Goal: Task Accomplishment & Management: Complete application form

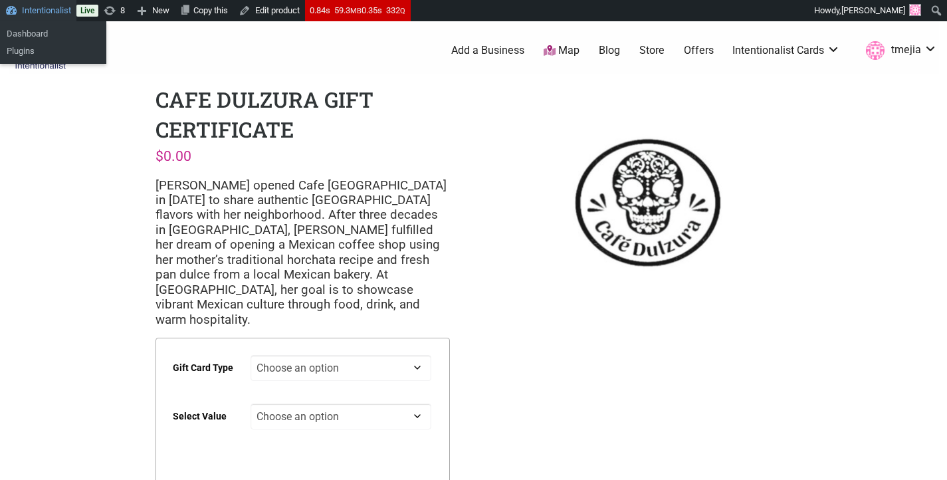
click at [55, 13] on link "Intentionalist" at bounding box center [38, 10] width 76 height 21
click at [54, 34] on link "Dashboard" at bounding box center [53, 33] width 106 height 17
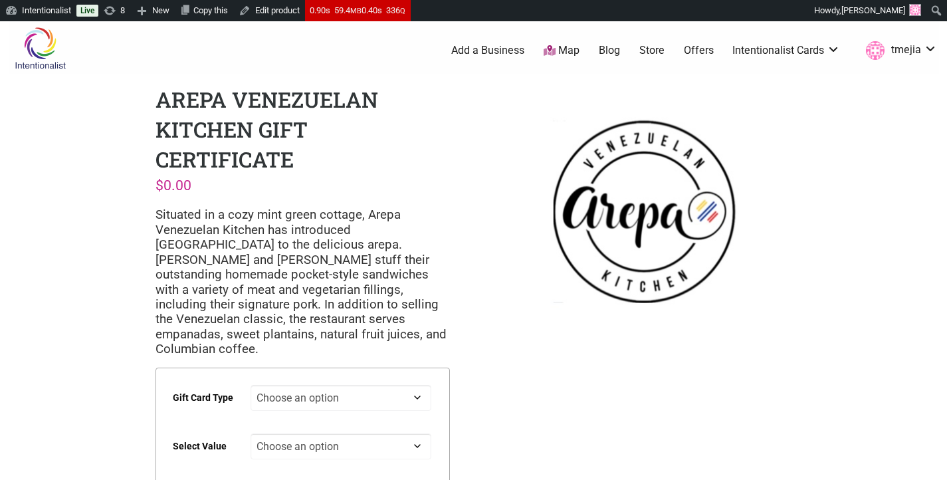
click at [346, 211] on p "Situated in a cozy mint green cottage, Arepa Venezuelan Kitchen has introduced …" at bounding box center [302, 281] width 294 height 149
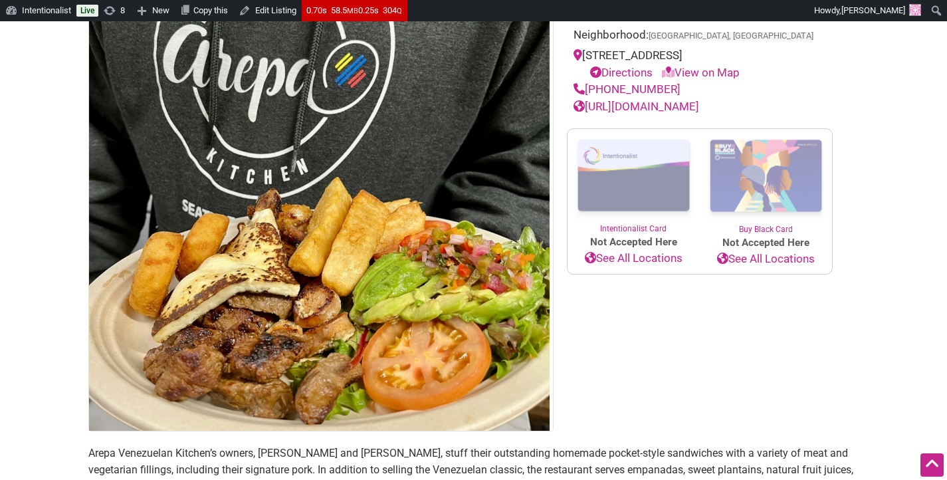
scroll to position [176, 0]
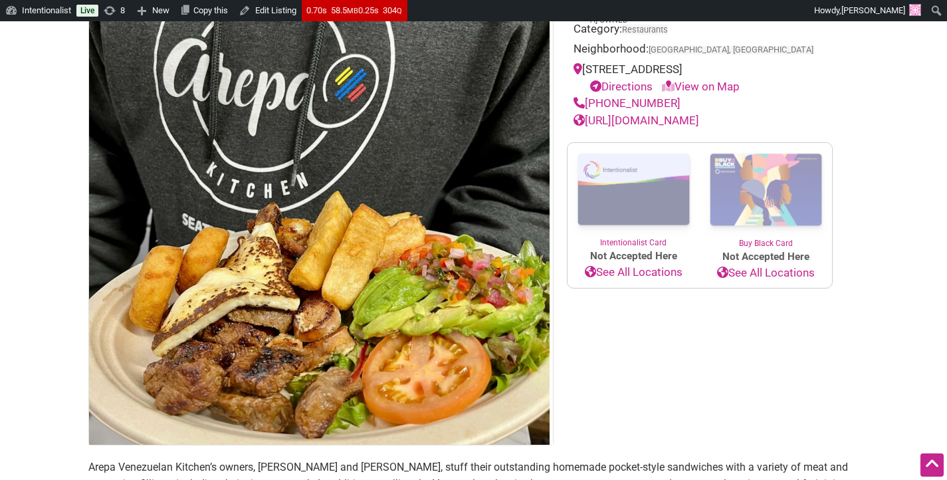
click at [777, 168] on img at bounding box center [766, 190] width 132 height 94
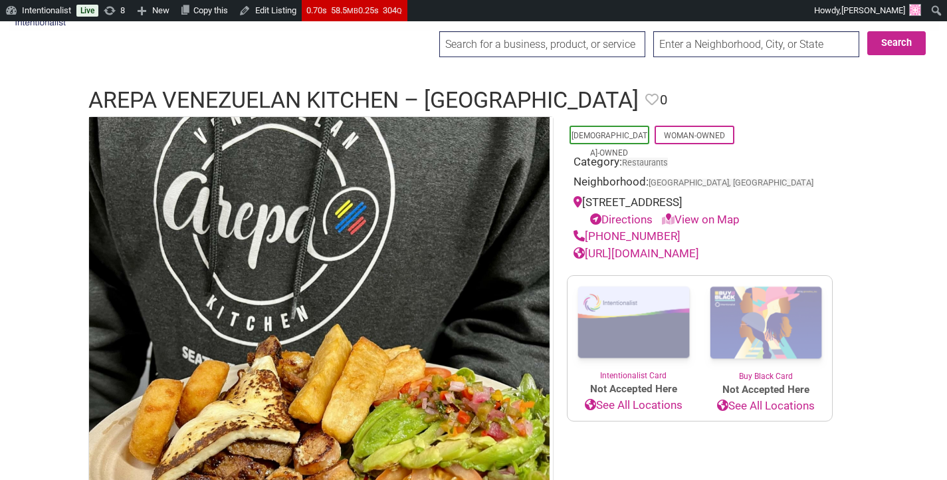
scroll to position [0, 0]
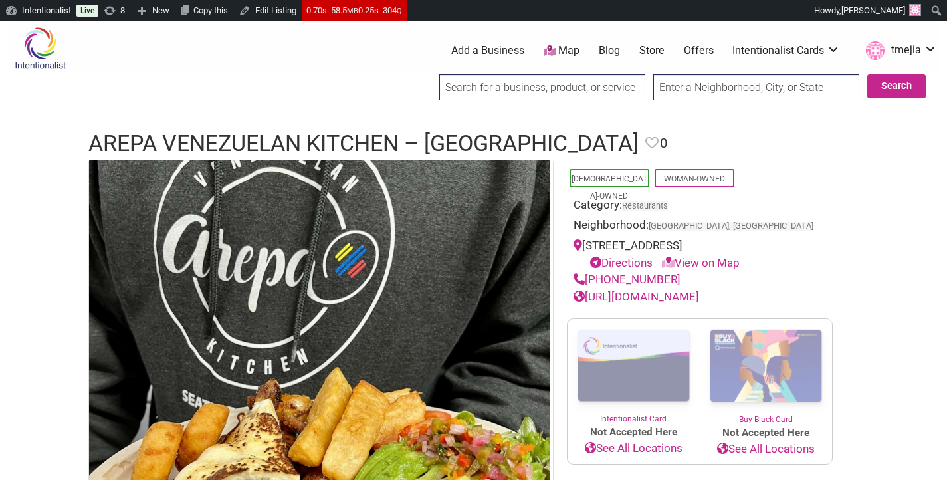
click at [648, 51] on link "Store" at bounding box center [651, 50] width 25 height 15
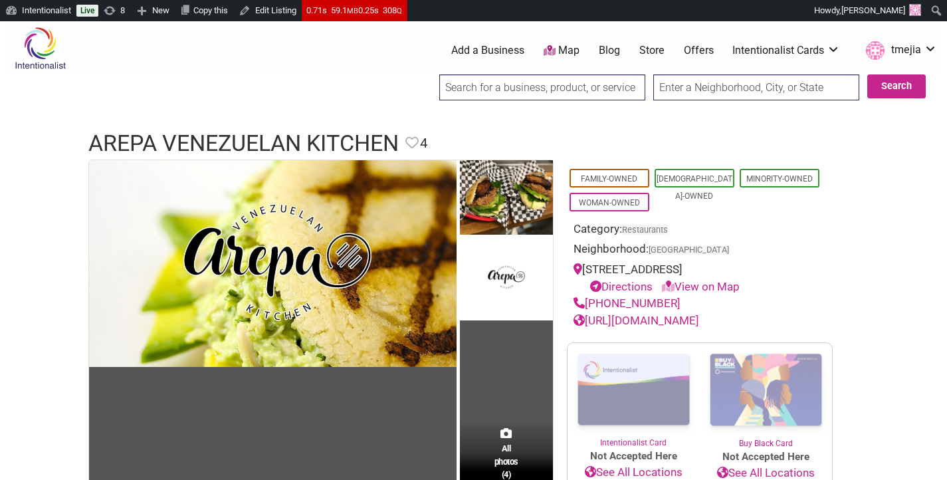
click at [484, 84] on input "search" at bounding box center [542, 87] width 206 height 26
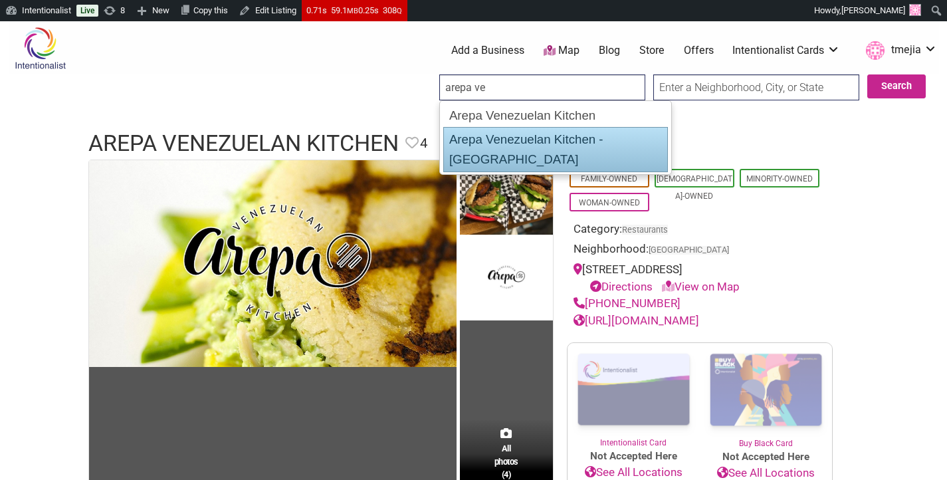
click at [510, 133] on div "Arepa Venezuelan Kitchen - Bellevue" at bounding box center [555, 149] width 225 height 45
type input "Arepa Venezuelan Kitchen - Bellevue"
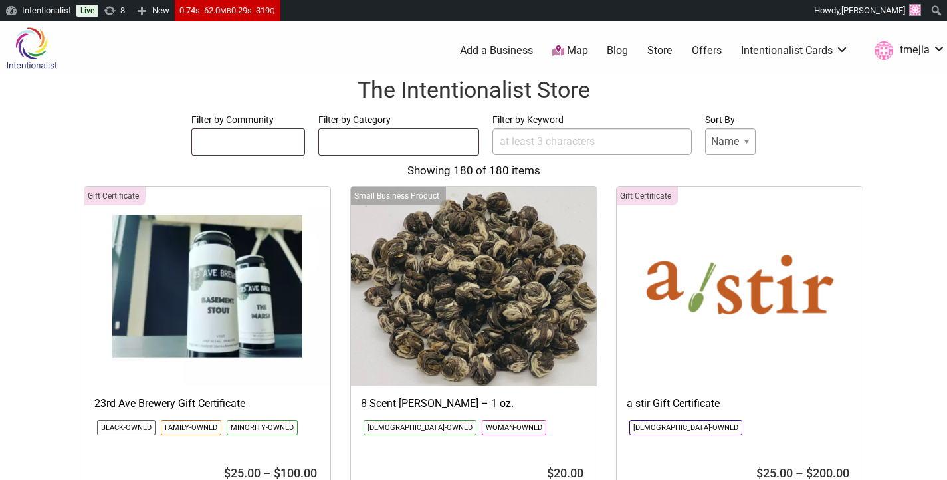
select select
click at [551, 134] on input "Filter by Keyword" at bounding box center [591, 141] width 199 height 27
type input "a"
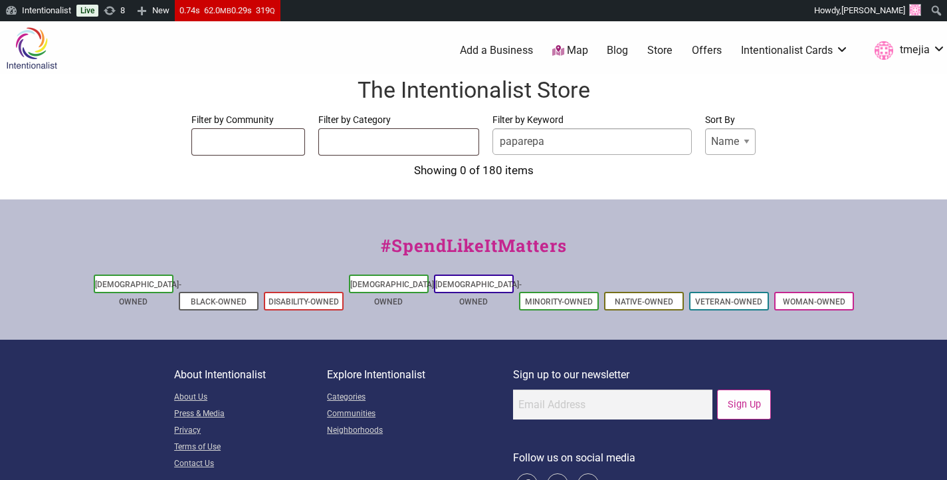
type input "paparepas"
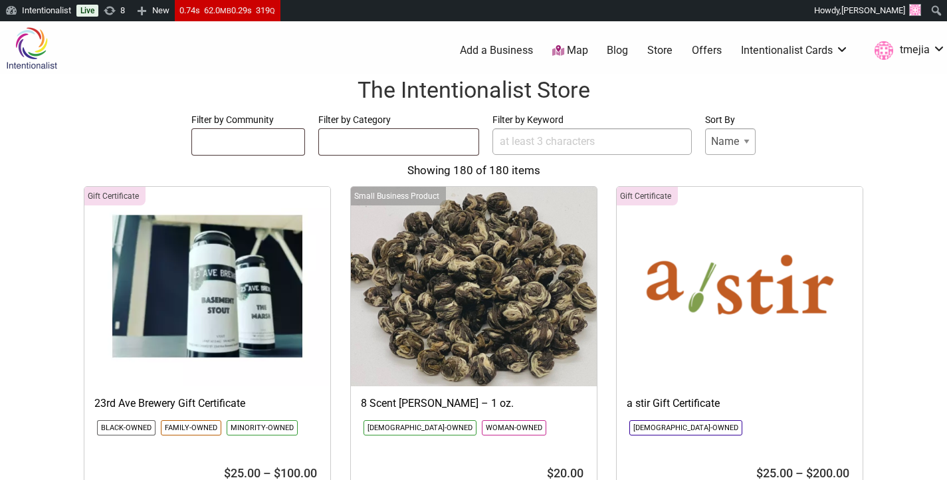
click at [660, 52] on link "Store" at bounding box center [659, 50] width 25 height 15
select select
click at [28, 42] on img at bounding box center [31, 48] width 63 height 43
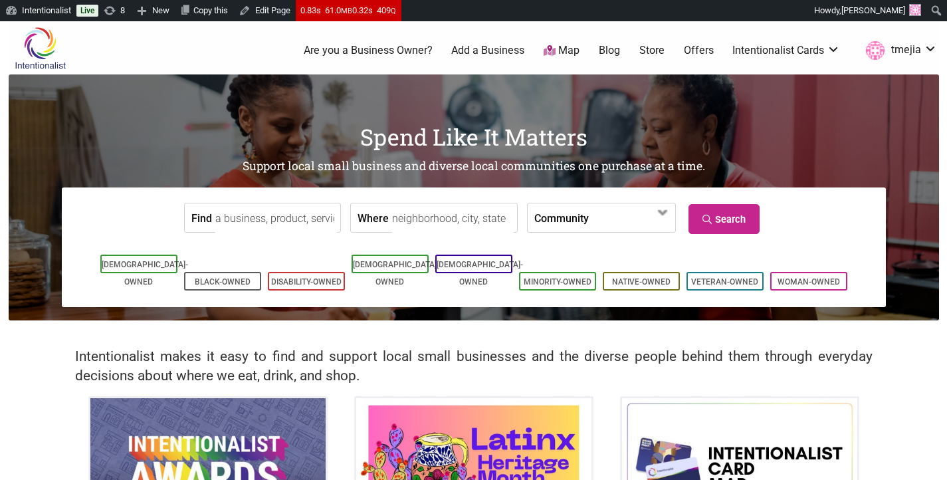
click at [298, 215] on input "Find" at bounding box center [276, 218] width 122 height 30
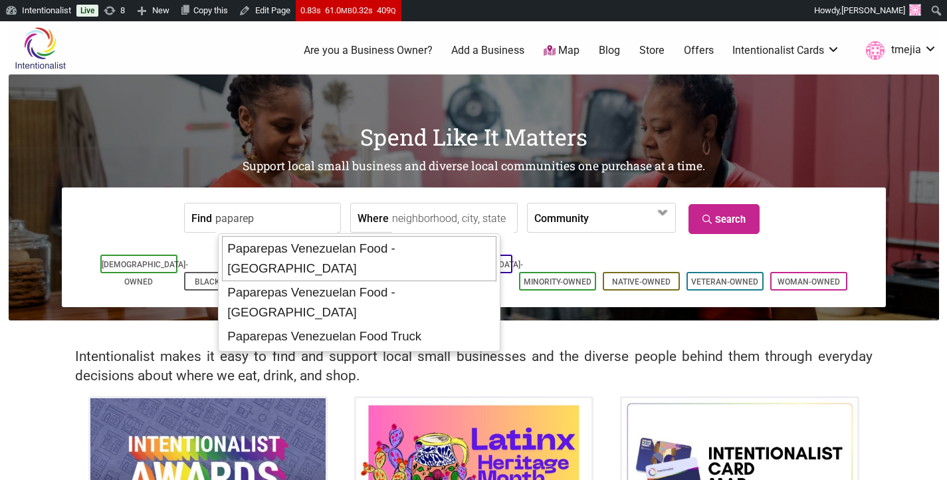
click at [435, 254] on div "Paparepas Venezuelan Food - [GEOGRAPHIC_DATA]" at bounding box center [359, 258] width 274 height 45
type input "Paparepas Venezuelan Food - [GEOGRAPHIC_DATA]"
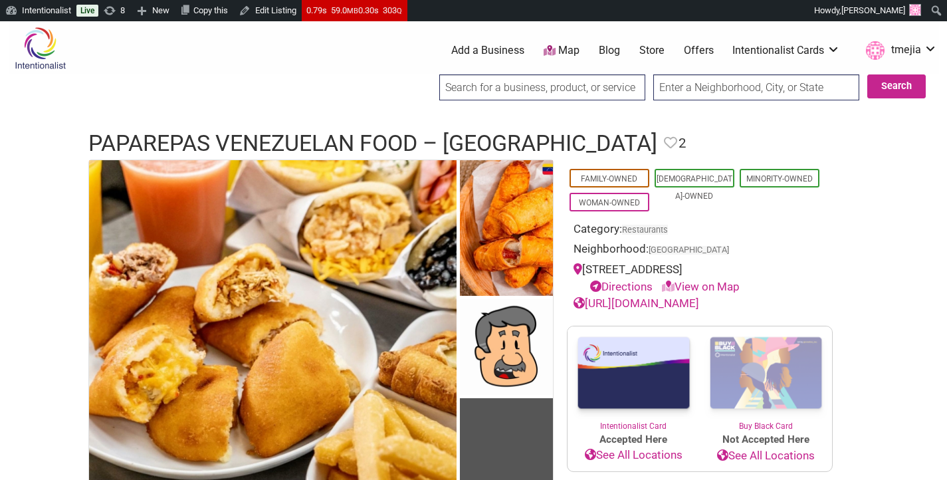
click at [483, 84] on input "search" at bounding box center [542, 87] width 206 height 26
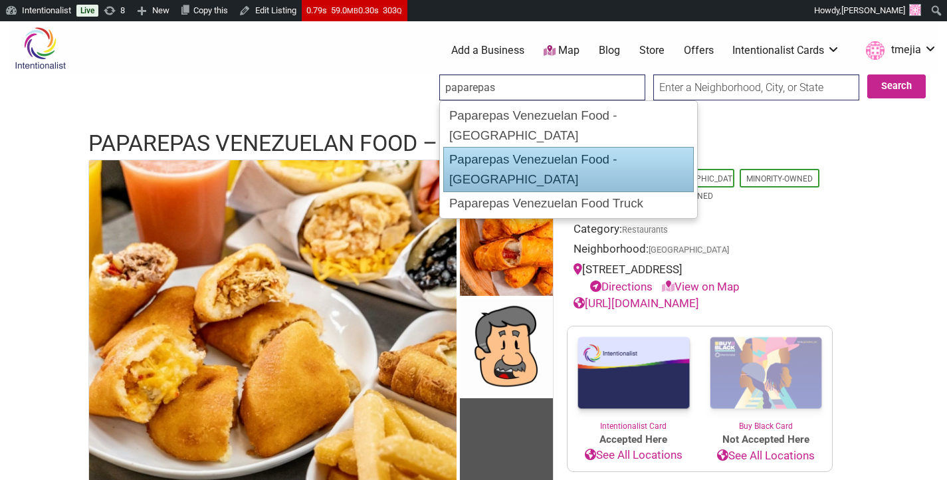
click at [504, 147] on div "Paparepas Venezuelan Food - [GEOGRAPHIC_DATA]" at bounding box center [568, 169] width 250 height 45
type input "Paparepas Venezuelan Food - [GEOGRAPHIC_DATA]"
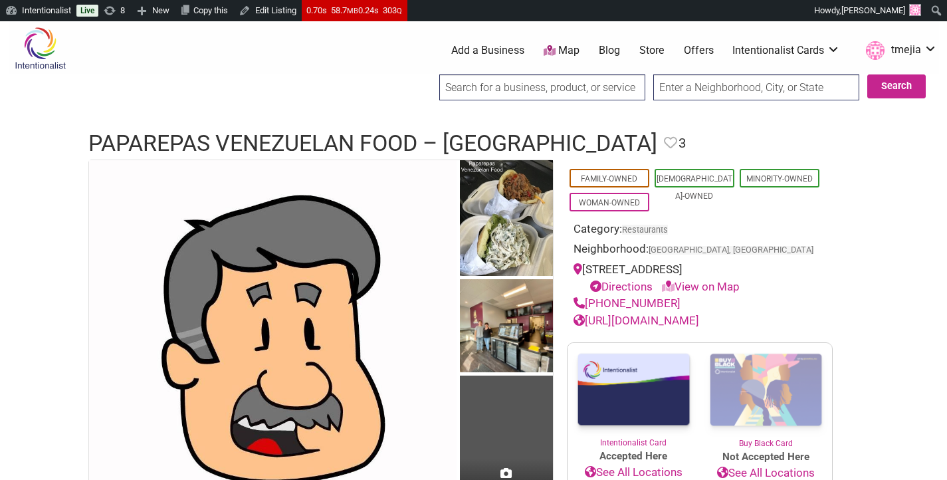
click at [551, 93] on input "search" at bounding box center [542, 87] width 206 height 26
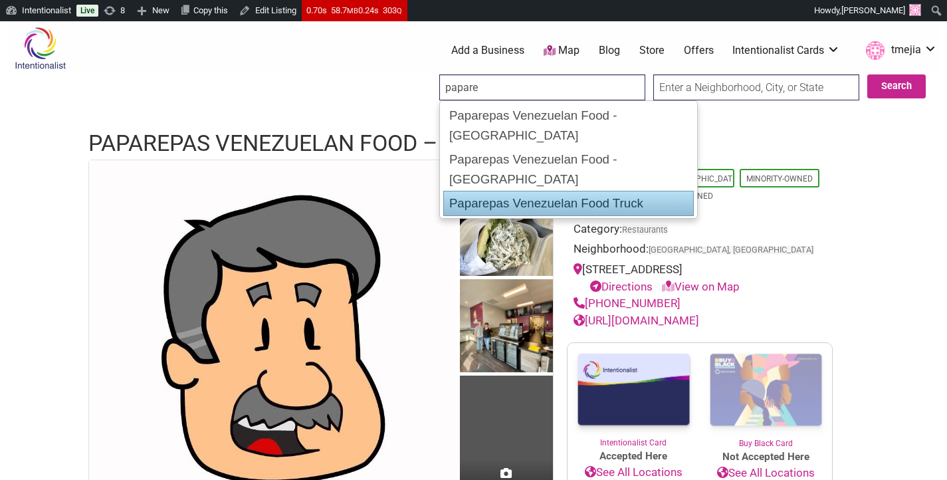
click at [563, 191] on div "Paparepas Venezuelan Food Truck" at bounding box center [568, 203] width 250 height 25
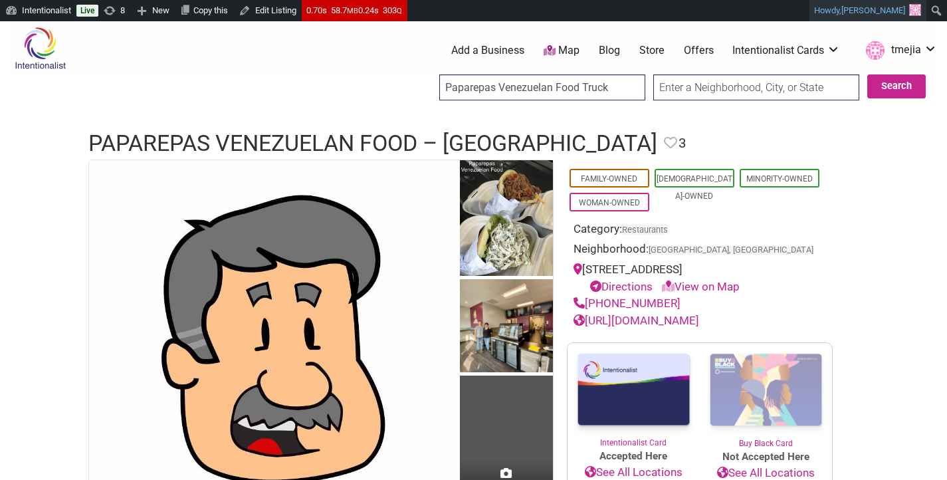
type input "Paparepas Venezuelan Food Truck"
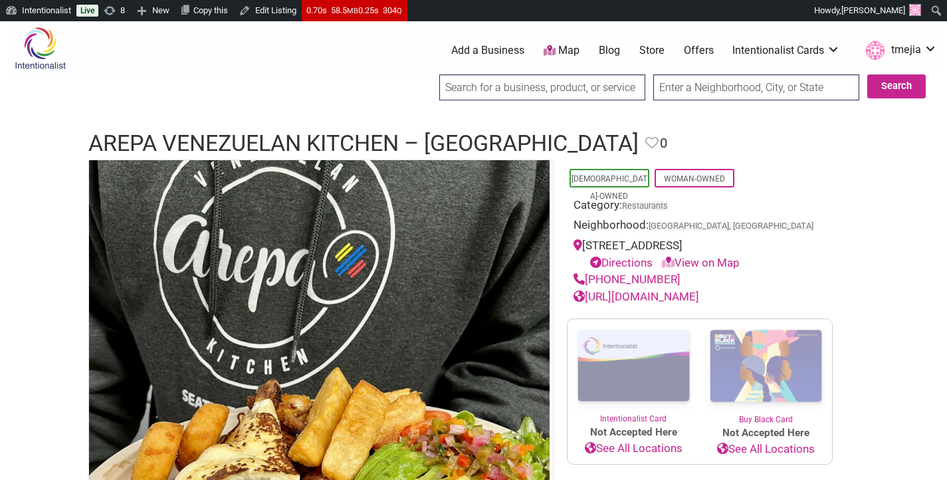
click at [530, 93] on input "search" at bounding box center [542, 87] width 206 height 26
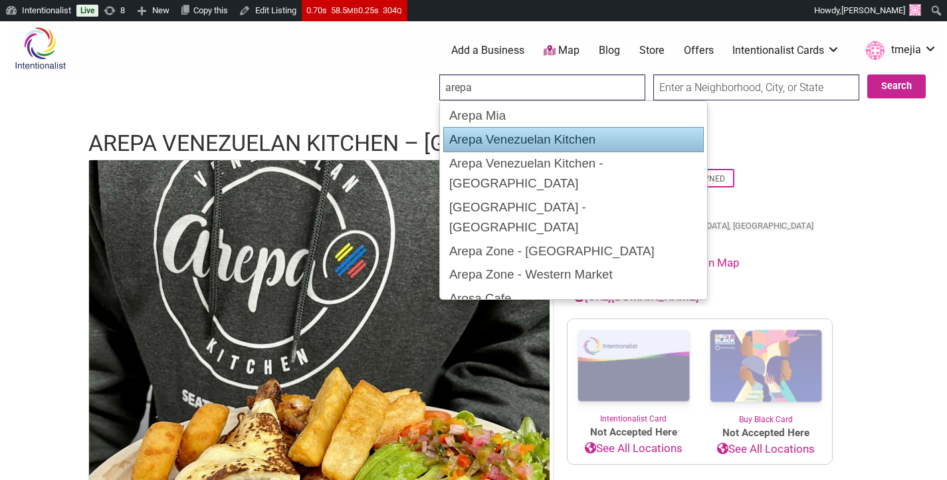
click at [561, 130] on div "Arepa Venezuelan Kitchen" at bounding box center [573, 139] width 260 height 25
type input "Arepa Venezuelan Kitchen"
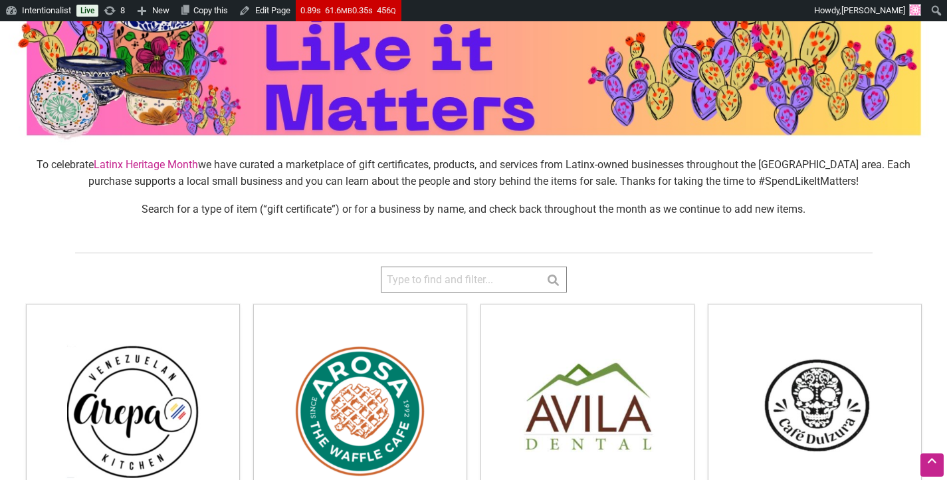
scroll to position [124, 0]
click at [441, 272] on input "search" at bounding box center [474, 279] width 186 height 26
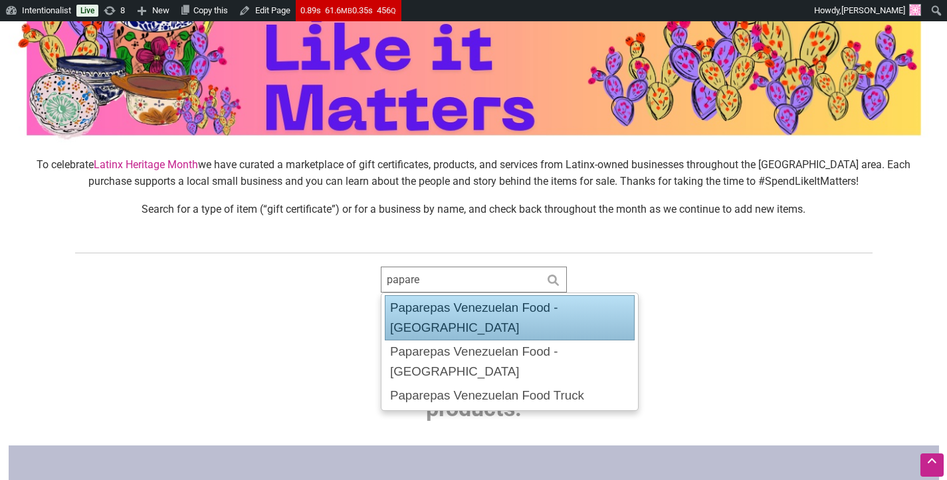
click at [481, 304] on div "Paparepas Venezuelan Food - [GEOGRAPHIC_DATA]" at bounding box center [510, 317] width 250 height 45
type input "Paparepas Venezuelan Food - [GEOGRAPHIC_DATA]"
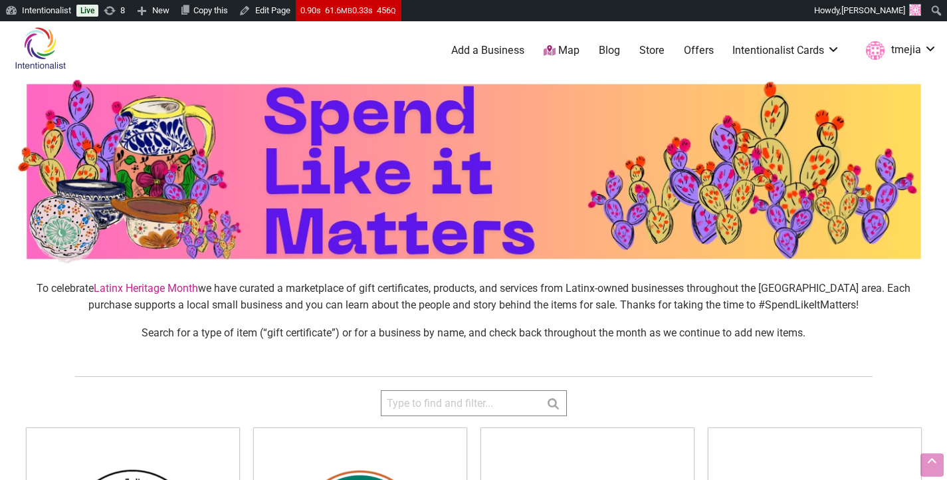
scroll to position [192, 0]
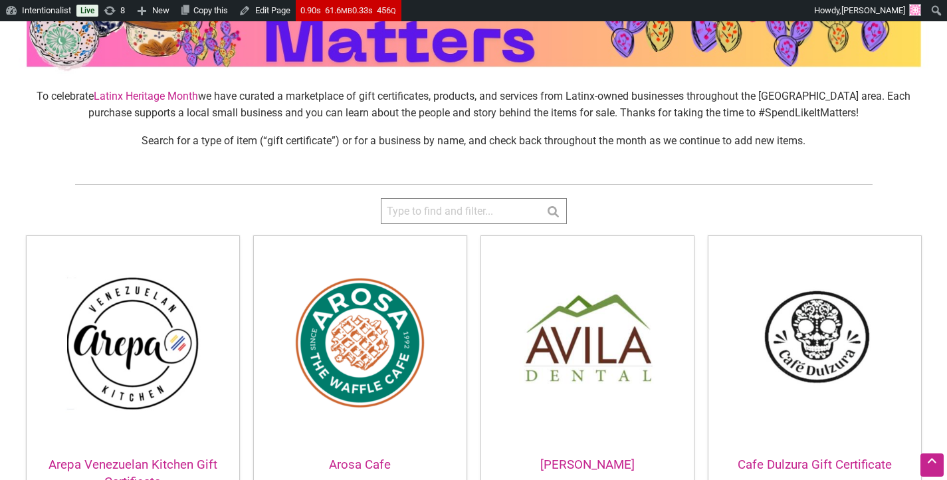
click at [524, 212] on input "search" at bounding box center [474, 211] width 186 height 26
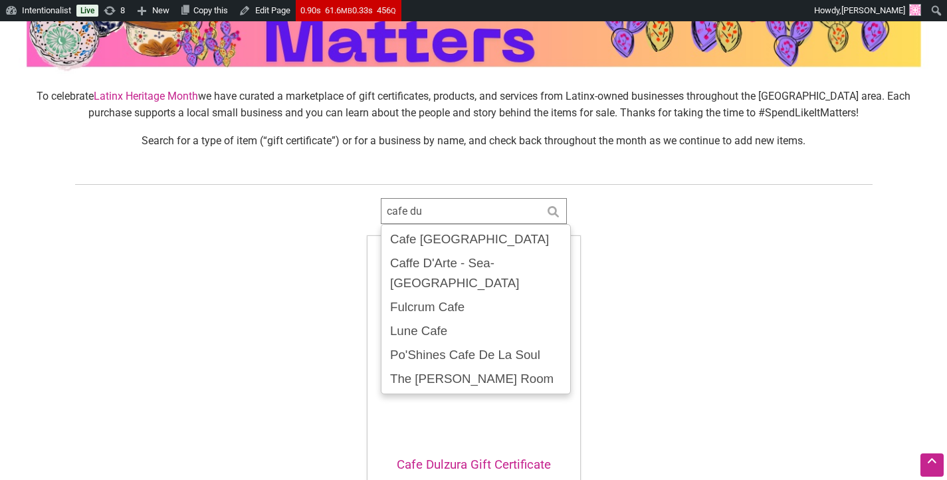
type input "cafe dul"
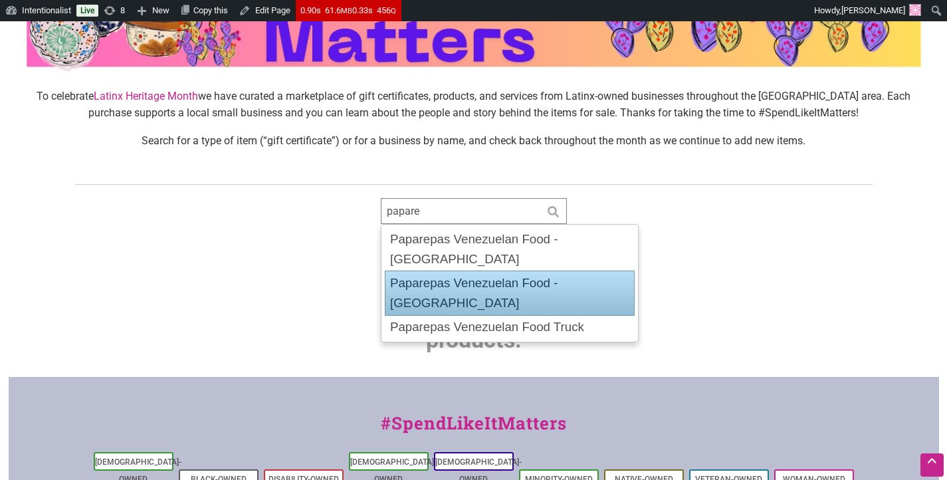
click at [515, 270] on div "Paparepas Venezuelan Food - [GEOGRAPHIC_DATA]" at bounding box center [510, 292] width 250 height 45
type input "Paparepas Venezuelan Food - Kent"
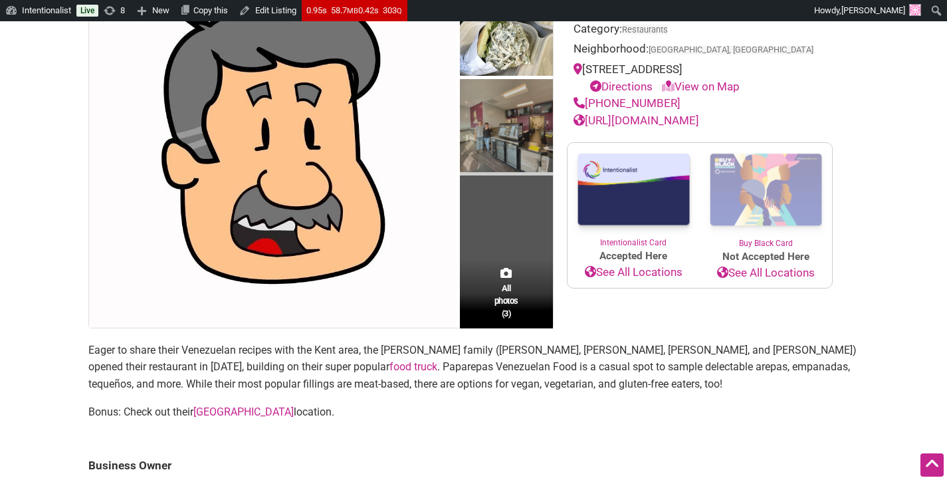
scroll to position [181, 0]
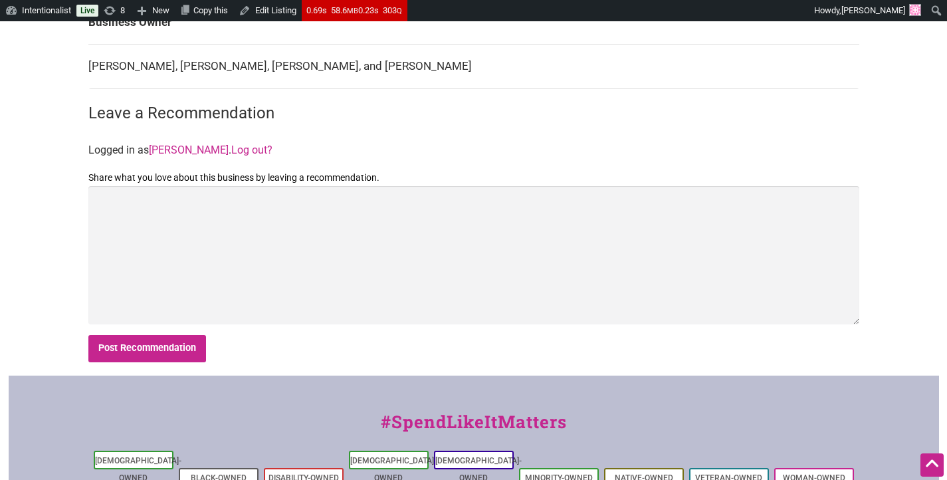
scroll to position [496, 0]
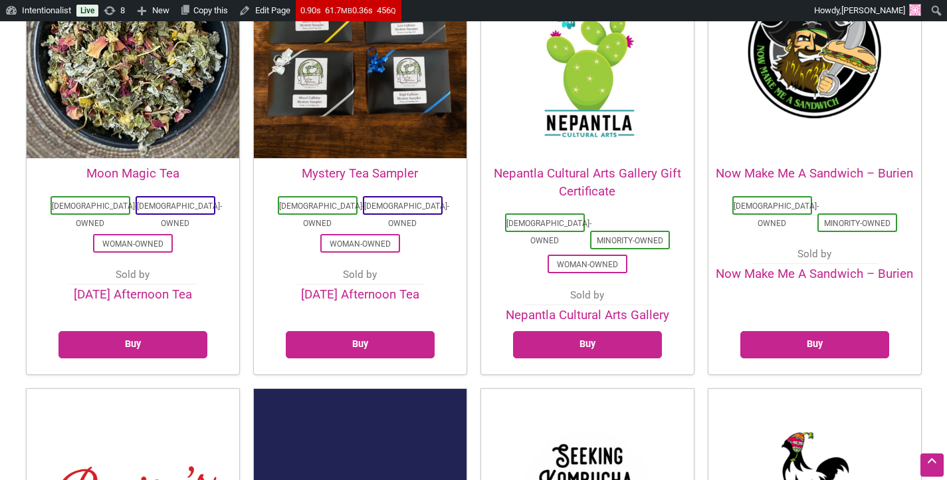
scroll to position [2234, 0]
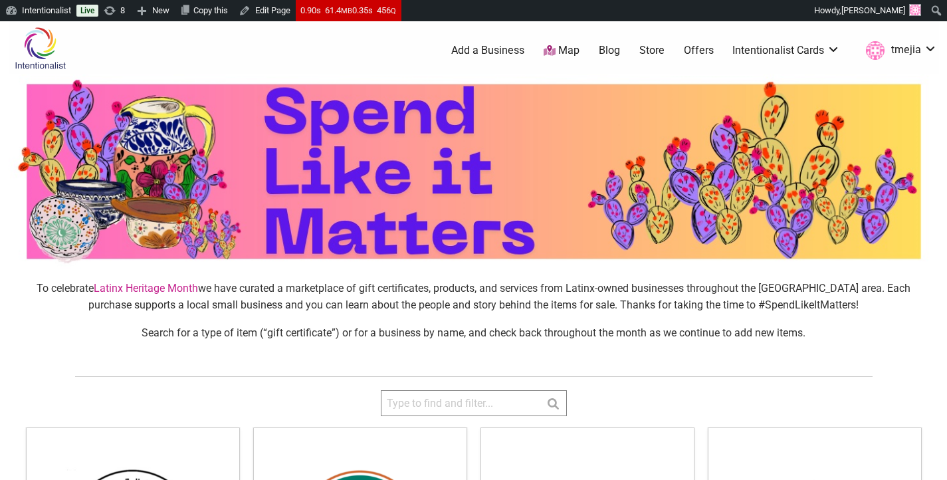
click at [456, 400] on input "search" at bounding box center [474, 403] width 186 height 26
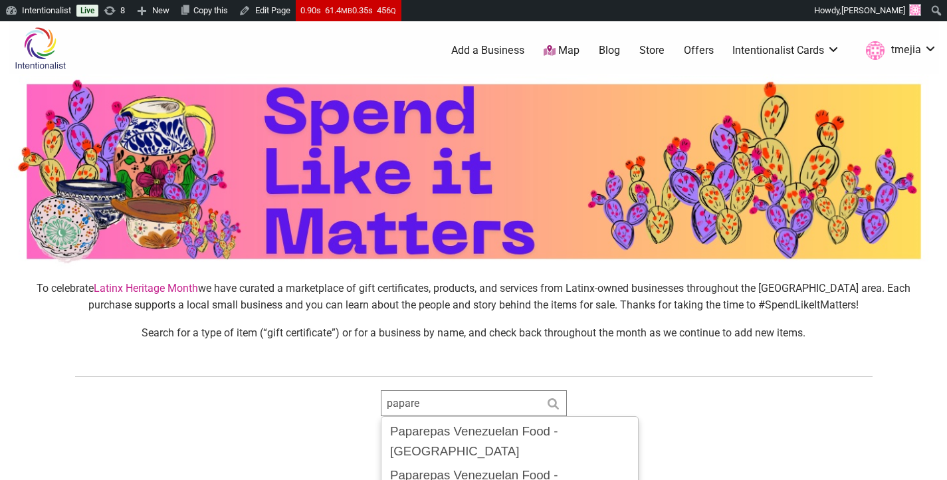
scroll to position [127, 0]
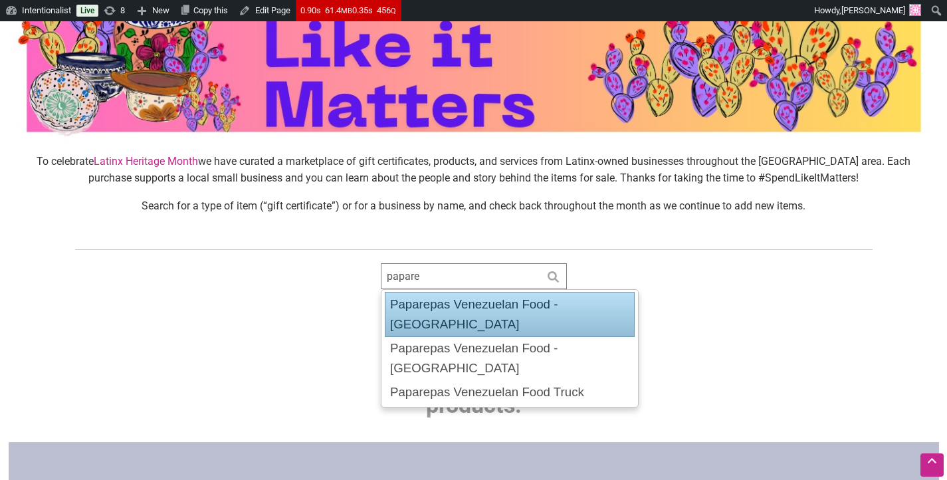
click at [482, 296] on div "Paparepas Venezuelan Food - Capitol Hill" at bounding box center [510, 314] width 250 height 45
type input "Paparepas Venezuelan Food - Capitol Hill"
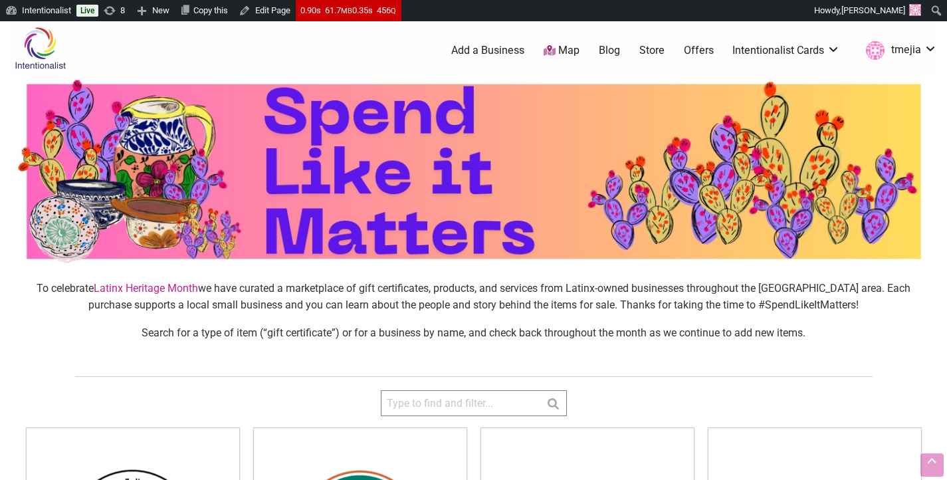
click at [481, 390] on input "search" at bounding box center [474, 403] width 186 height 26
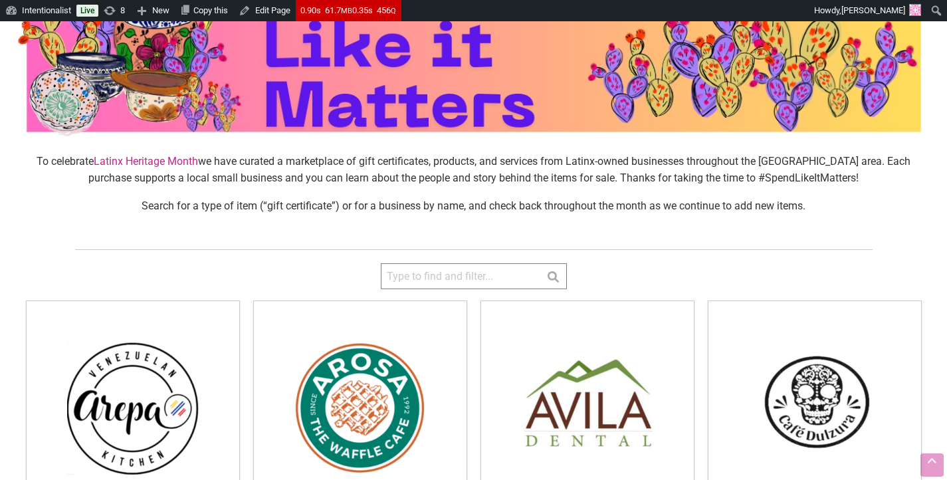
scroll to position [127, 0]
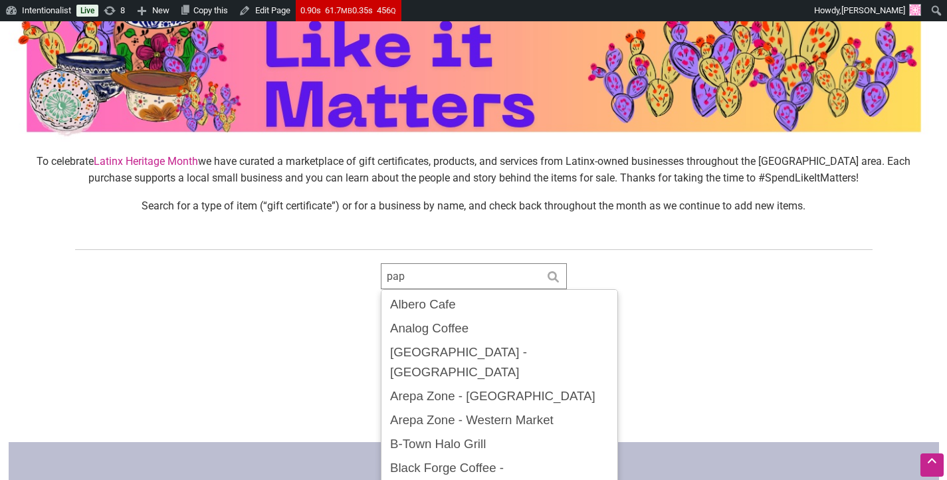
type input "pap"
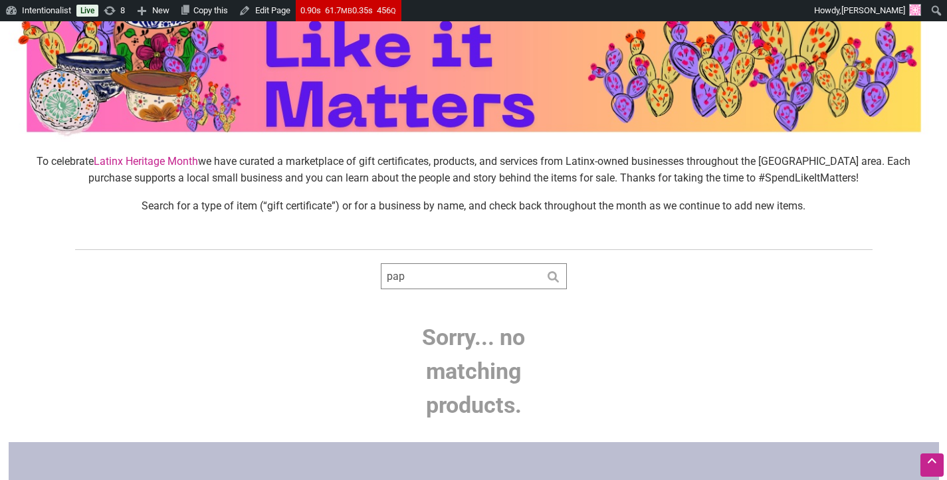
click at [671, 242] on div "Intentionalist Spend like it matters 0 Add a Business Map Blog Store Offers Int…" at bounding box center [474, 333] width 930 height 878
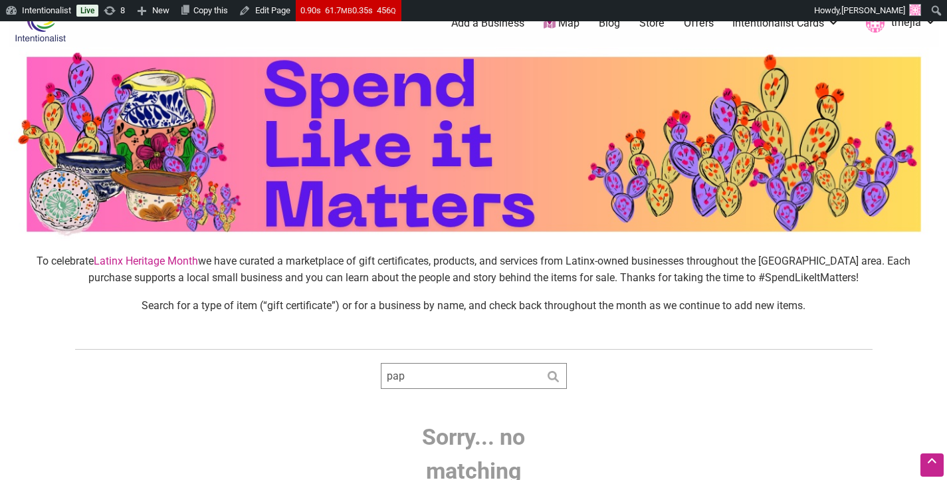
scroll to position [0, 0]
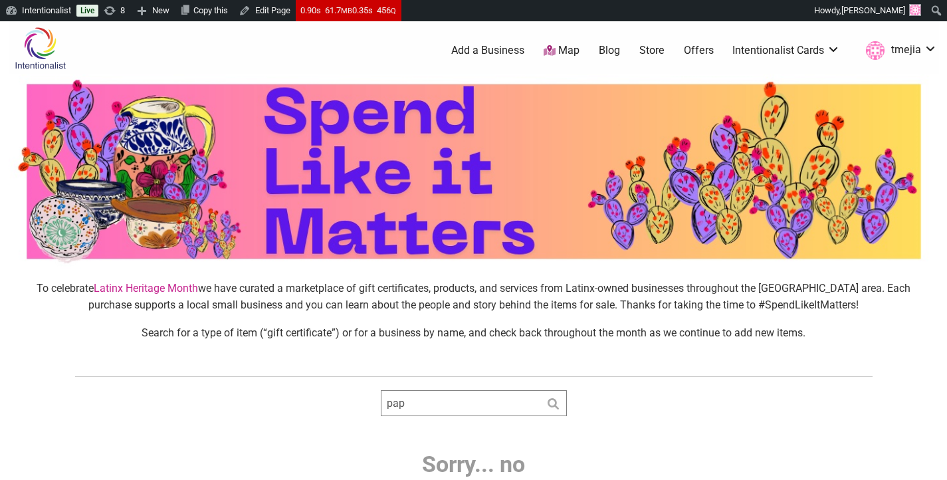
click at [643, 48] on link "Store" at bounding box center [651, 50] width 25 height 15
click at [647, 50] on link "Store" at bounding box center [651, 50] width 25 height 15
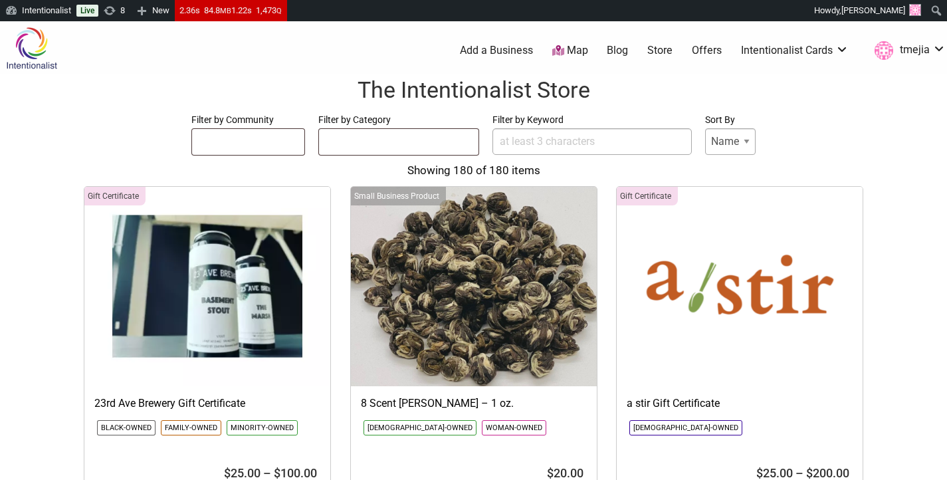
select select
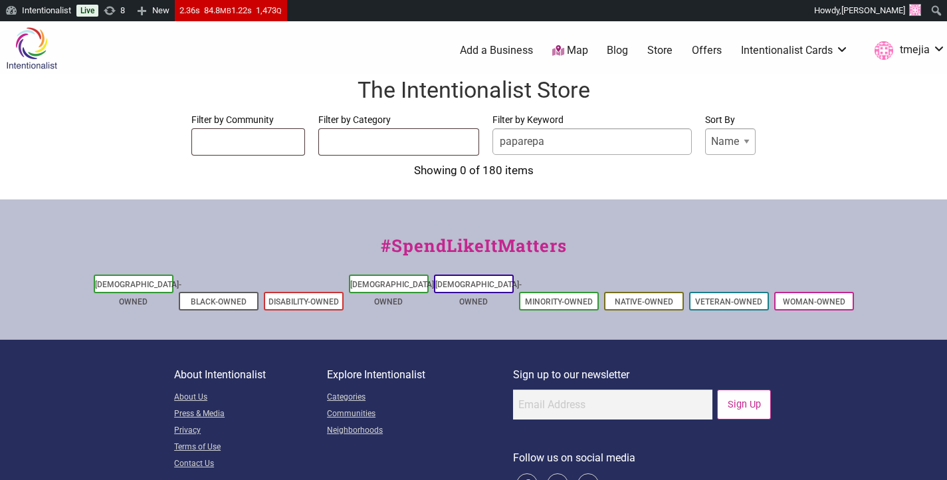
type input "paparepas"
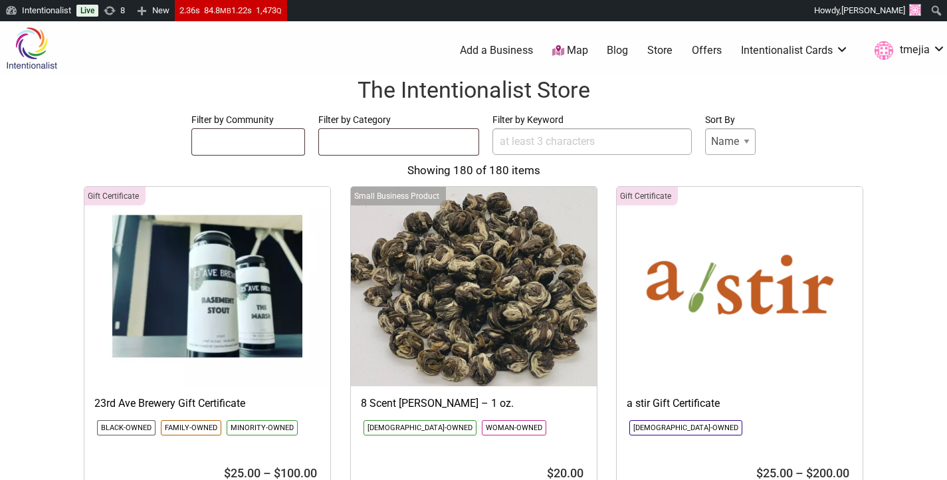
click at [557, 142] on input "Filter by Keyword" at bounding box center [591, 141] width 199 height 27
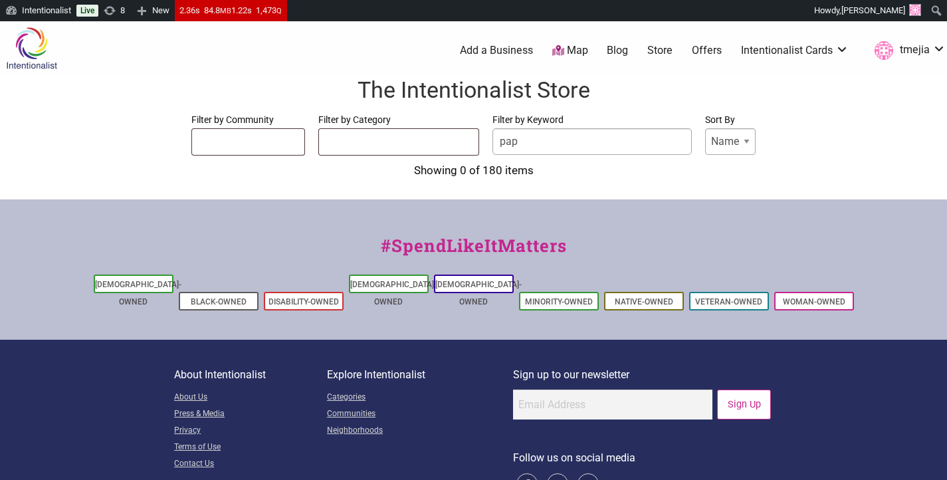
type input "paparepas"
click at [596, 141] on input "paparepas" at bounding box center [591, 141] width 199 height 27
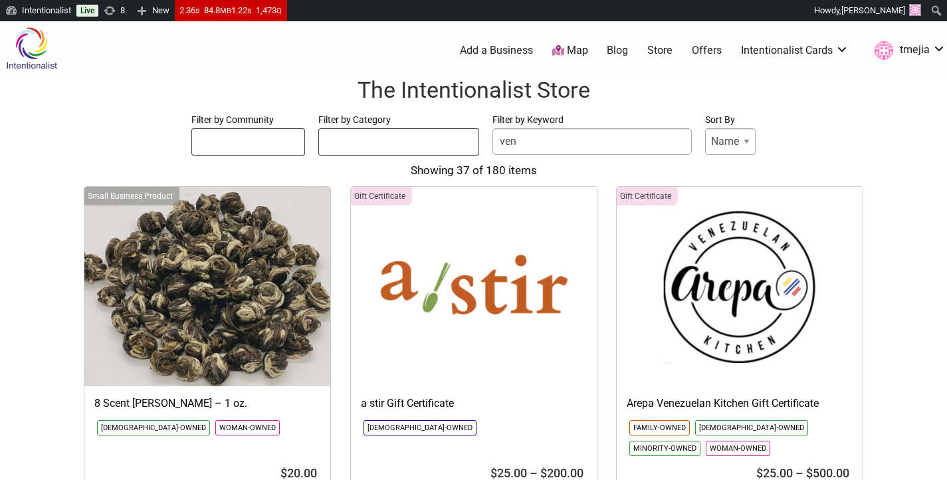
type input "vene"
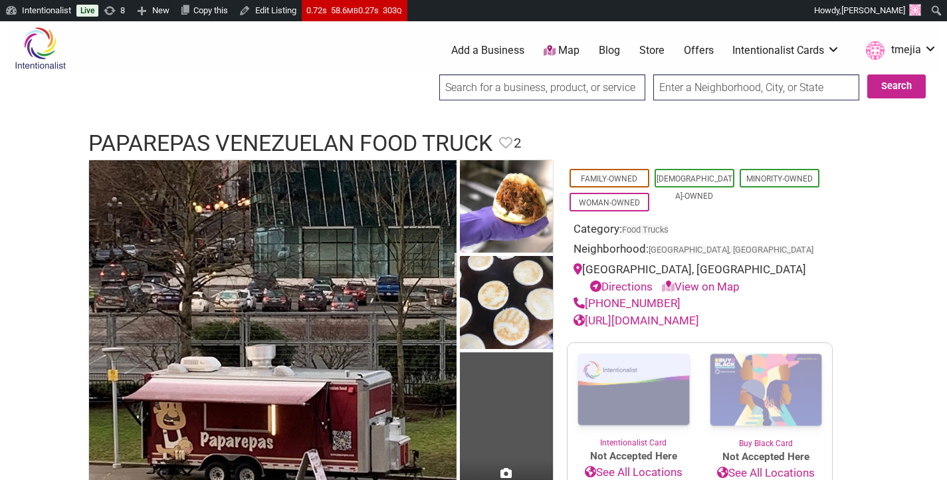
click at [459, 94] on input "search" at bounding box center [542, 87] width 206 height 26
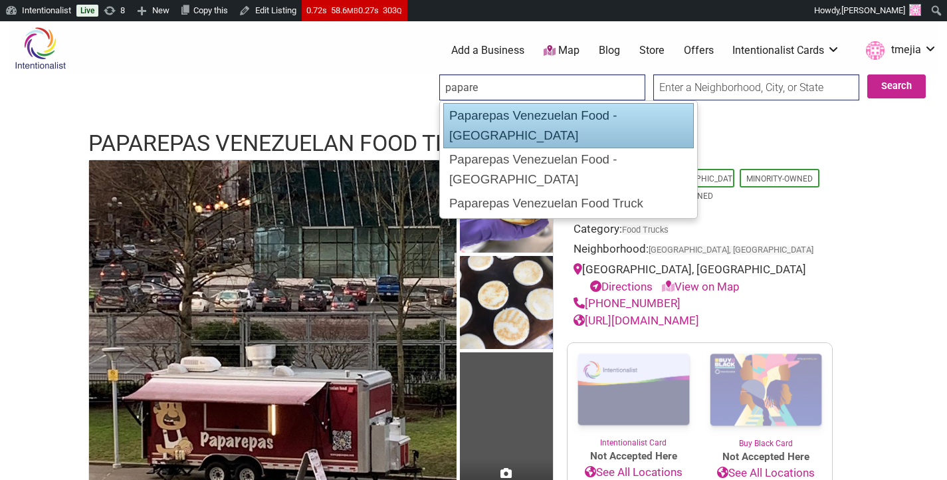
click at [555, 114] on div "Paparepas Venezuelan Food - Capitol Hill" at bounding box center [568, 125] width 250 height 45
type input "Paparepas Venezuelan Food - Capitol Hill"
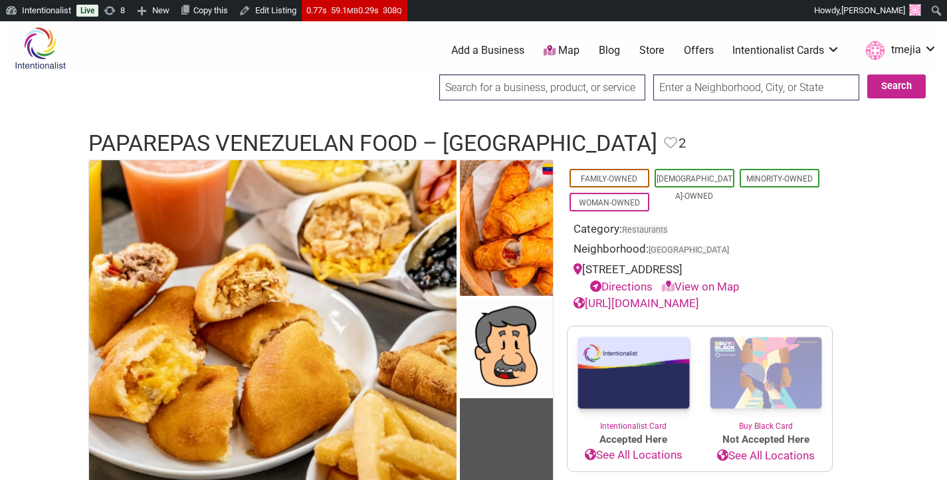
click at [550, 96] on input "search" at bounding box center [542, 87] width 206 height 26
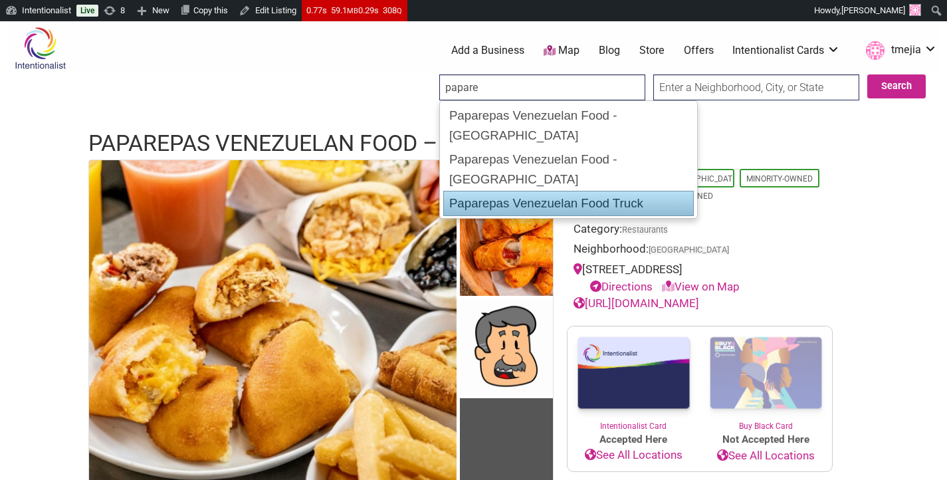
click at [551, 191] on div "Paparepas Venezuelan Food Truck" at bounding box center [568, 203] width 250 height 25
type input "Paparepas Venezuelan Food Truck"
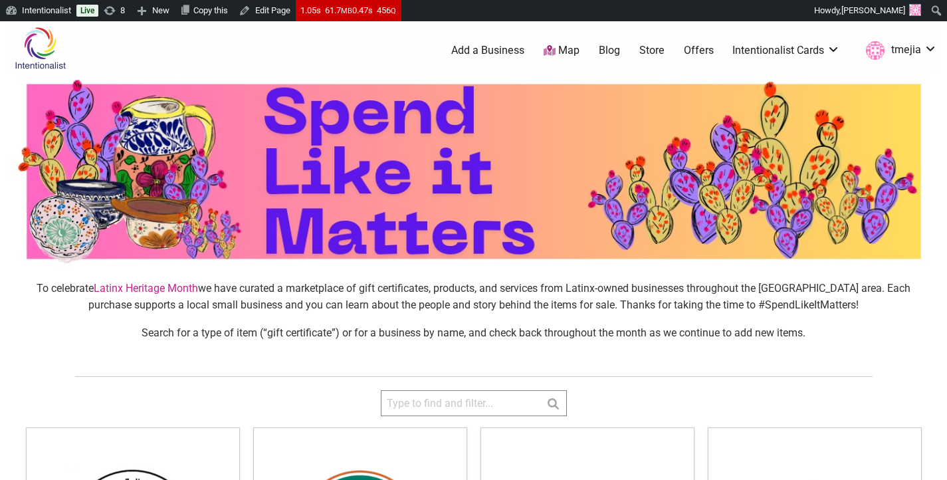
drag, startPoint x: 457, startPoint y: 408, endPoint x: 462, endPoint y: 391, distance: 17.3
click at [458, 407] on input "search" at bounding box center [474, 403] width 186 height 26
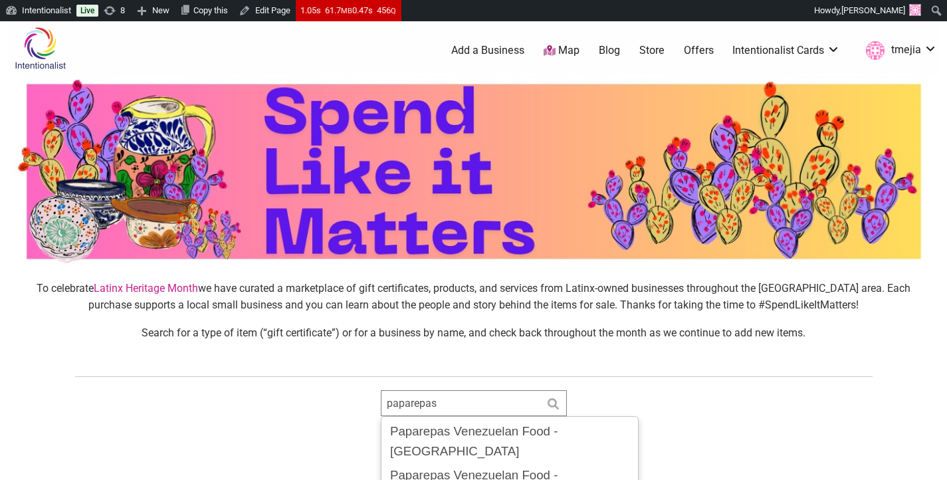
scroll to position [285, 0]
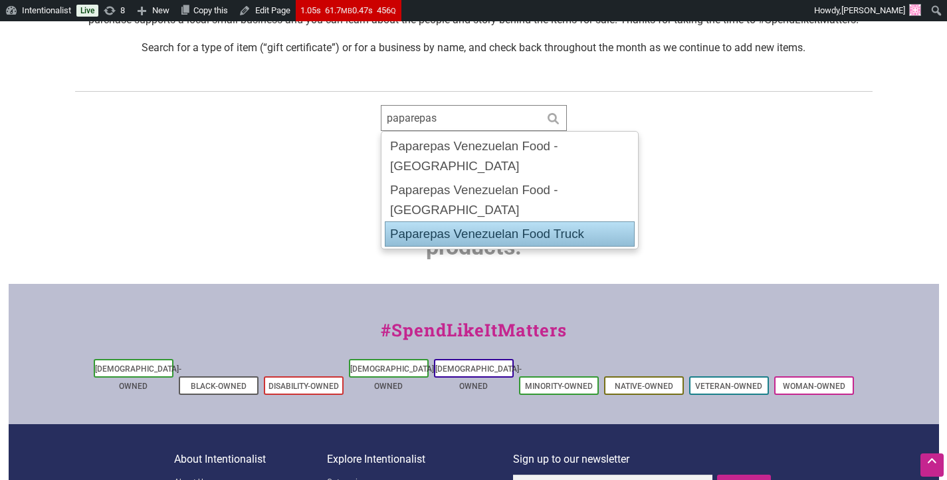
type input "paparepas"
click at [724, 194] on div "Sorry... no matching products. Arepa Venezuelan Kitchen Gift Certificate Family…" at bounding box center [474, 207] width 930 height 153
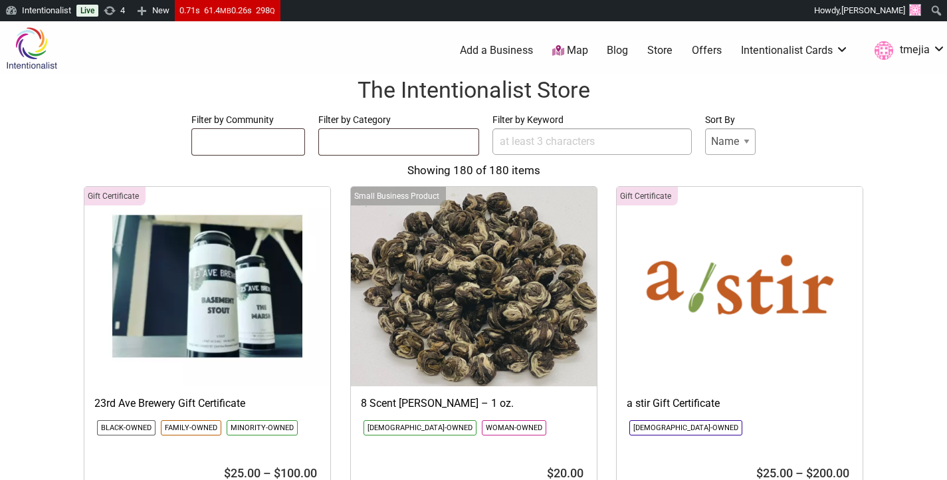
select select
click at [531, 144] on input "Filter by Keyword" at bounding box center [591, 141] width 199 height 27
type input "o"
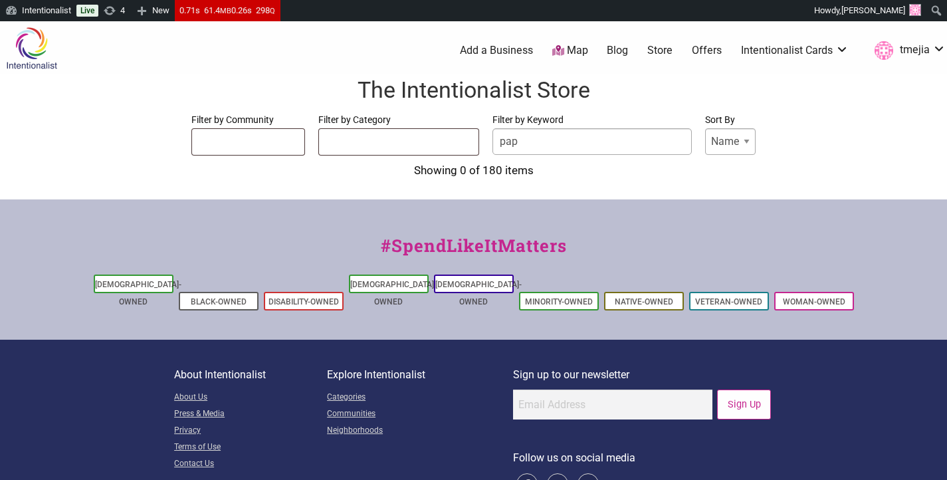
click at [860, 104] on h1 "The Intentionalist Store" at bounding box center [473, 90] width 920 height 32
click at [536, 148] on input "pap" at bounding box center [591, 141] width 199 height 27
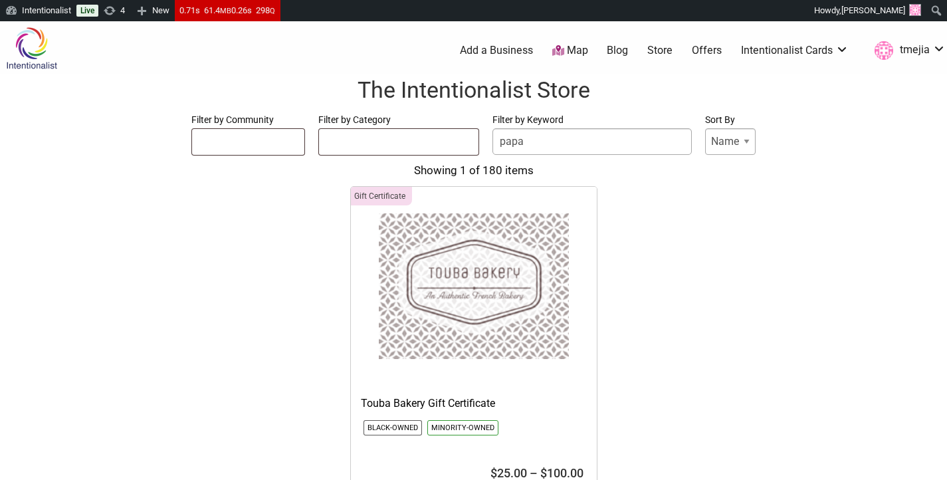
type input "paparepas"
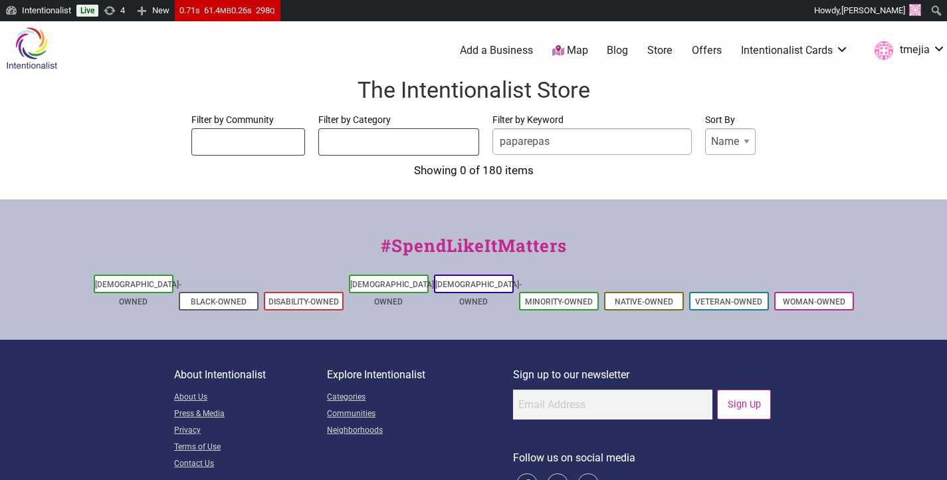
drag, startPoint x: 583, startPoint y: 142, endPoint x: 468, endPoint y: 140, distance: 114.3
click at [468, 140] on form "Filter by Community Asian-Owned Black-Owned Disability-Owned Latino-Owned LGBTQ…" at bounding box center [473, 134] width 920 height 45
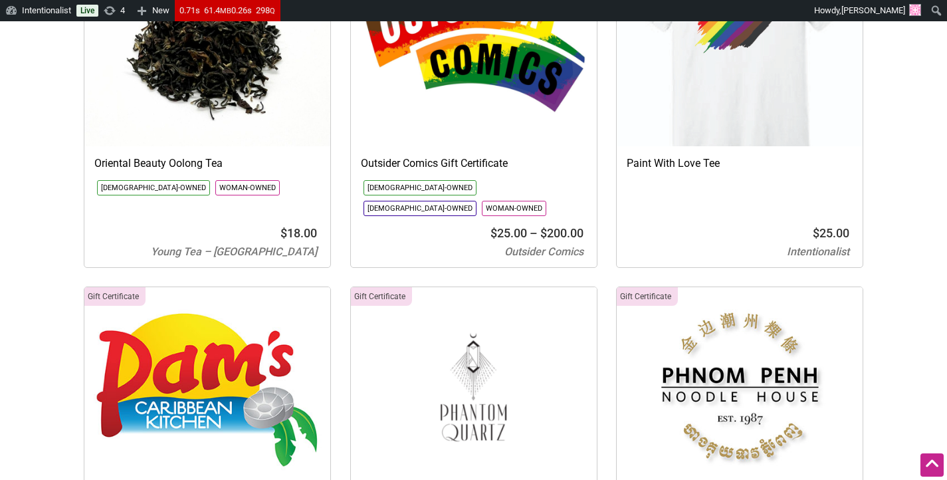
scroll to position [13336, 0]
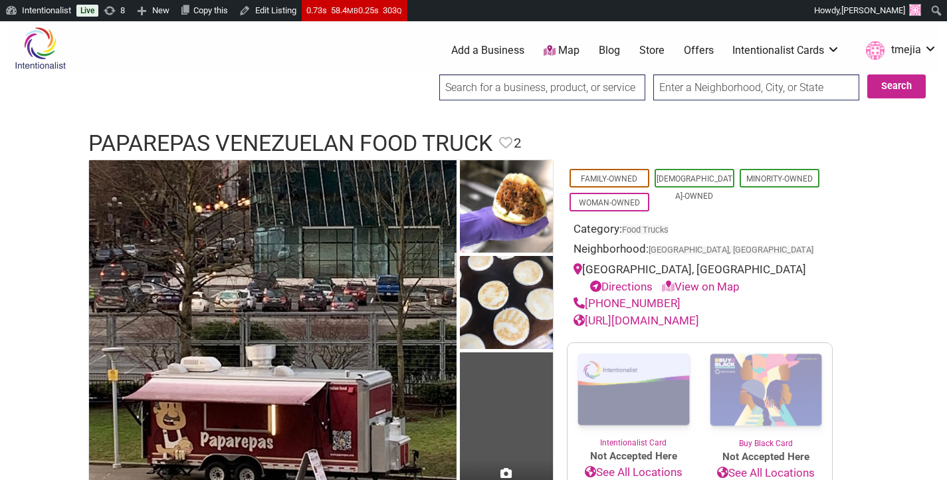
click at [556, 81] on input "search" at bounding box center [542, 87] width 206 height 26
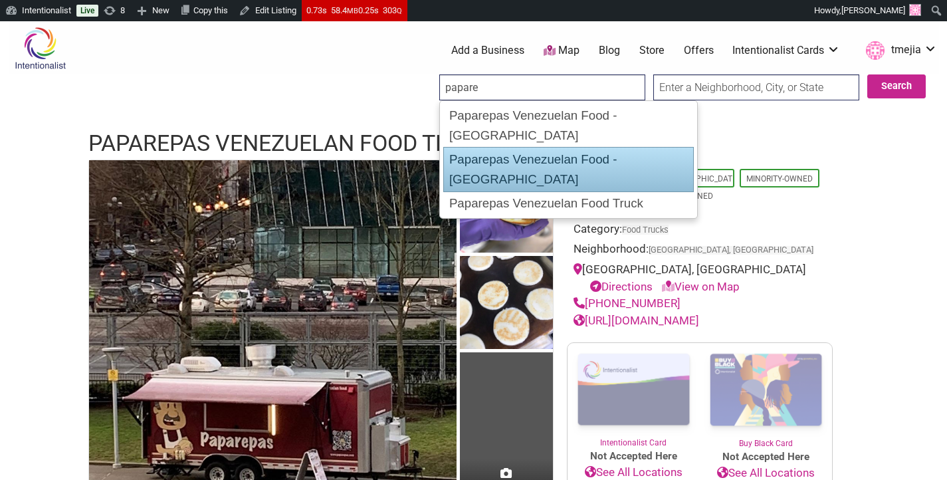
click at [549, 147] on div "Paparepas Venezuelan Food - [GEOGRAPHIC_DATA]" at bounding box center [568, 169] width 250 height 45
type input "Paparepas Venezuelan Food - [GEOGRAPHIC_DATA]"
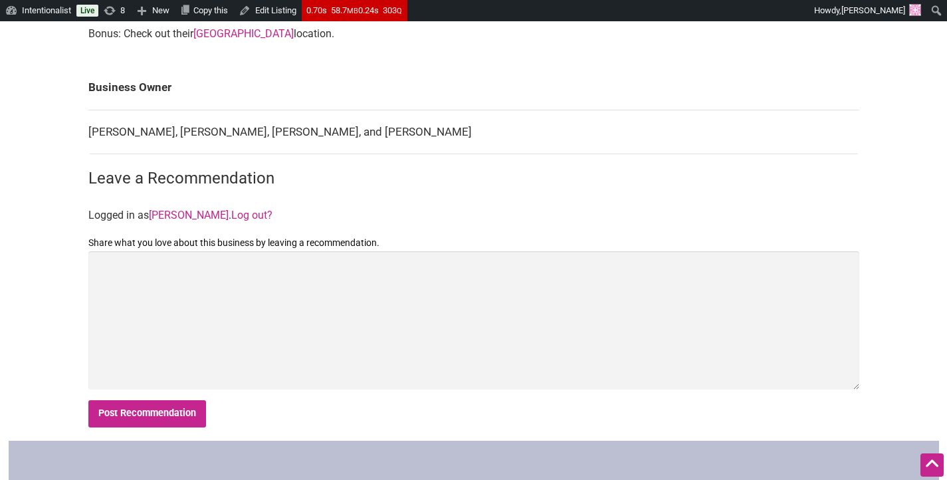
scroll to position [444, 0]
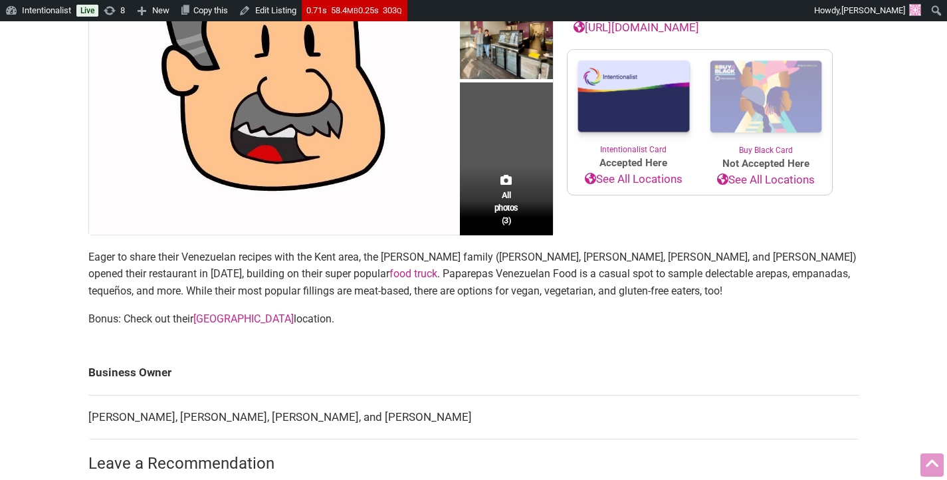
scroll to position [543, 0]
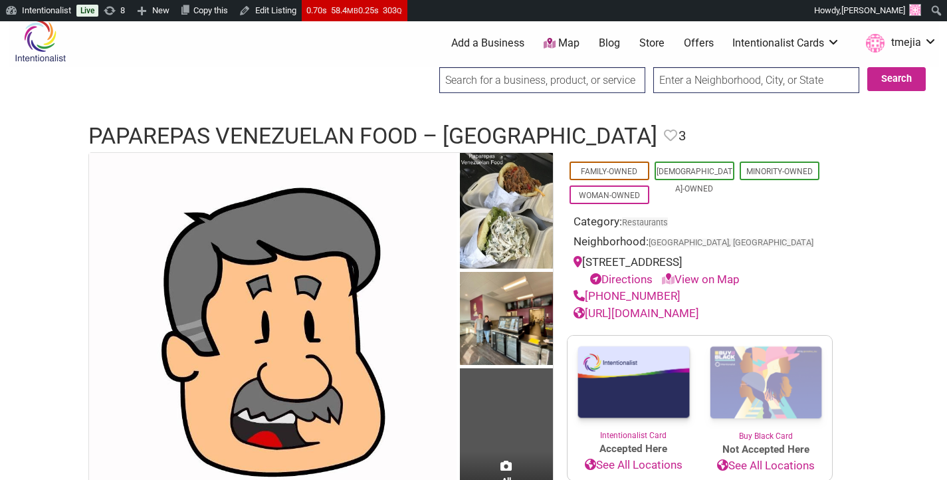
scroll to position [7, 0]
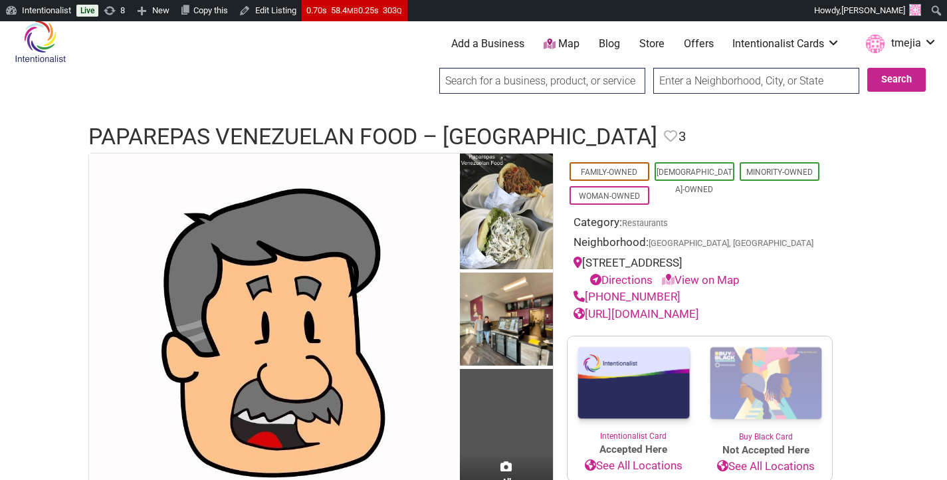
click at [613, 82] on input "search" at bounding box center [542, 81] width 206 height 26
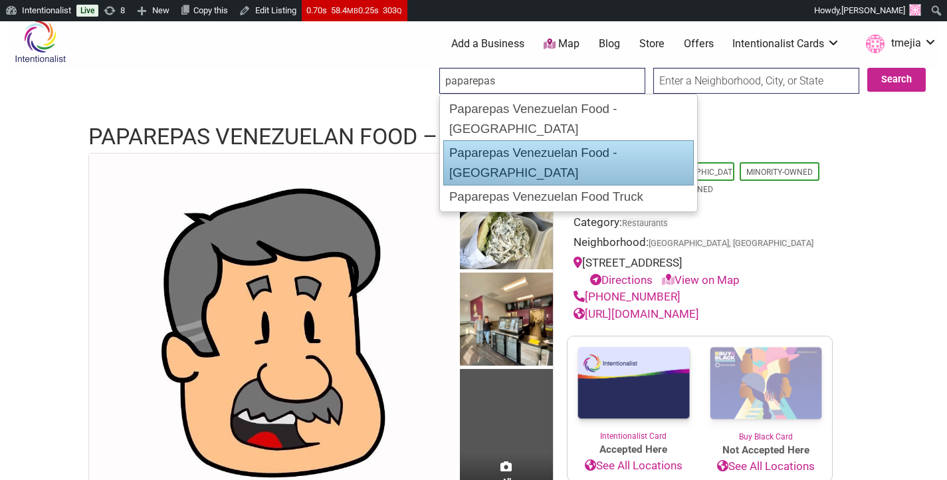
click at [638, 140] on div "Paparepas Venezuelan Food - [GEOGRAPHIC_DATA]" at bounding box center [568, 162] width 250 height 45
type input "Paparepas Venezuelan Food - [GEOGRAPHIC_DATA]"
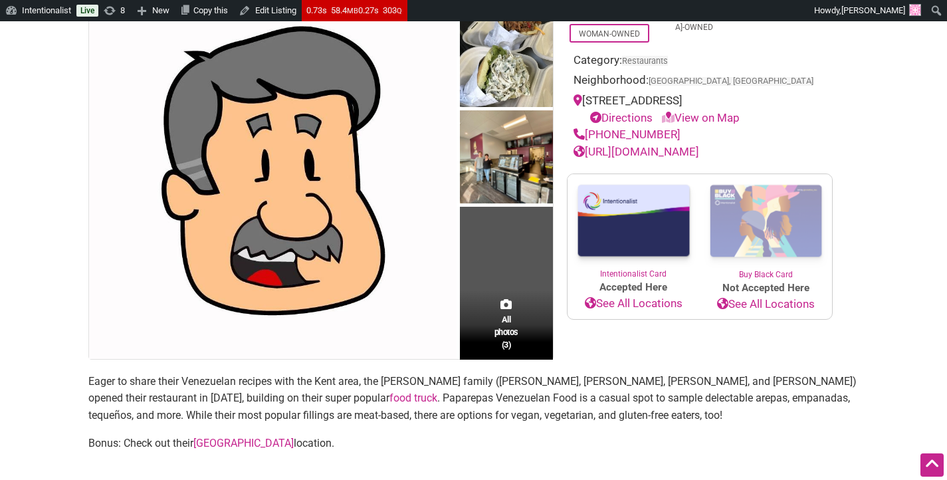
scroll to position [160, 0]
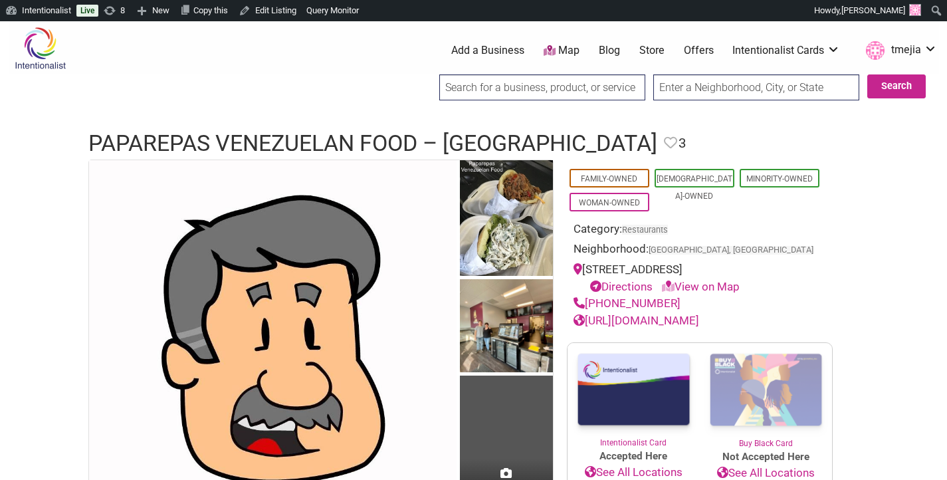
click at [567, 88] on input "search" at bounding box center [542, 87] width 206 height 26
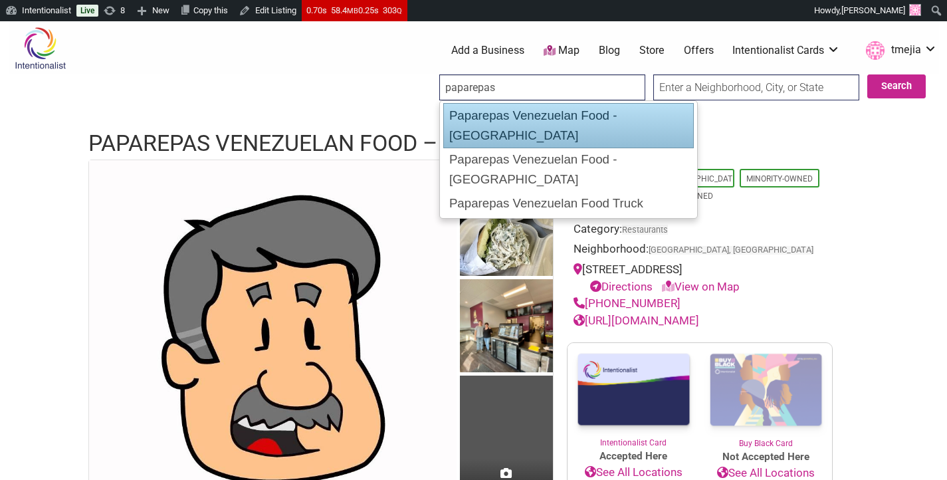
click at [552, 118] on div "Paparepas Venezuelan Food - Capitol Hill" at bounding box center [568, 125] width 250 height 45
type input "Paparepas Venezuelan Food - Capitol Hill"
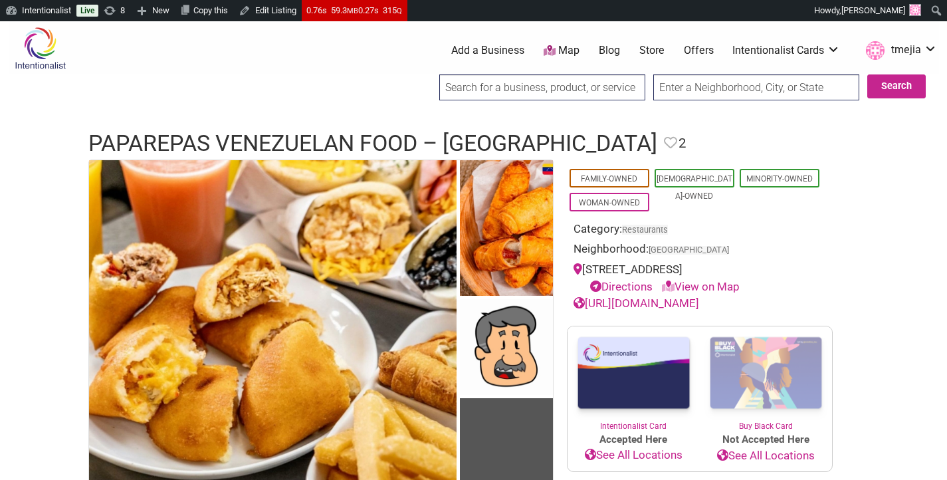
click at [507, 90] on input "search" at bounding box center [542, 87] width 206 height 26
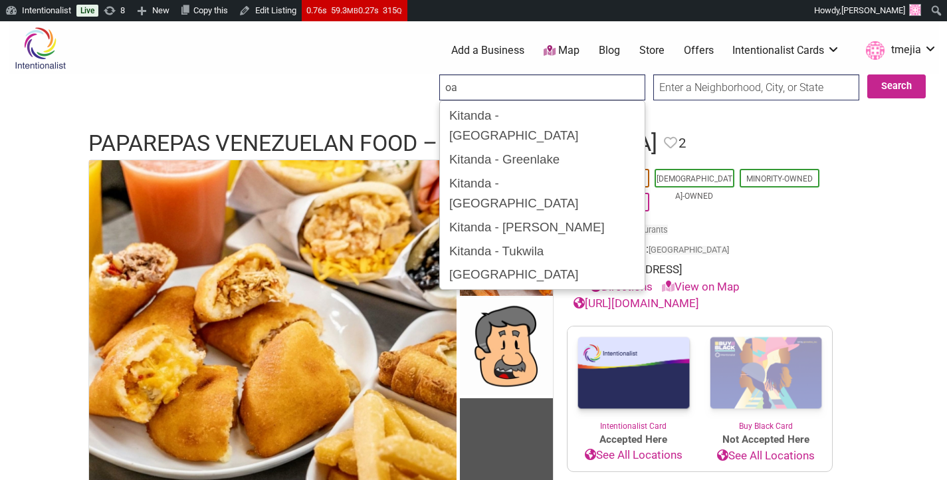
type input "o"
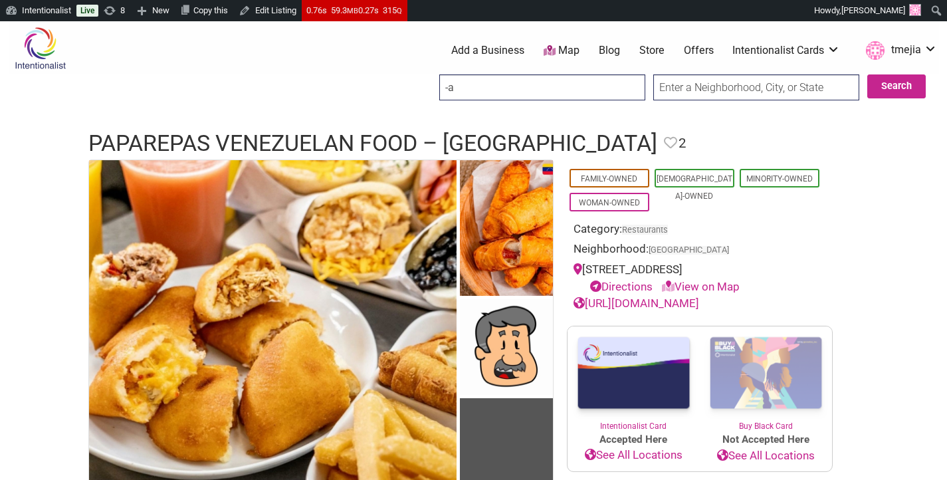
type input "-"
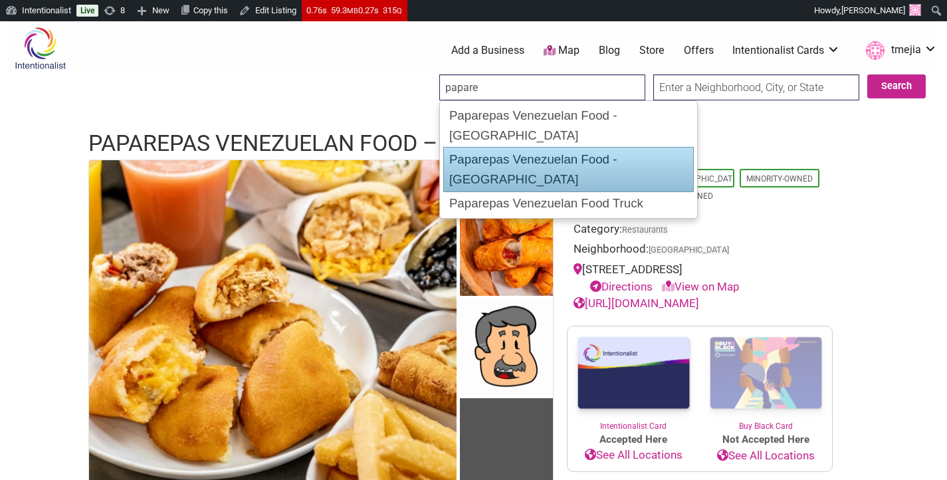
click at [534, 147] on div "Paparepas Venezuelan Food - [GEOGRAPHIC_DATA]" at bounding box center [568, 169] width 250 height 45
type input "Paparepas Venezuelan Food - [GEOGRAPHIC_DATA]"
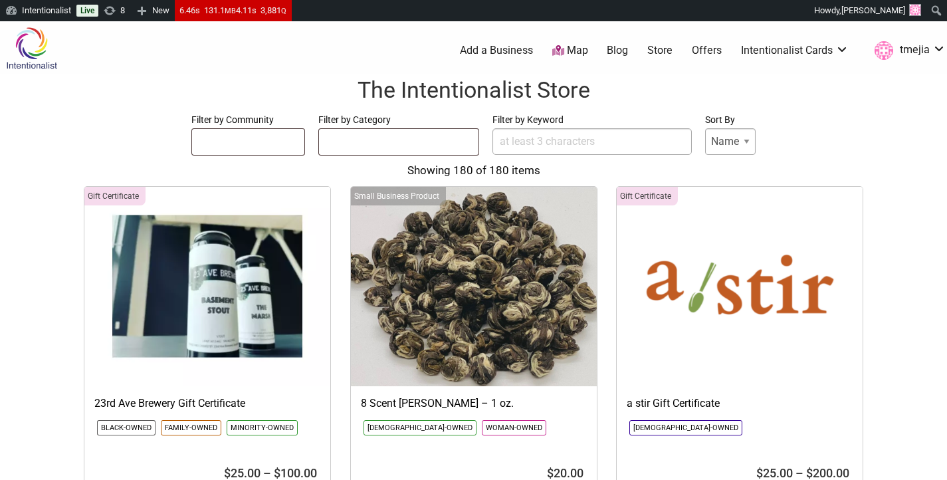
select select
click at [536, 138] on input "Filter by Keyword" at bounding box center [591, 141] width 199 height 27
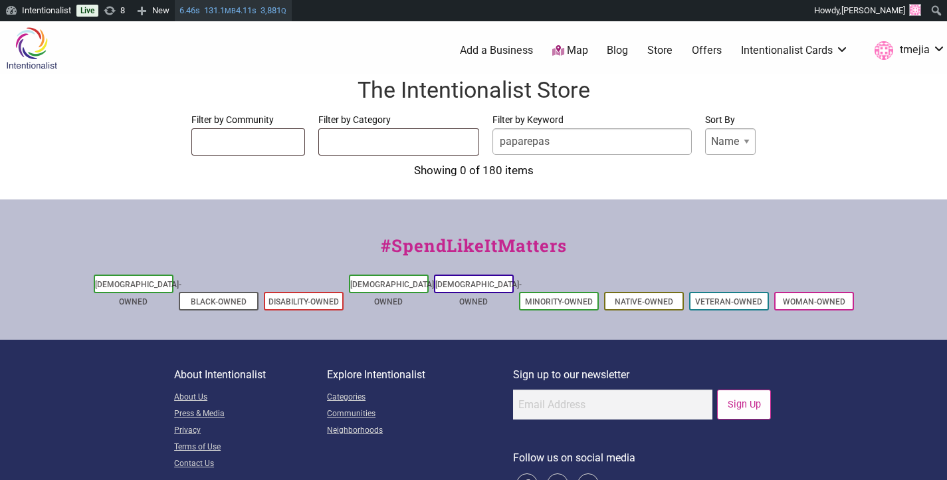
type input "paparepas"
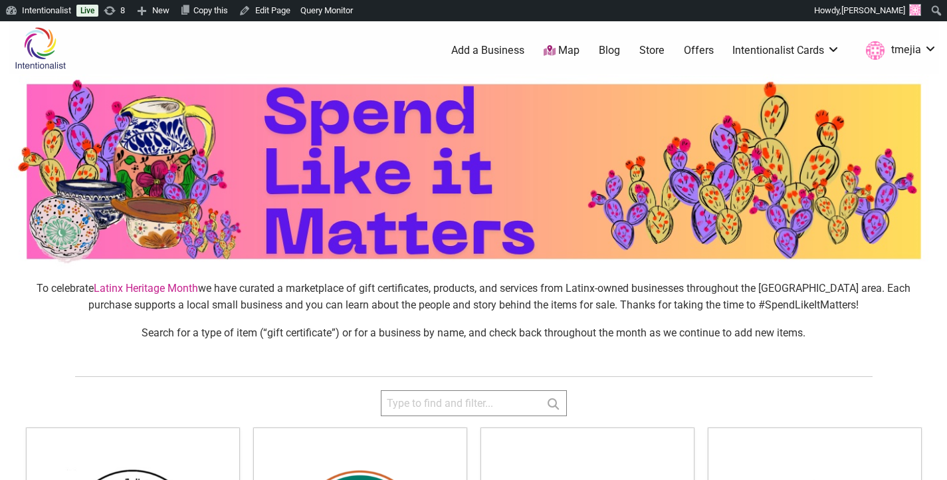
click at [501, 390] on input "search" at bounding box center [474, 403] width 186 height 26
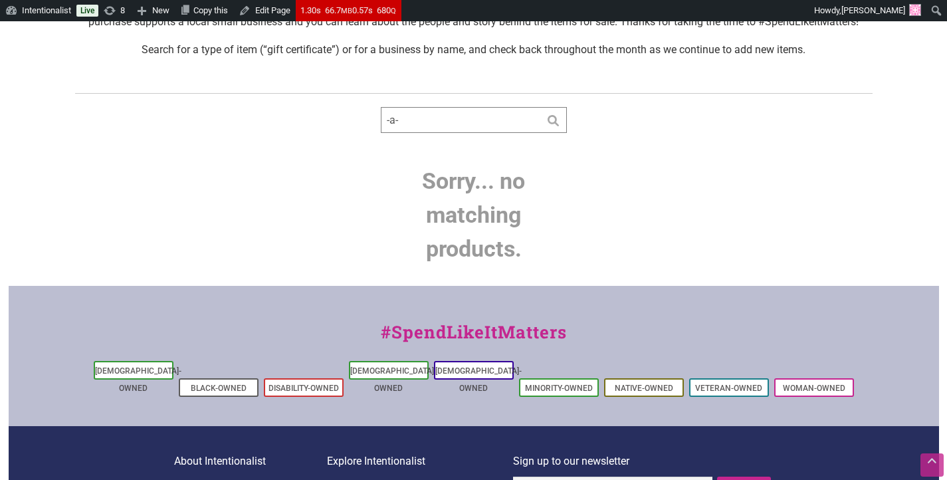
scroll to position [283, 0]
type input "-"
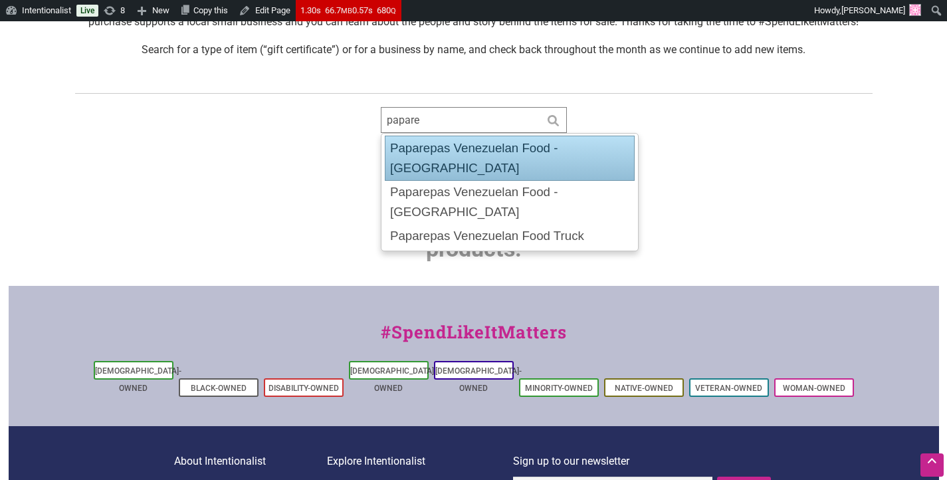
click at [502, 142] on div "Paparepas Venezuelan Food - [GEOGRAPHIC_DATA]" at bounding box center [510, 158] width 250 height 45
type input "Paparepas Venezuelan Food - [GEOGRAPHIC_DATA]"
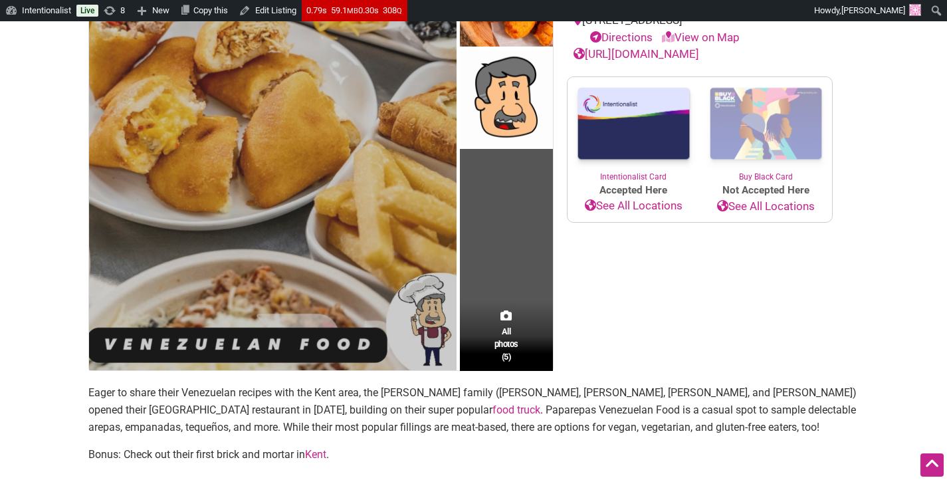
scroll to position [74, 0]
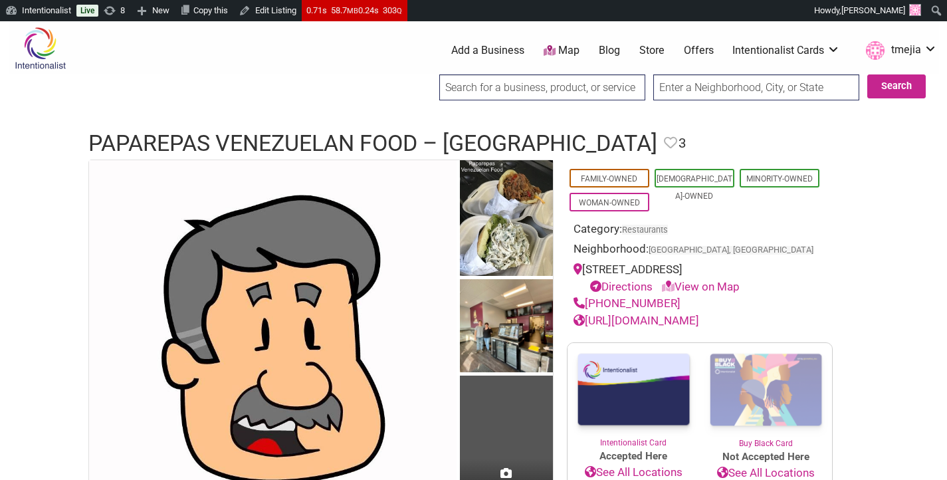
click at [561, 94] on input "search" at bounding box center [542, 87] width 206 height 26
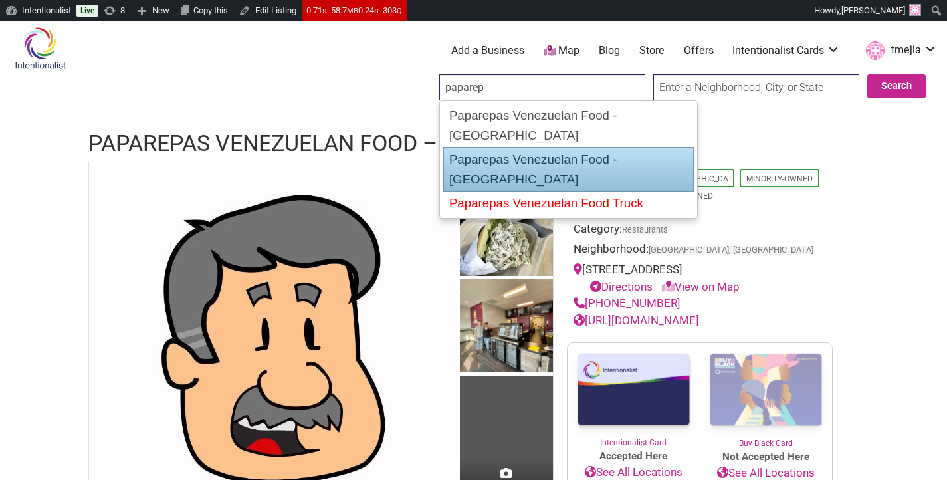
click at [563, 191] on div "Paparepas Venezuelan Food Truck" at bounding box center [568, 203] width 249 height 24
type input "Paparepas Venezuelan Food Truck"
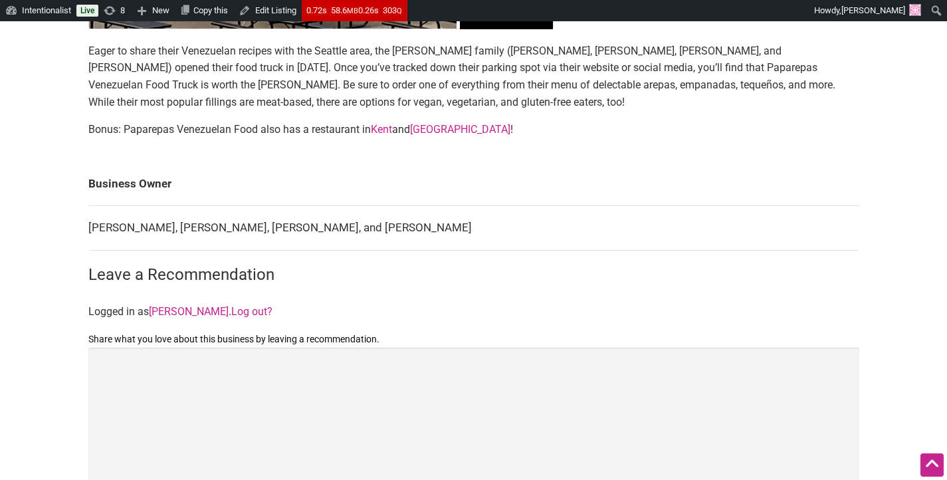
scroll to position [235, 0]
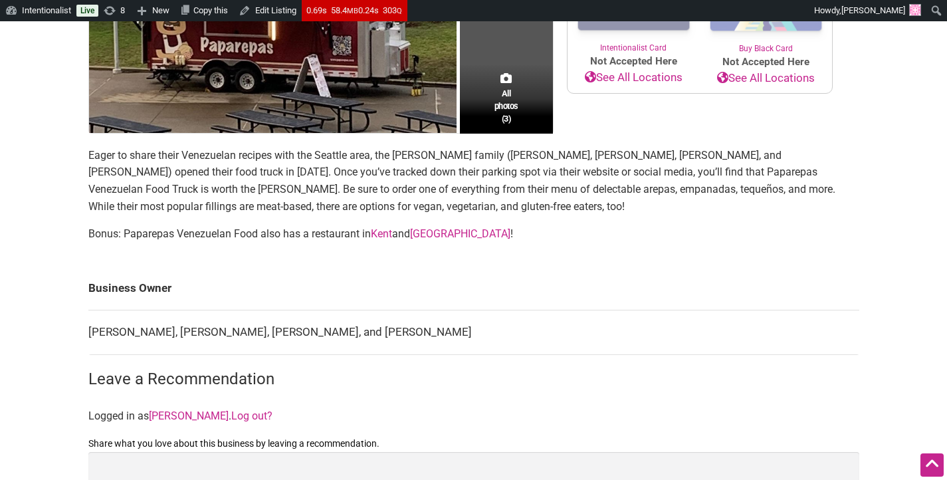
scroll to position [393, 0]
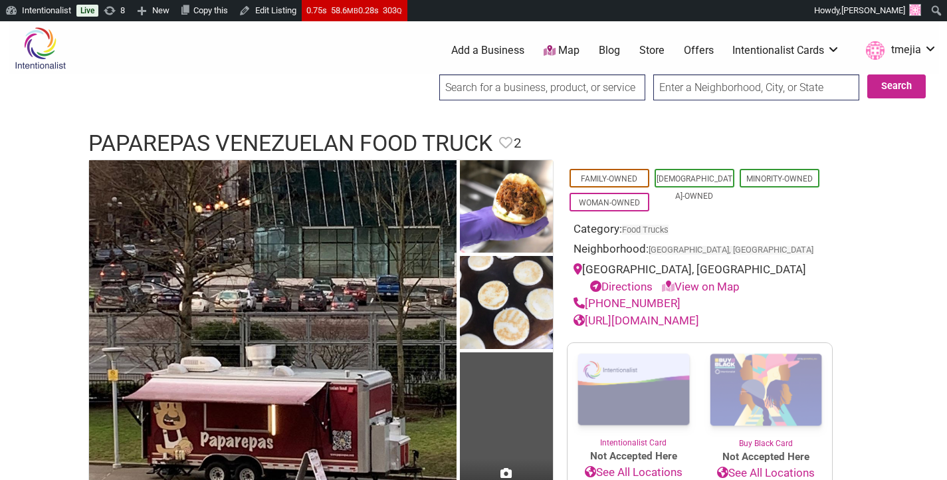
click at [575, 88] on input "search" at bounding box center [542, 87] width 206 height 26
type input "o"
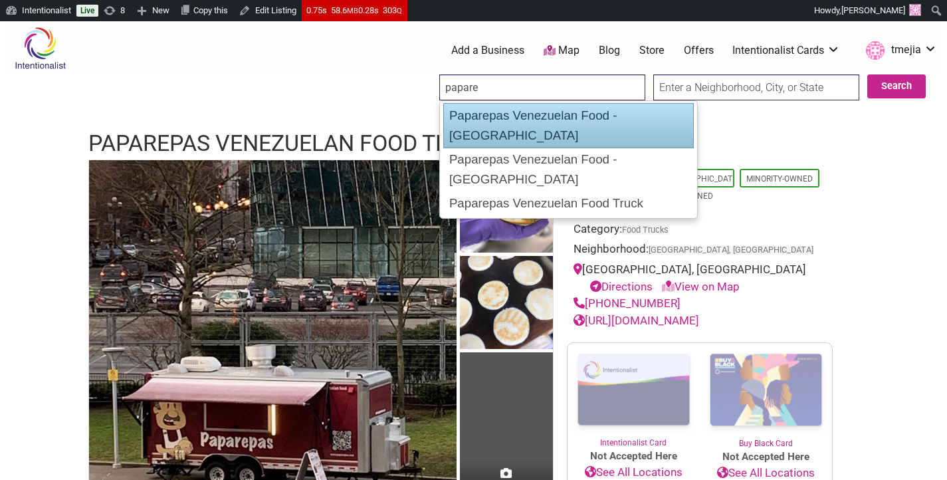
click at [569, 116] on div "Paparepas Venezuelan Food - [GEOGRAPHIC_DATA]" at bounding box center [568, 125] width 250 height 45
type input "Paparepas Venezuelan Food - [GEOGRAPHIC_DATA]"
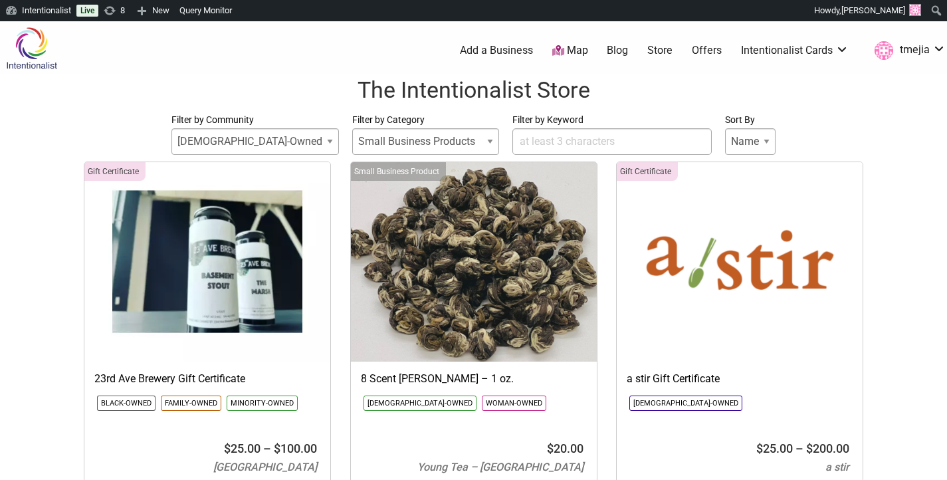
click at [559, 138] on input "Filter by Keyword" at bounding box center [611, 141] width 199 height 27
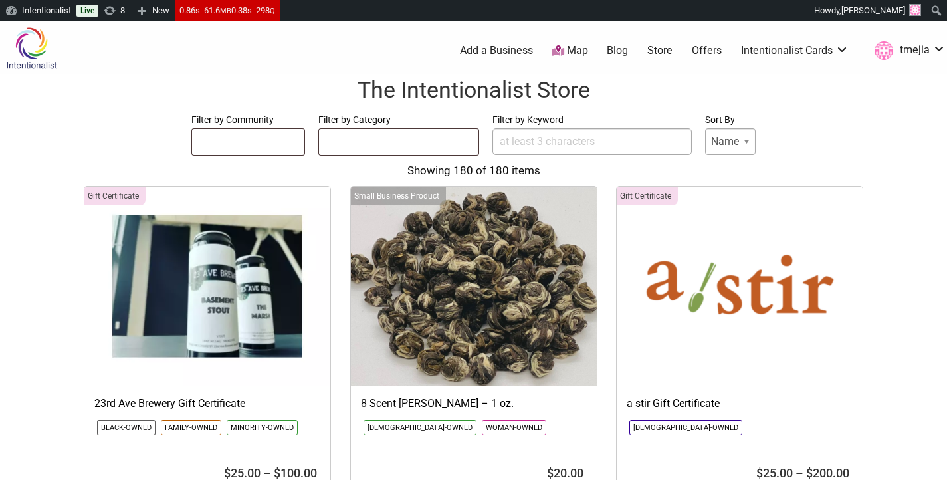
select select
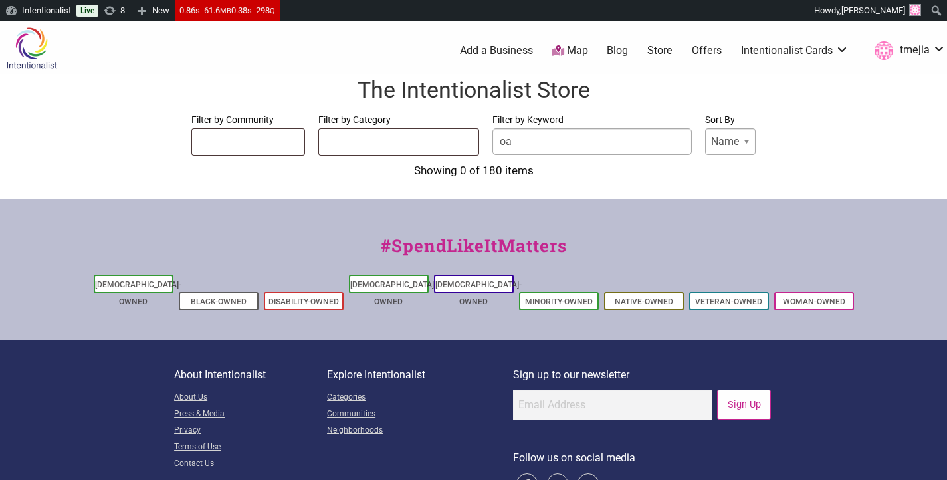
type input "o"
type input "pap"
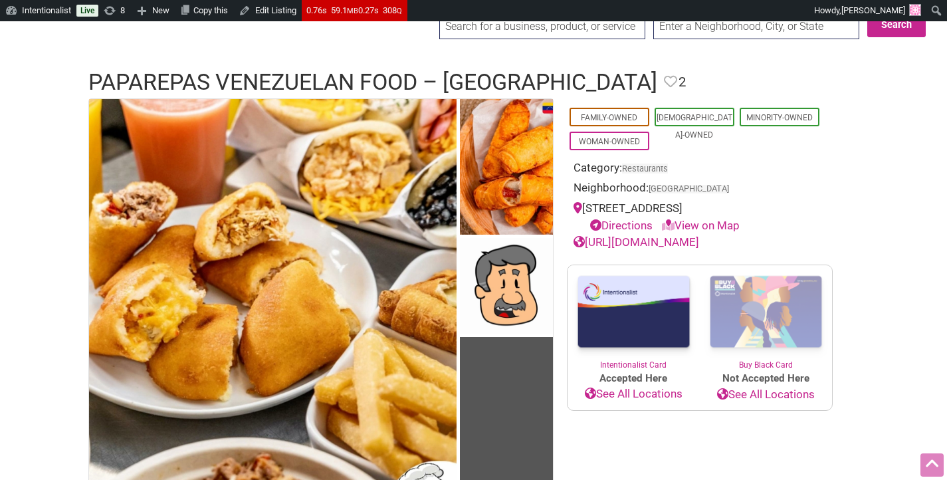
scroll to position [50, 0]
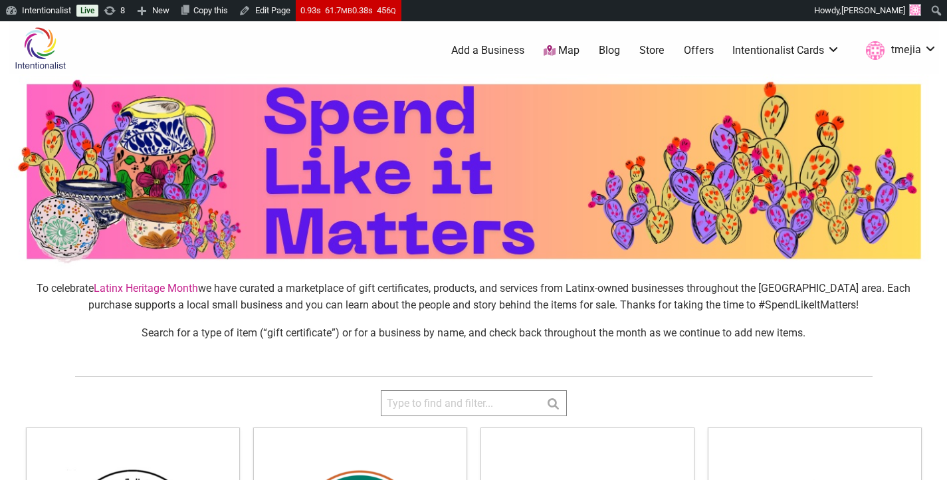
drag, startPoint x: 466, startPoint y: 409, endPoint x: 463, endPoint y: 382, distance: 26.7
click at [465, 407] on input "search" at bounding box center [474, 403] width 186 height 26
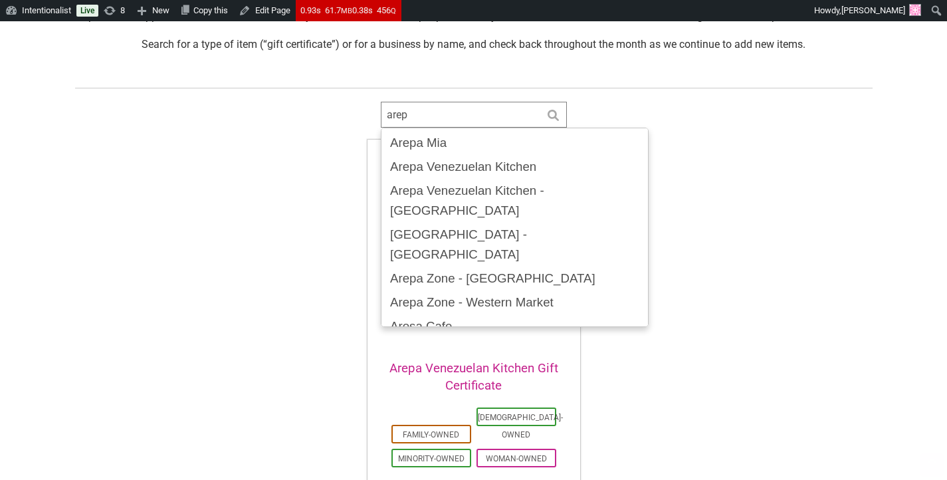
scroll to position [339, 0]
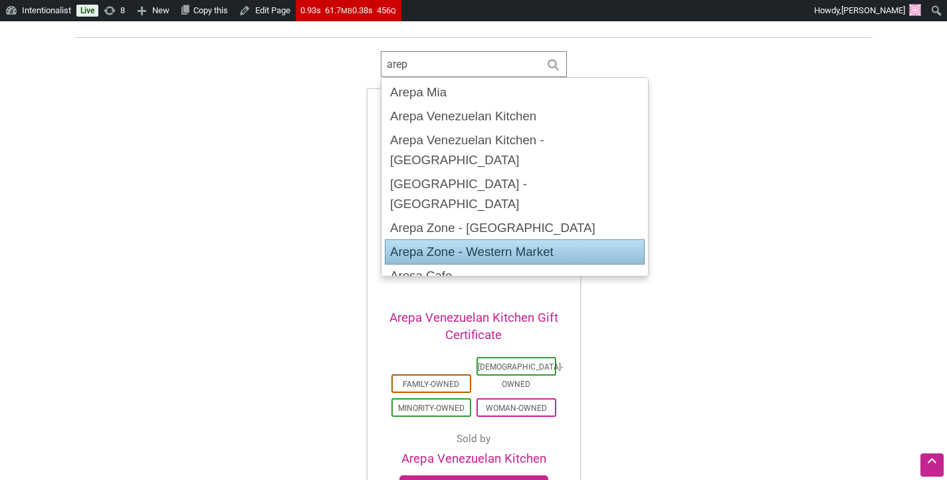
click at [763, 190] on div "Sorry... no matching products. Arepa Venezuelan Kitchen Gift Certificate Family…" at bounding box center [474, 297] width 930 height 441
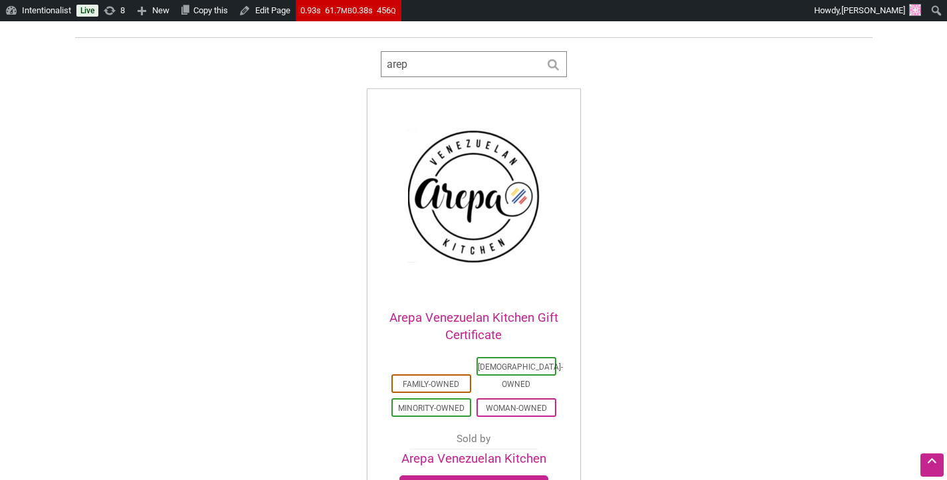
click at [457, 70] on input "arep" at bounding box center [474, 64] width 186 height 26
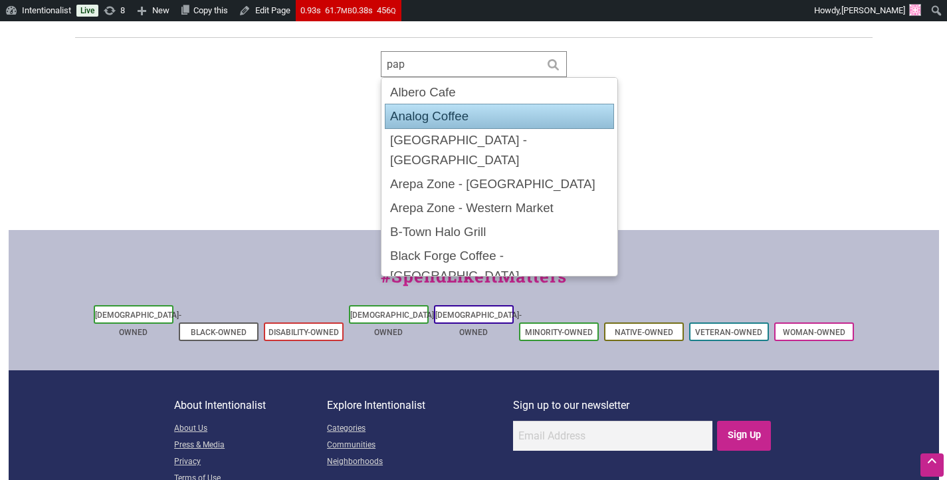
type input "pap"
click at [641, 118] on div "Sorry... no matching products. Arepa Venezuelan Kitchen Gift Certificate Family…" at bounding box center [474, 153] width 930 height 153
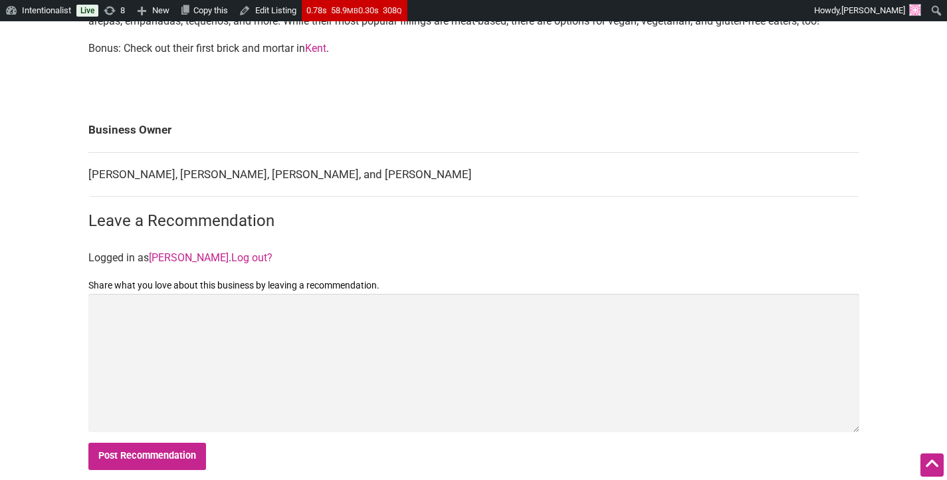
scroll to position [610, 0]
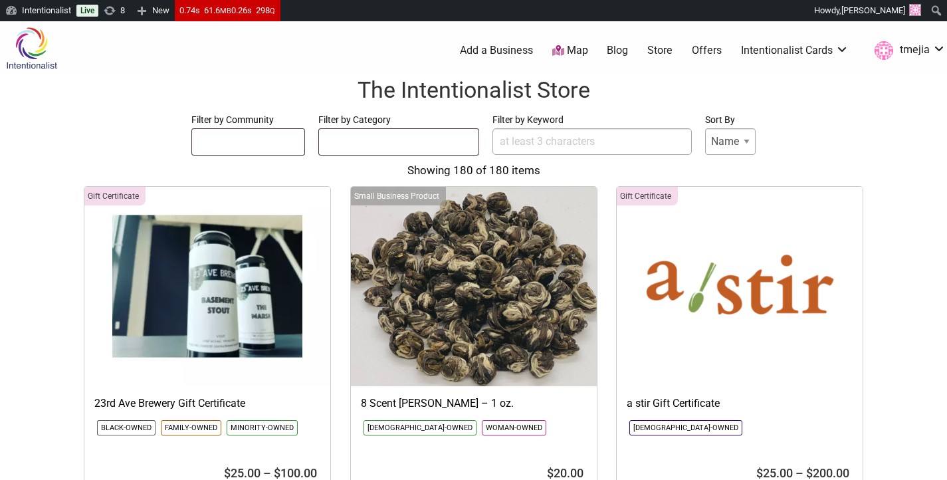
select select
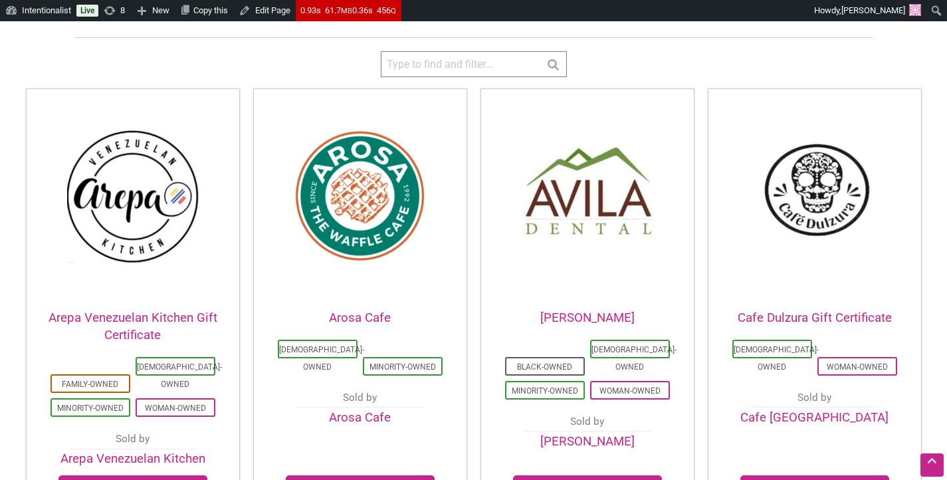
scroll to position [339, 0]
click at [482, 56] on input "search" at bounding box center [474, 64] width 186 height 26
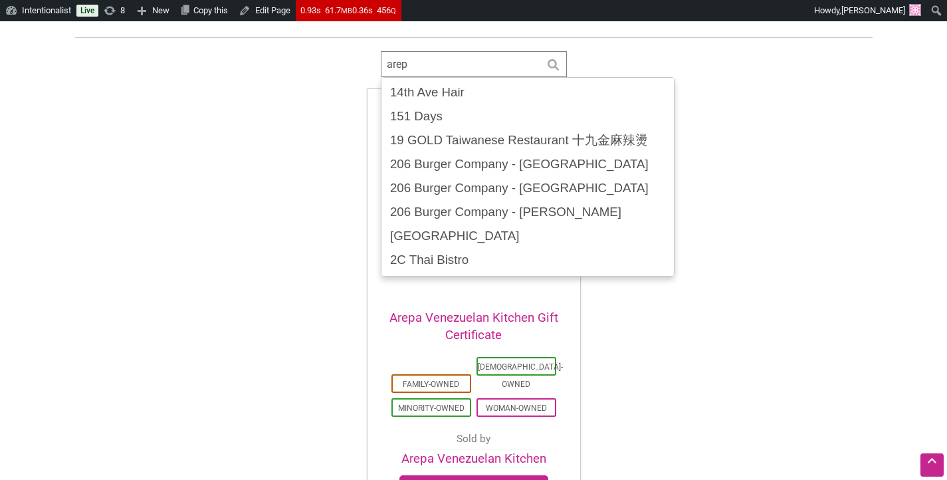
type input "arepa"
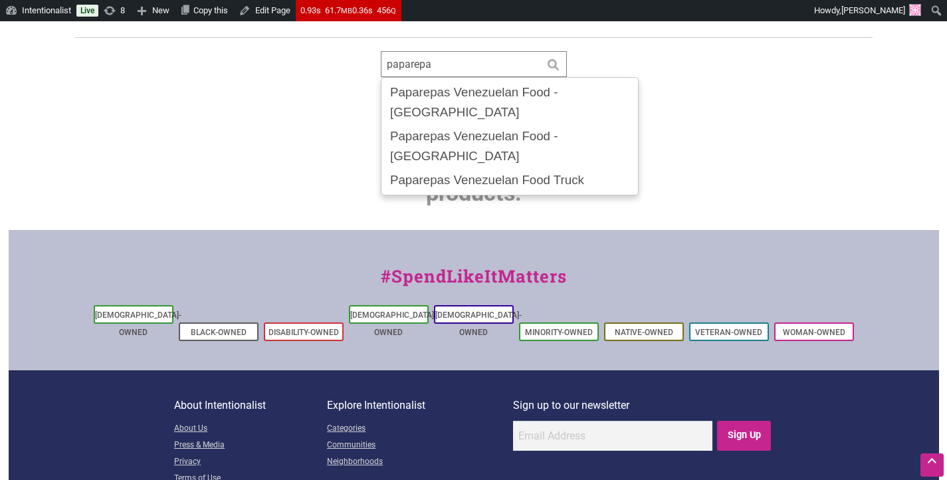
type input "paparepas"
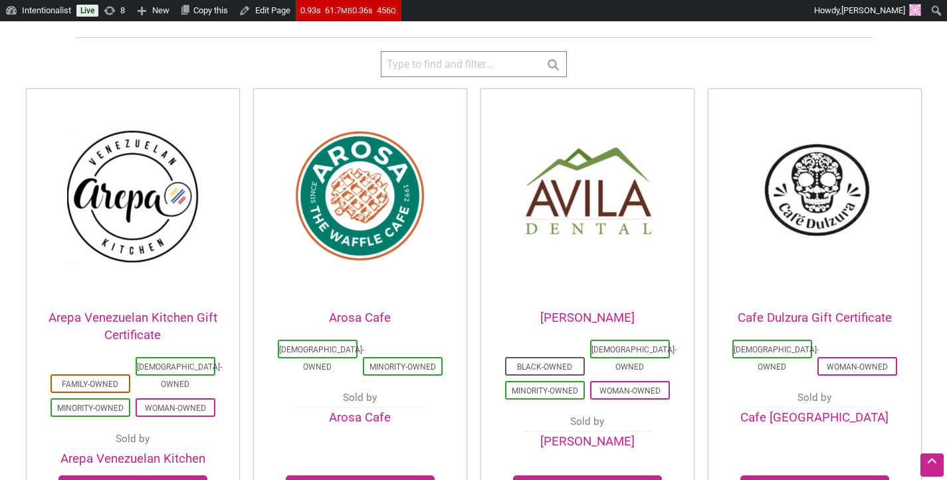
click at [514, 64] on input "search" at bounding box center [474, 64] width 186 height 26
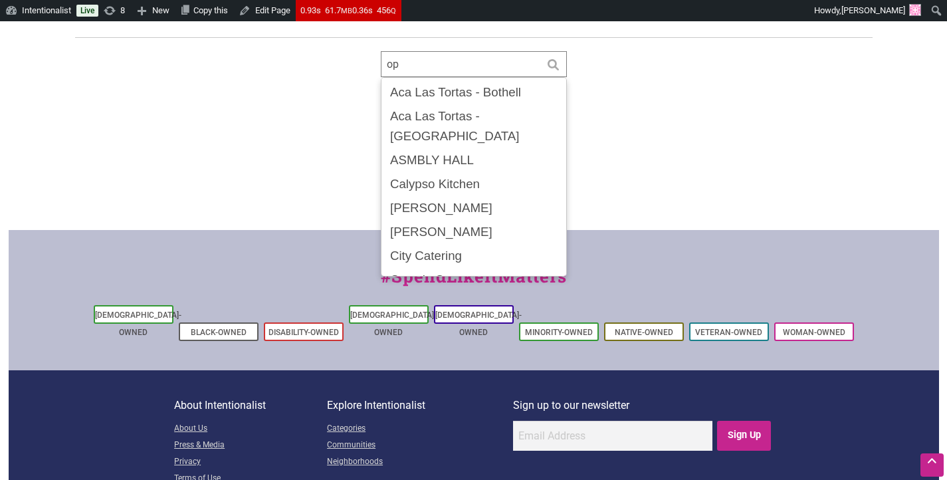
type input "o"
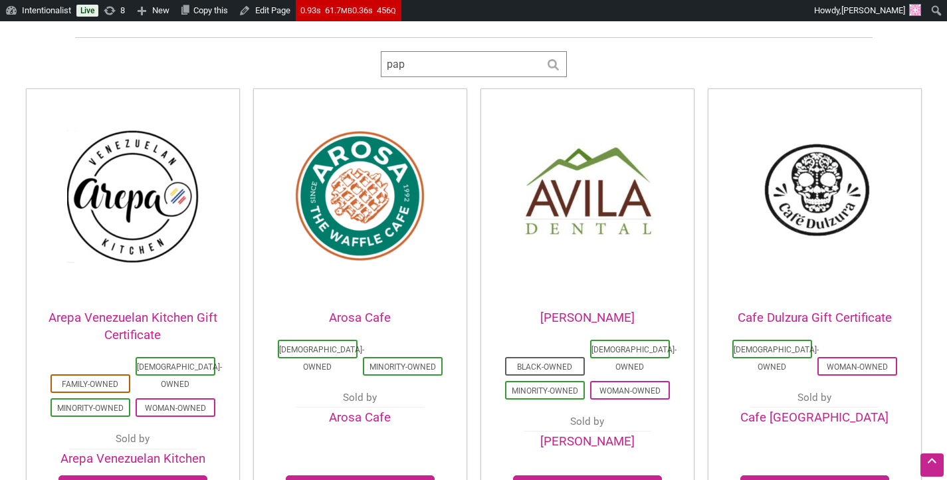
type input "papa"
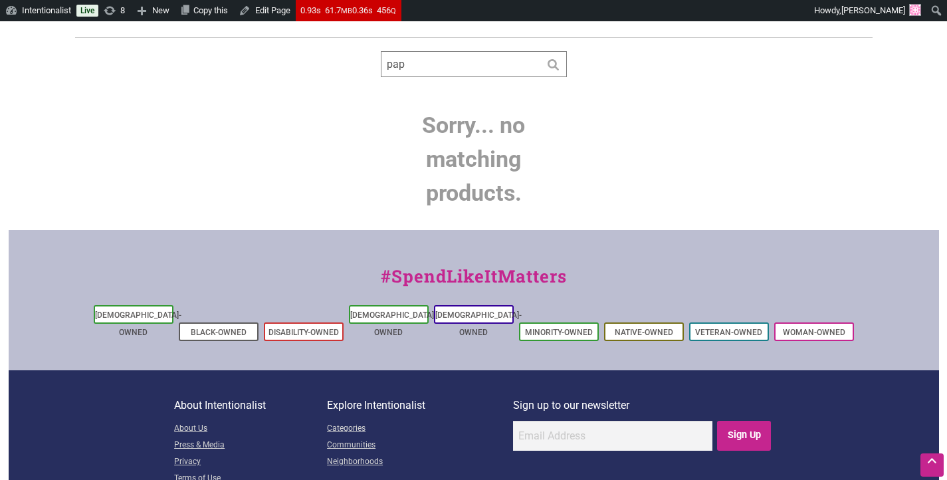
type input "papa"
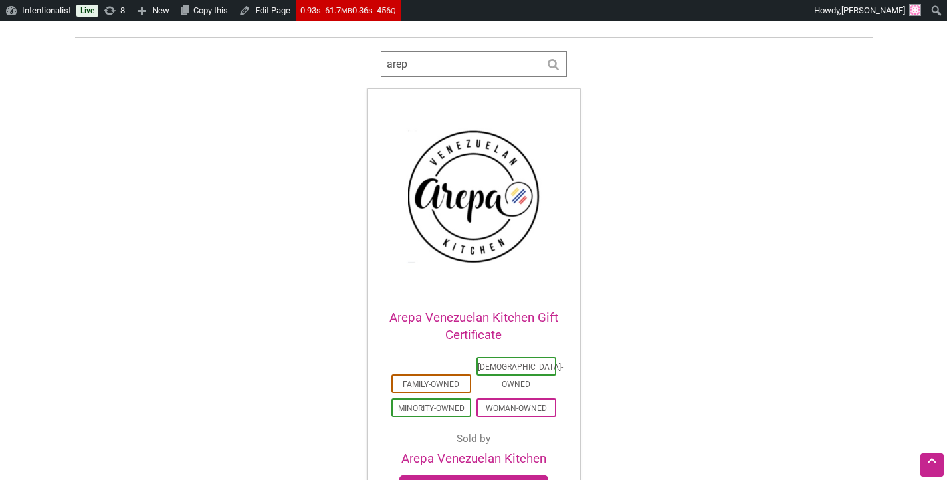
type input "arepa"
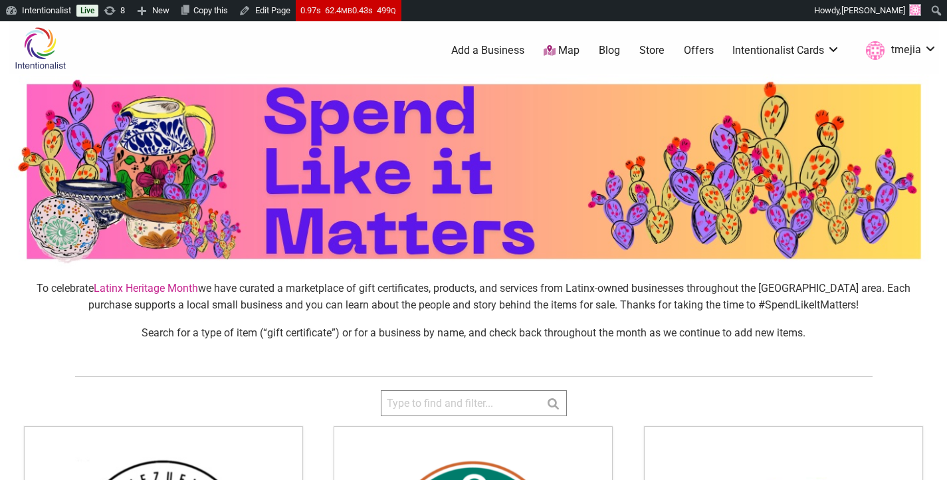
click at [31, 60] on img at bounding box center [40, 48] width 63 height 43
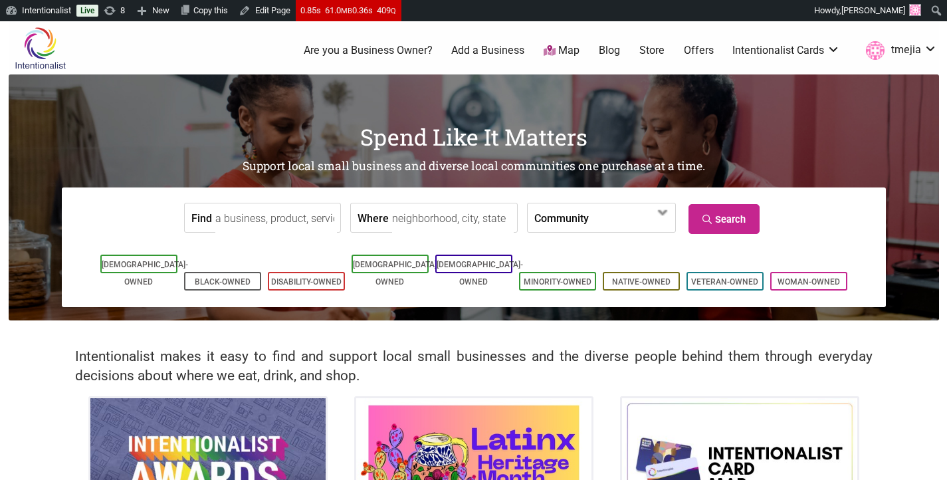
drag, startPoint x: 0, startPoint y: 0, endPoint x: 280, endPoint y: 213, distance: 352.3
click at [281, 213] on input "Find" at bounding box center [276, 218] width 122 height 30
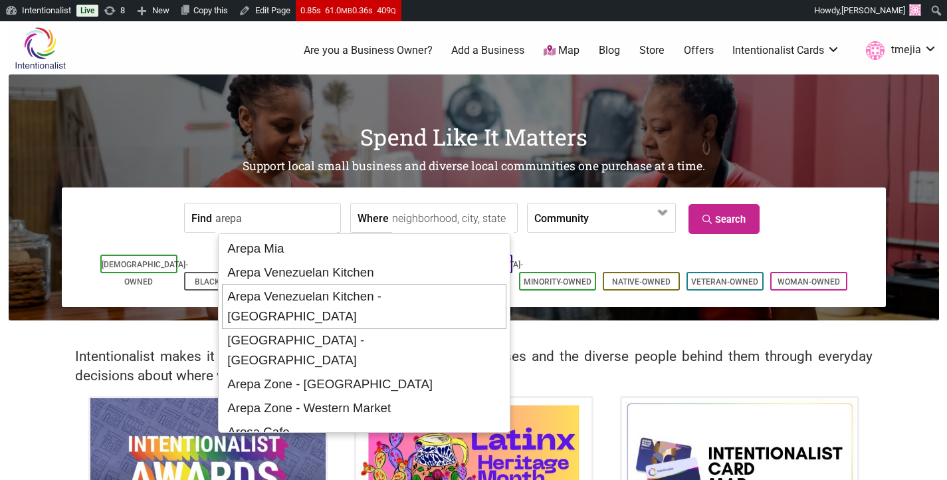
click at [326, 294] on div "Arepa Venezuelan Kitchen - Bellevue" at bounding box center [364, 306] width 284 height 45
type input "Arepa Venezuelan Kitchen - Bellevue"
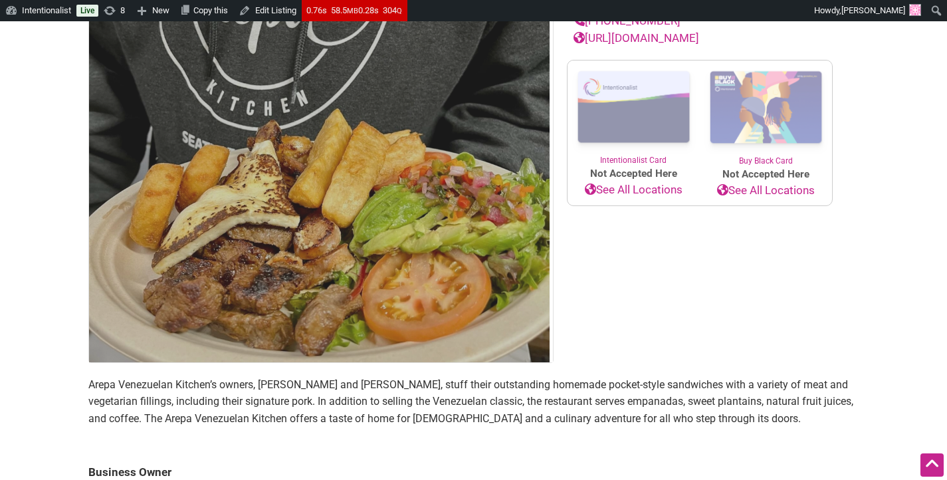
scroll to position [224, 0]
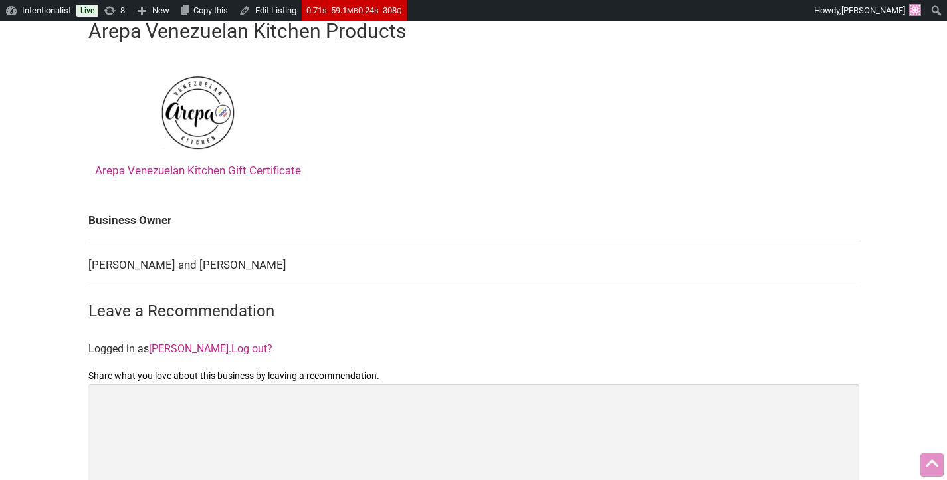
scroll to position [563, 0]
click at [235, 169] on link "Arepa Venezuelan Kitchen Gift Certificate" at bounding box center [198, 119] width 206 height 114
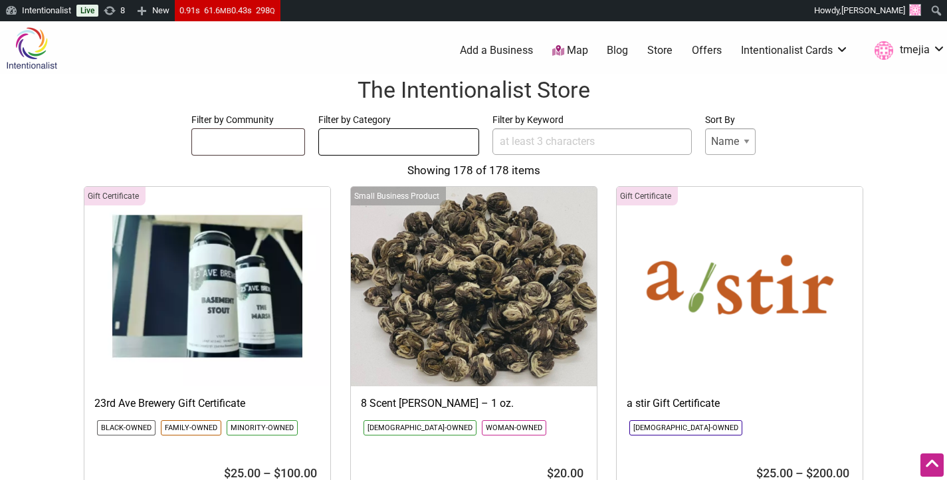
select select
click at [575, 138] on input "Filter by Keyword" at bounding box center [591, 141] width 199 height 27
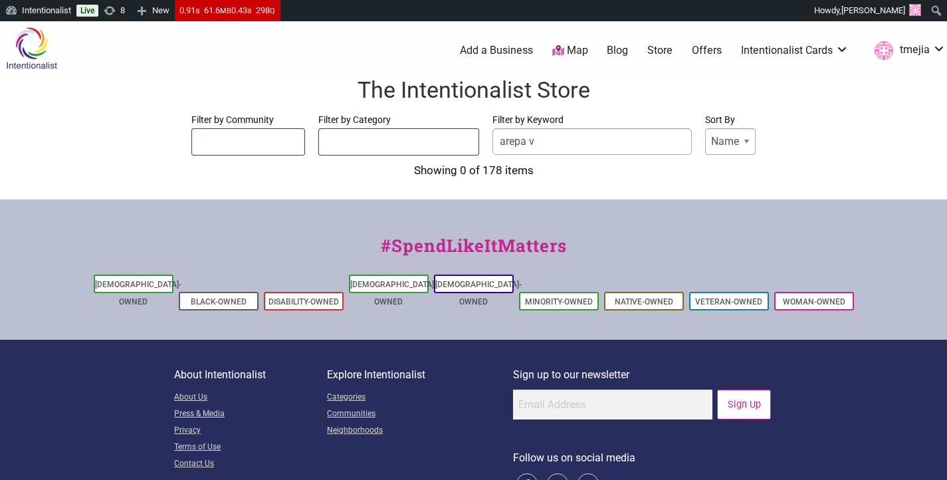
type input "arepa ve"
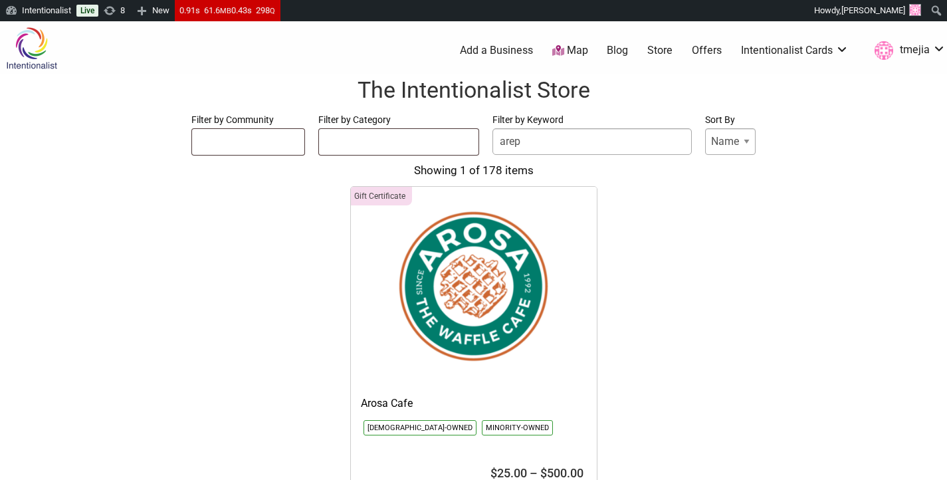
type input "arepa"
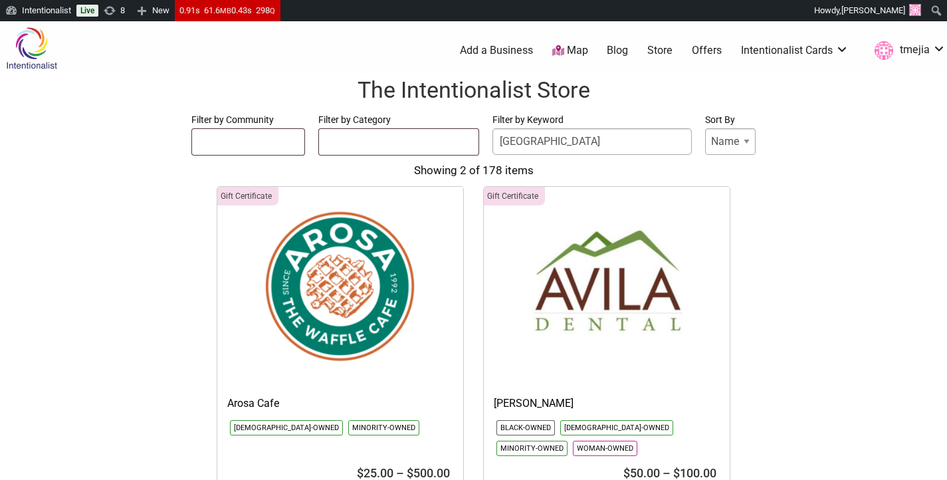
type input "venezuelan"
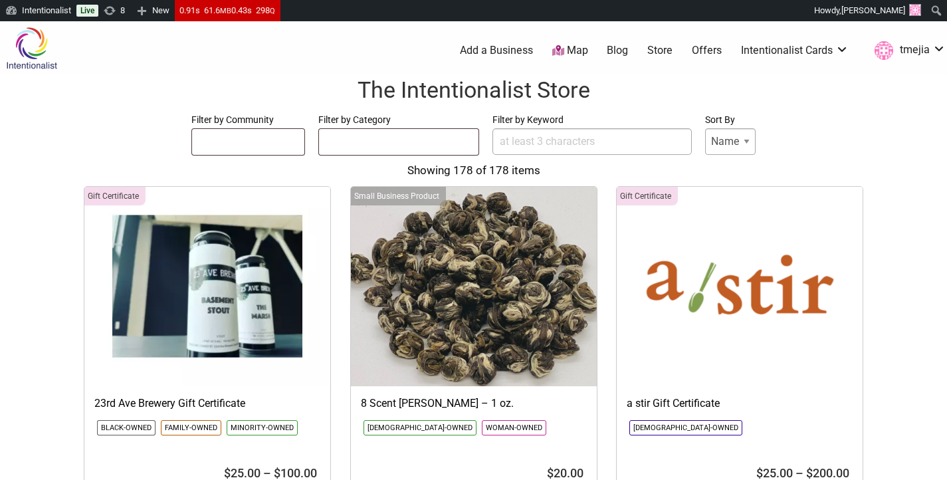
click at [823, 114] on form "Filter by Community Asian-Owned Black-Owned Disability-Owned Latino-Owned LGBTQ…" at bounding box center [473, 134] width 920 height 45
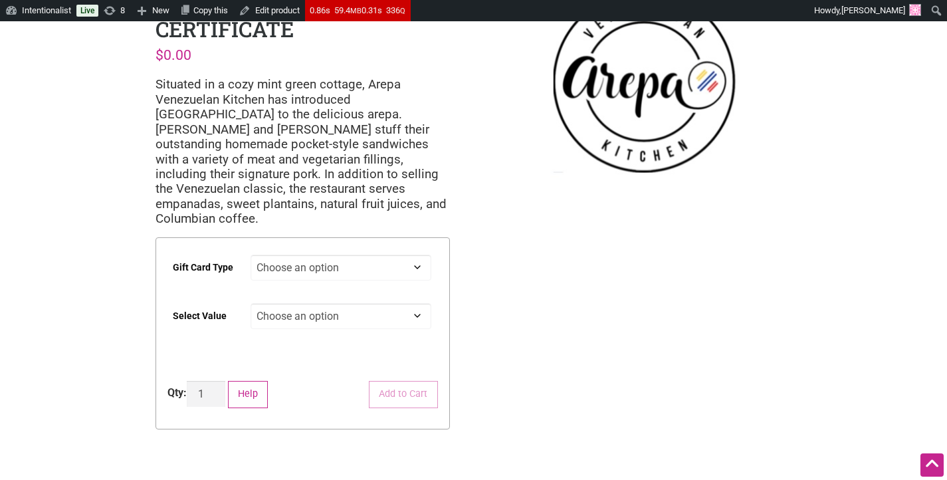
scroll to position [60, 0]
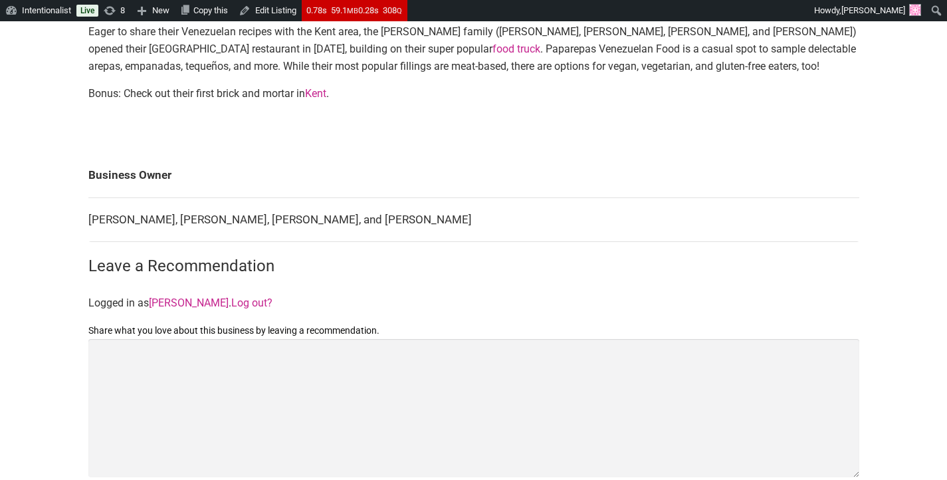
scroll to position [610, 0]
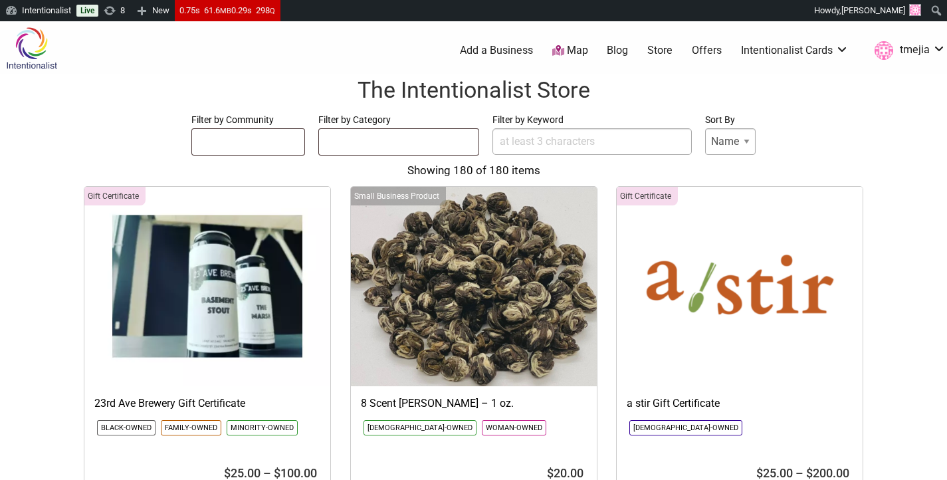
select select
click at [527, 136] on input "Filter by Keyword" at bounding box center [591, 141] width 199 height 27
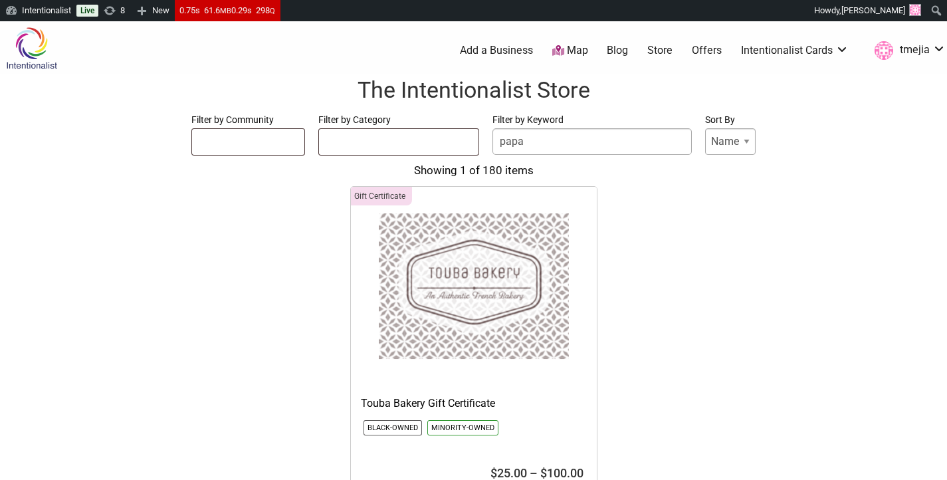
type input "papa"
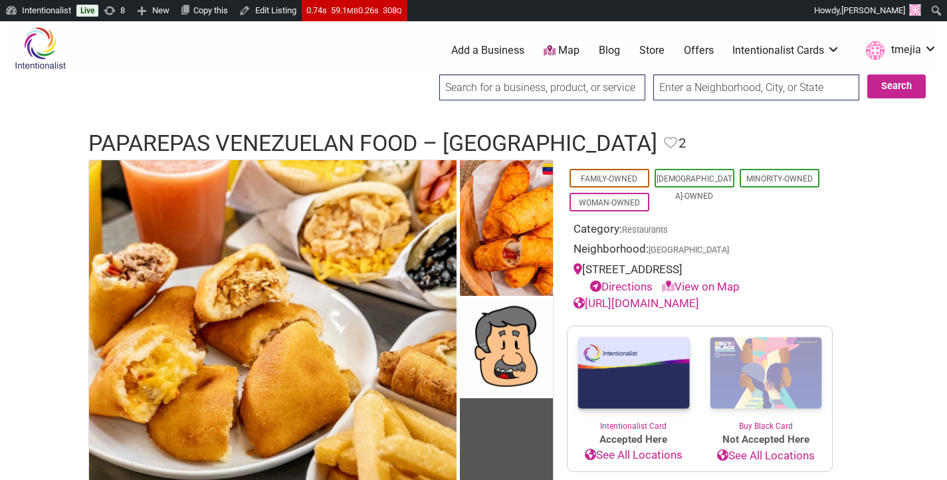
click at [502, 86] on input "search" at bounding box center [542, 87] width 206 height 26
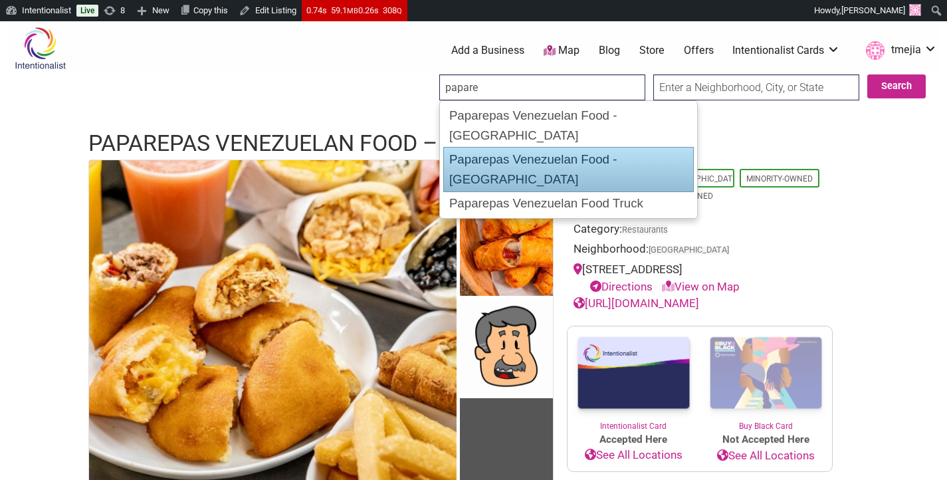
click at [601, 147] on div "Paparepas Venezuelan Food - [GEOGRAPHIC_DATA]" at bounding box center [568, 169] width 250 height 45
type input "Paparepas Venezuelan Food - [GEOGRAPHIC_DATA]"
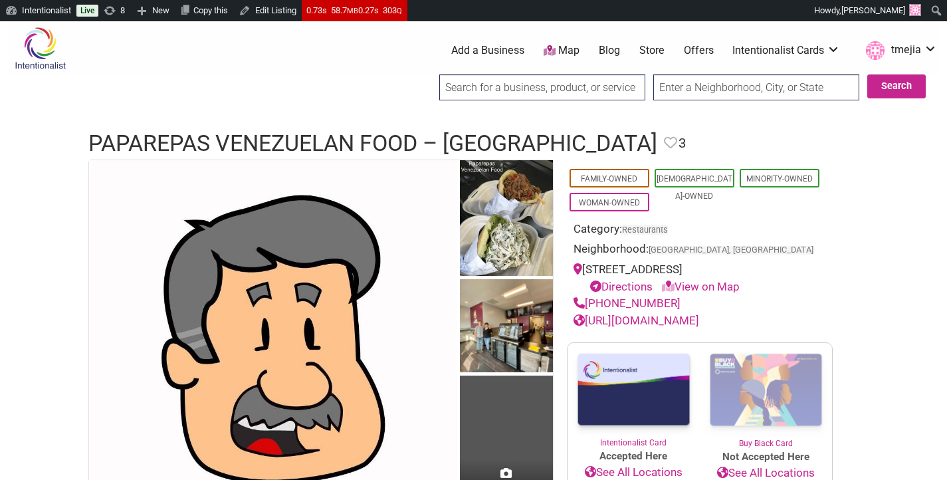
click at [530, 94] on input "search" at bounding box center [542, 87] width 206 height 26
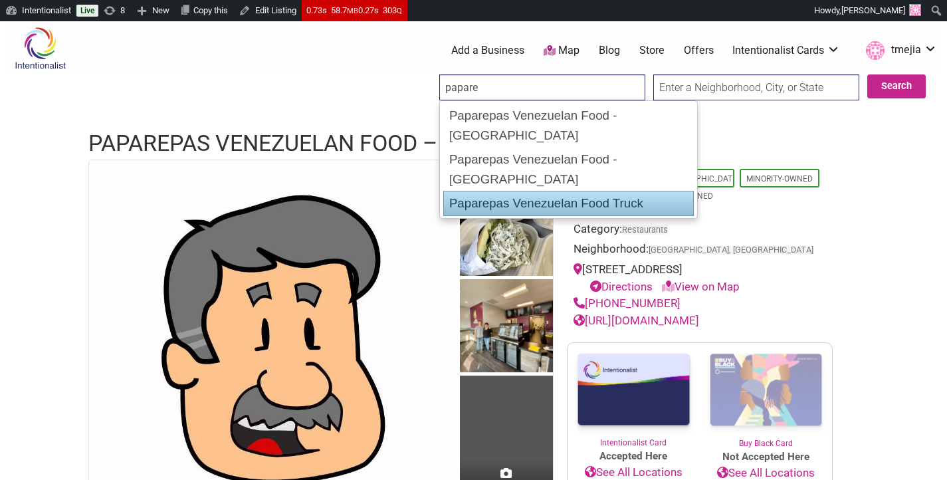
click at [542, 191] on div "Paparepas Venezuelan Food Truck" at bounding box center [568, 203] width 250 height 25
type input "Paparepas Venezuelan Food Truck"
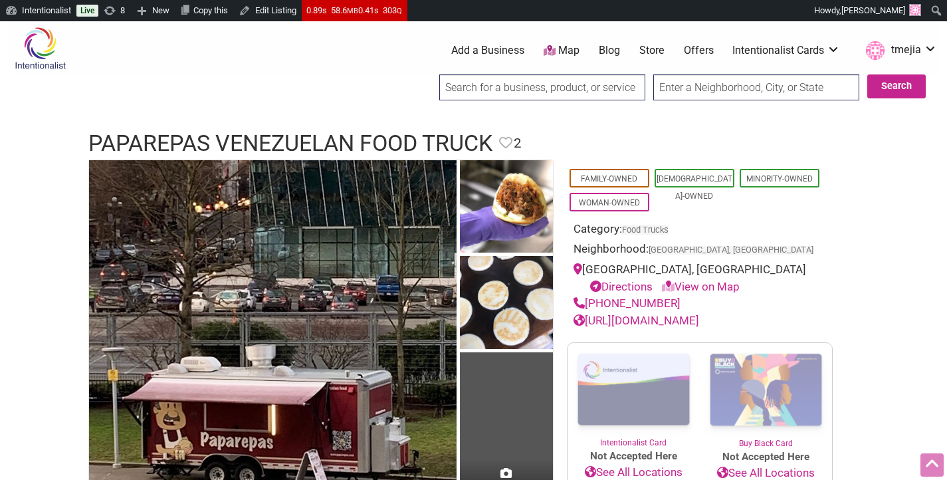
scroll to position [546, 0]
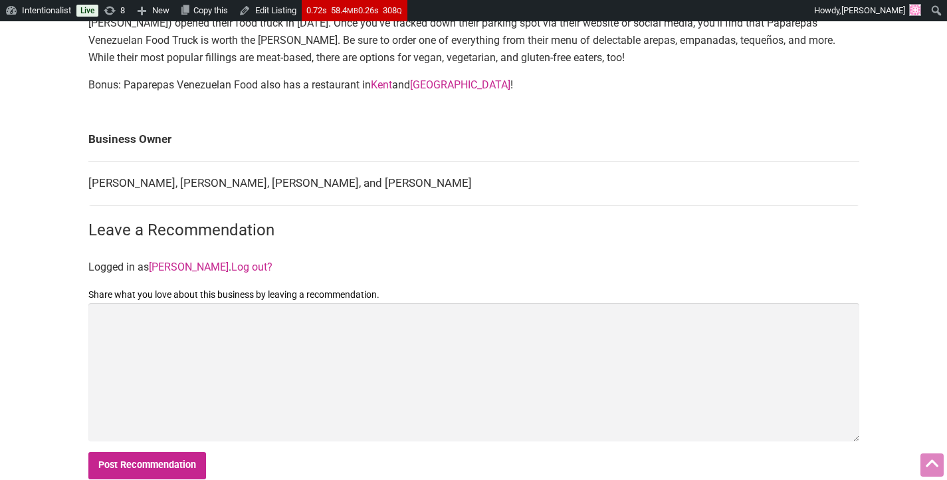
scroll to position [544, 0]
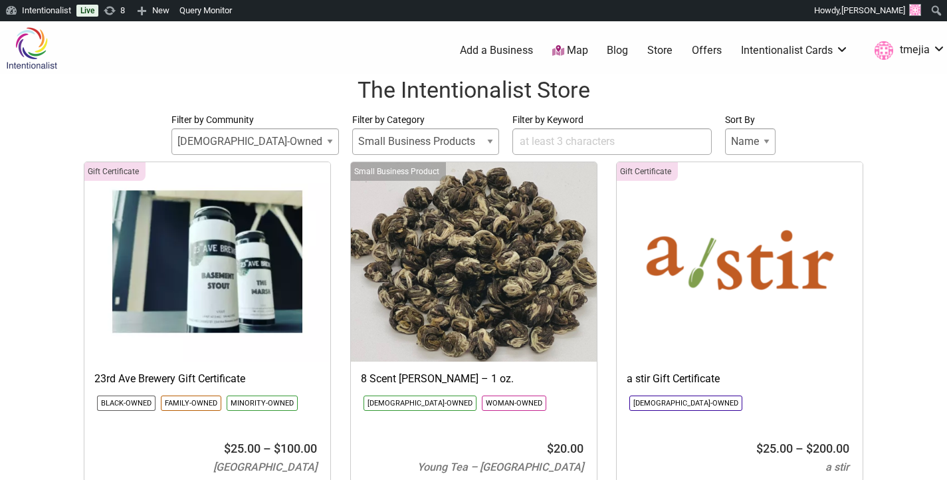
select select
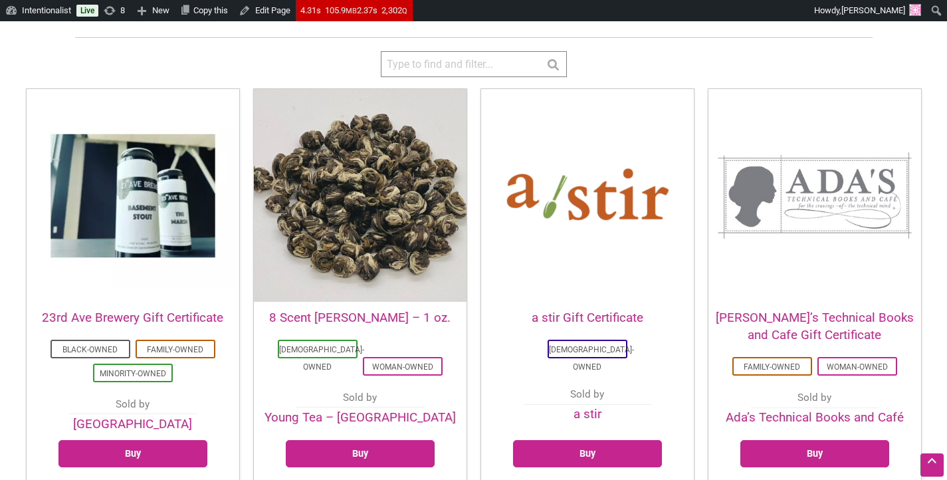
scroll to position [339, 0]
click at [469, 68] on input "search" at bounding box center [474, 64] width 186 height 26
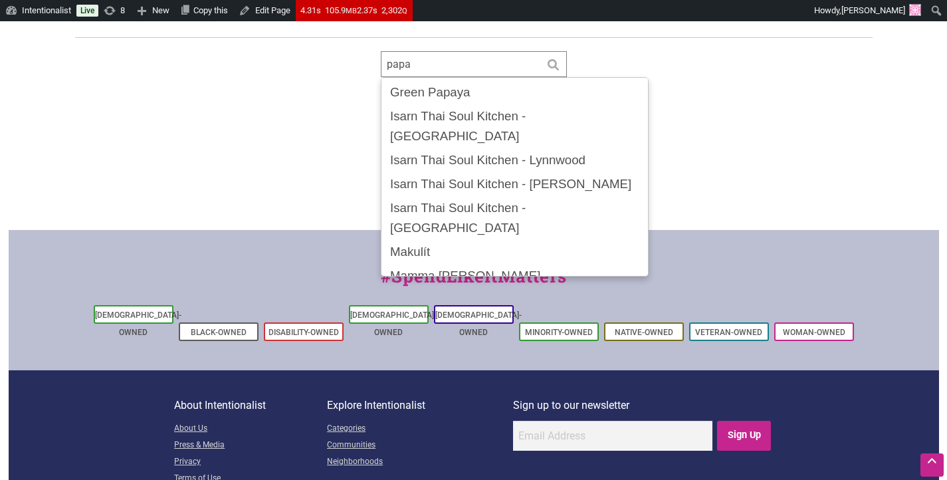
type input "papa"
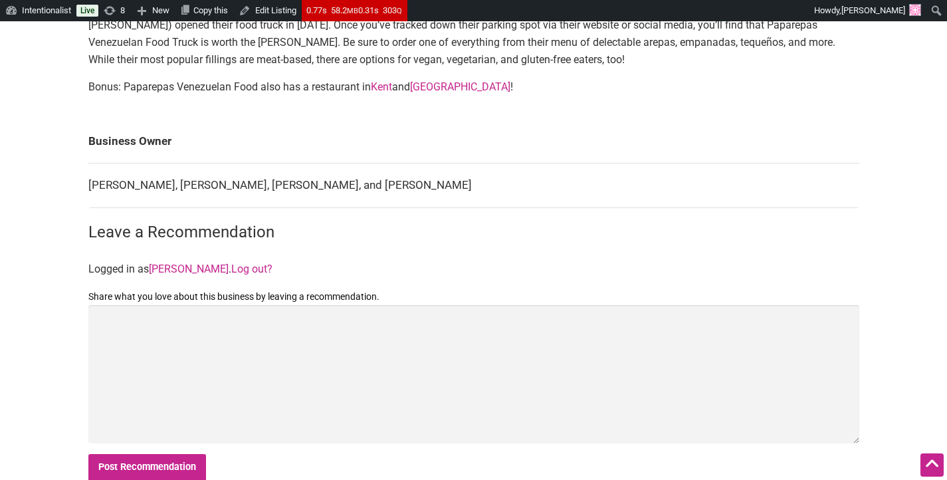
scroll to position [542, 0]
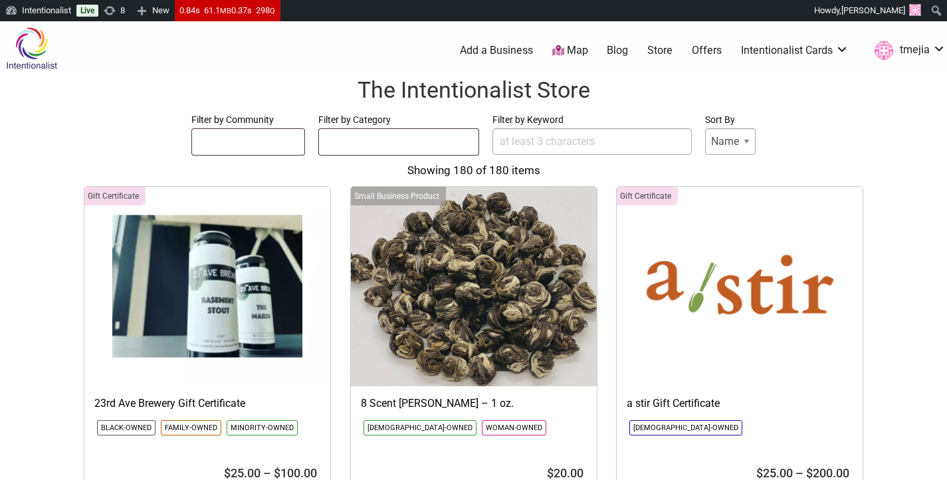
select select
click at [532, 135] on input "Filter by Keyword" at bounding box center [591, 141] width 199 height 27
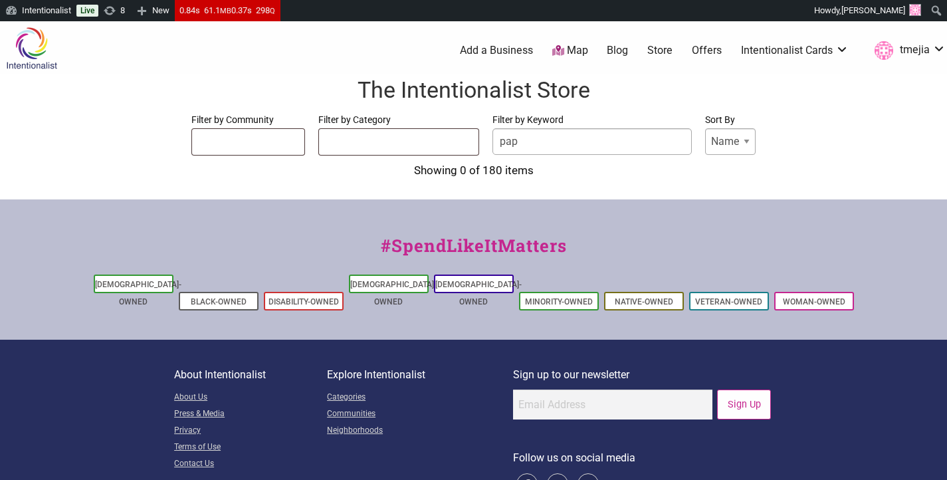
type input "papa"
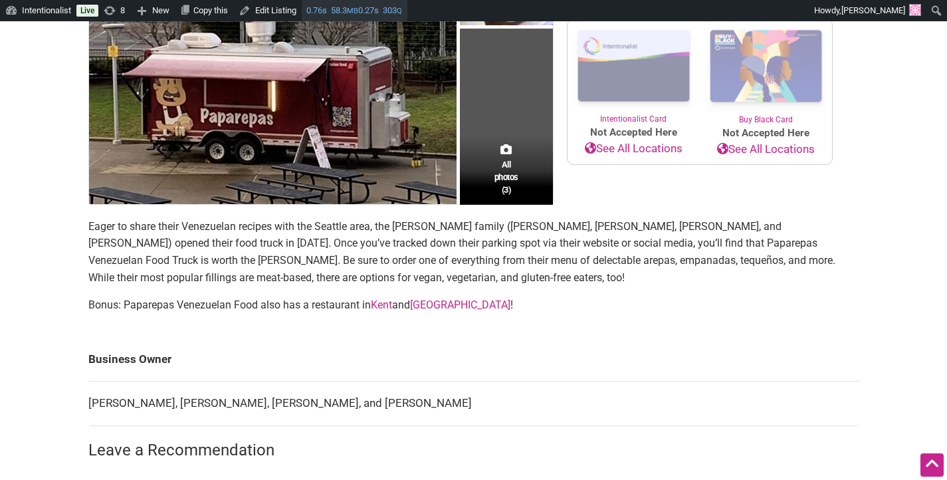
scroll to position [322, 0]
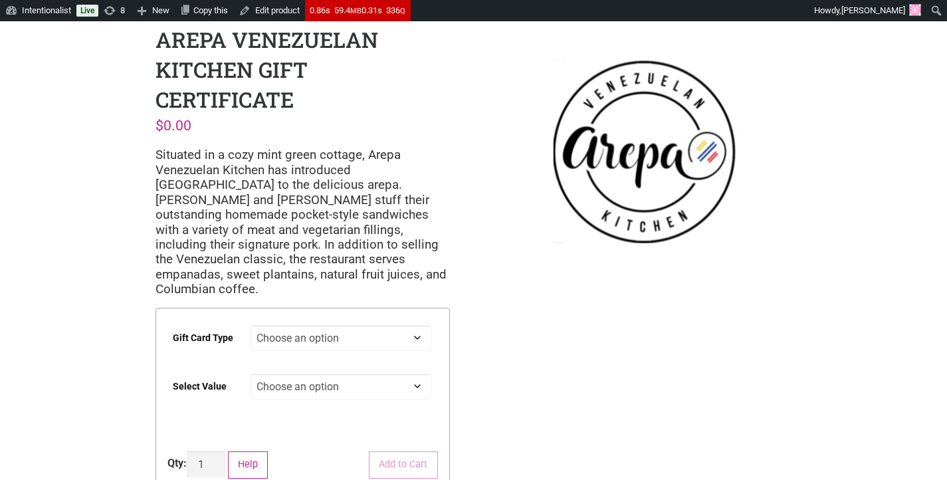
scroll to position [60, 0]
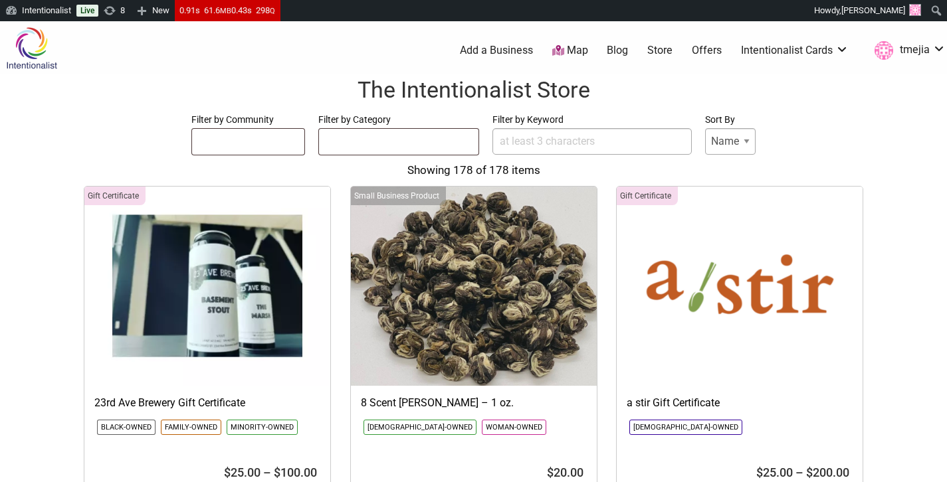
select select
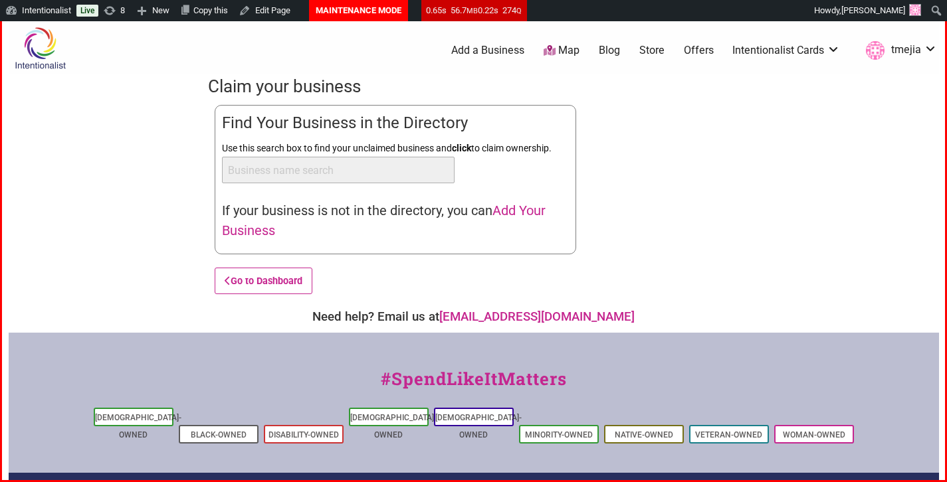
click at [194, 71] on div "0 Add a Business Map Blog Store Offers Intentionalist Cards Buy Black Card Inte…" at bounding box center [540, 50] width 811 height 53
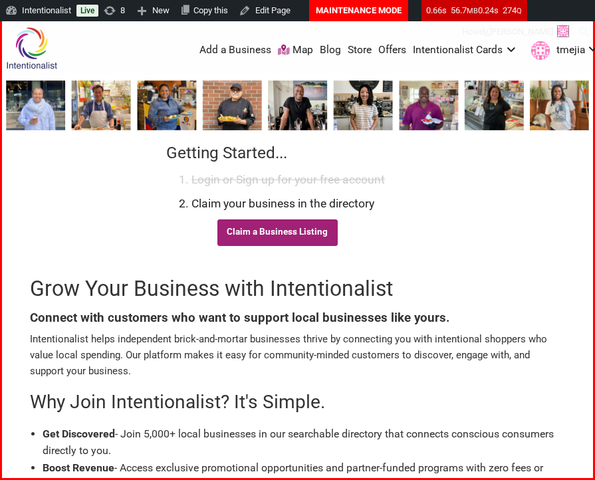
click at [274, 238] on link "Claim a Business Listing" at bounding box center [277, 232] width 120 height 27
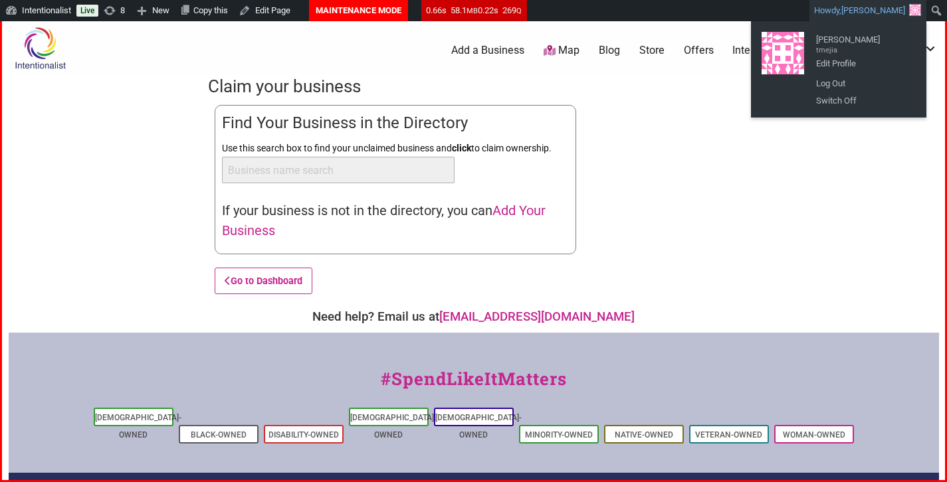
click at [594, 172] on div "Intentionalist Spend like it matters 0 Add a Business Map Blog Store Offers Int…" at bounding box center [474, 343] width 930 height 645
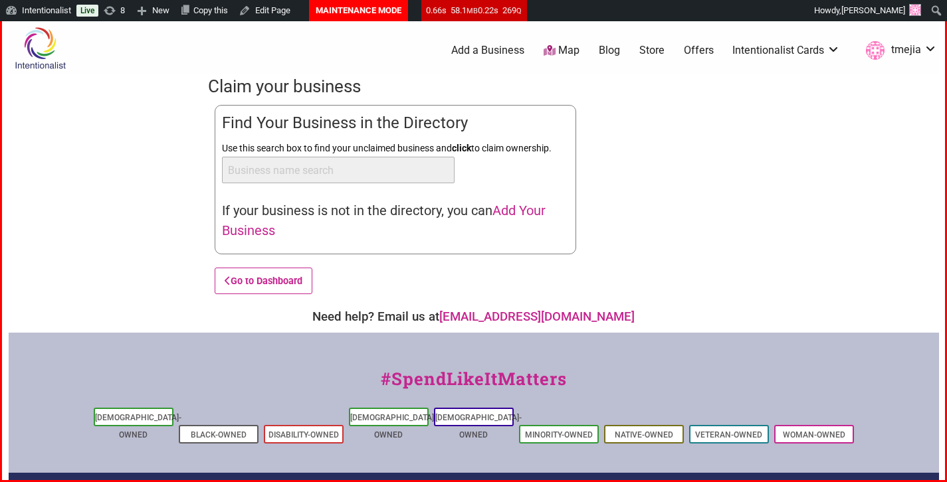
click at [499, 207] on span "Add Your Business" at bounding box center [384, 221] width 324 height 36
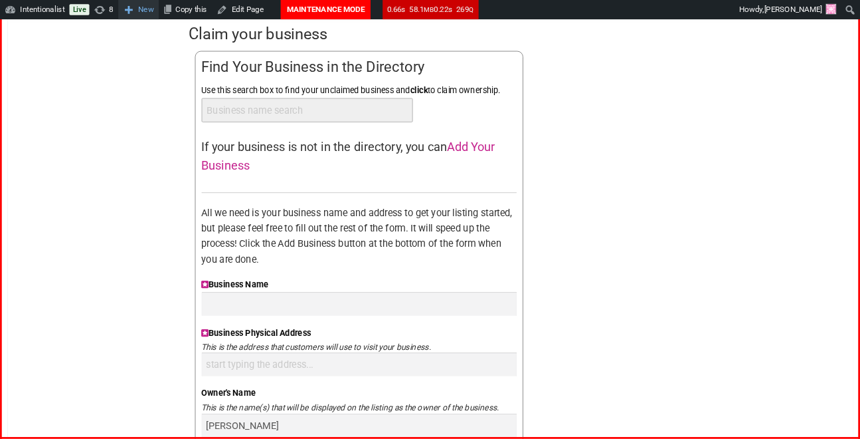
scroll to position [49, 0]
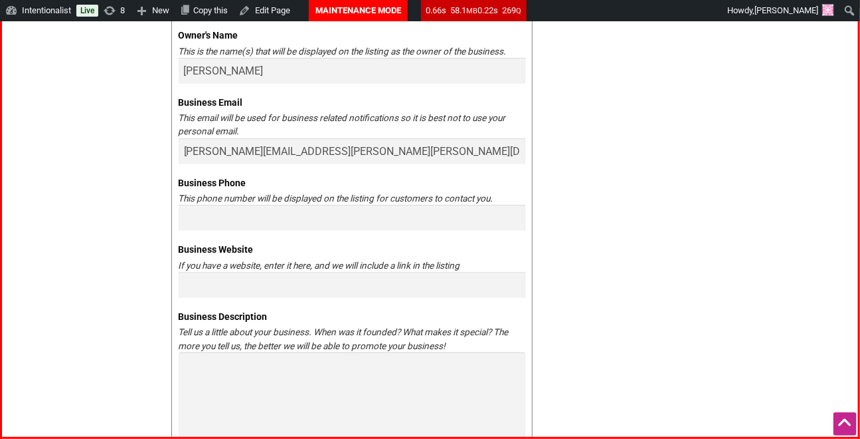
scroll to position [447, 0]
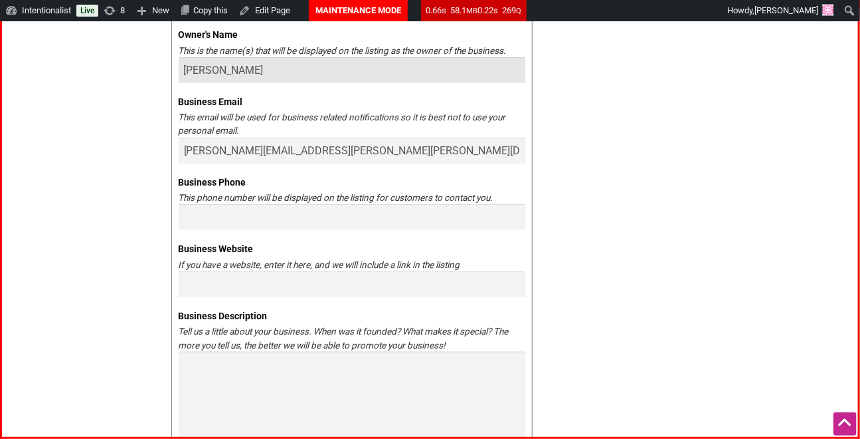
click at [299, 64] on input "[PERSON_NAME]" at bounding box center [352, 70] width 347 height 26
drag, startPoint x: 299, startPoint y: 64, endPoint x: 173, endPoint y: 74, distance: 126.6
click at [172, 74] on div "You are currently the owner of: Updating... Find Your Business in the Directory…" at bounding box center [351, 123] width 361 height 930
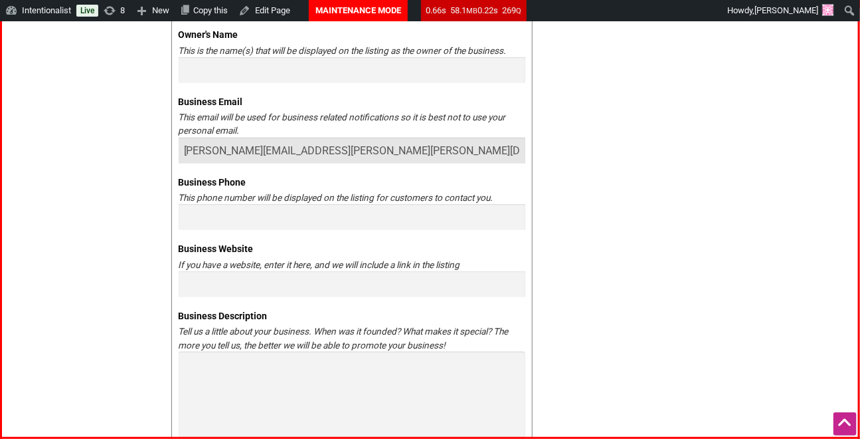
drag, startPoint x: 356, startPoint y: 151, endPoint x: 164, endPoint y: 148, distance: 192.1
click at [153, 150] on div "Intentionalist Spend like it matters 0 Add a Business Map Blog Store Offers Int…" at bounding box center [430, 288] width 860 height 1426
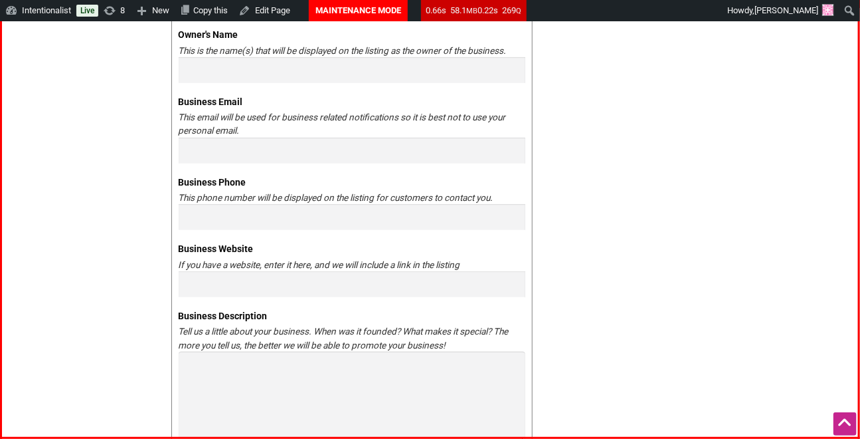
click at [591, 151] on div "Claim your business You are currently the owner of: Updating... Find Your Busin…" at bounding box center [431, 131] width 532 height 1007
click at [594, 202] on div "Claim your business You are currently the owner of: Updating... Find Your Busin…" at bounding box center [431, 131] width 532 height 1007
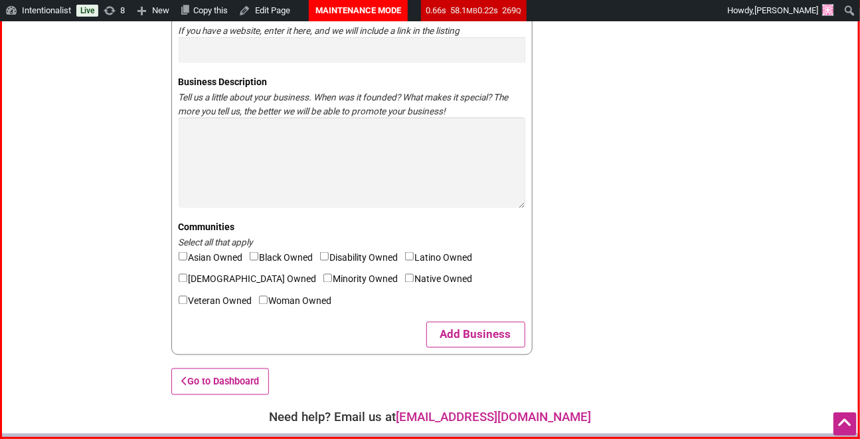
scroll to position [704, 0]
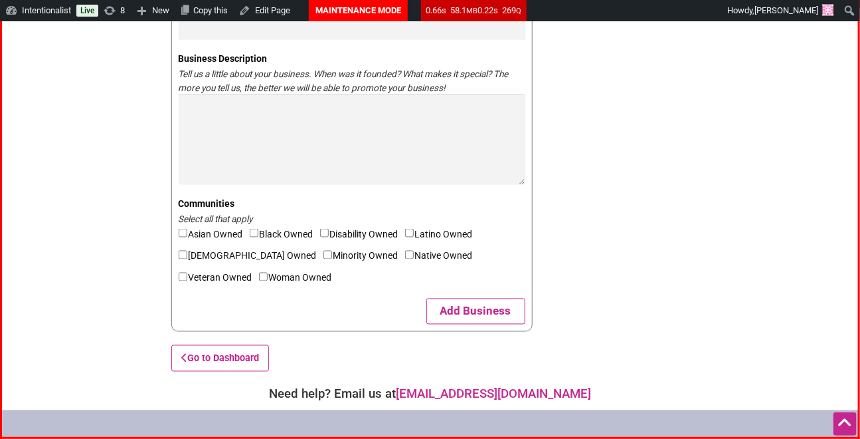
click at [488, 308] on button "Add Business" at bounding box center [476, 311] width 99 height 26
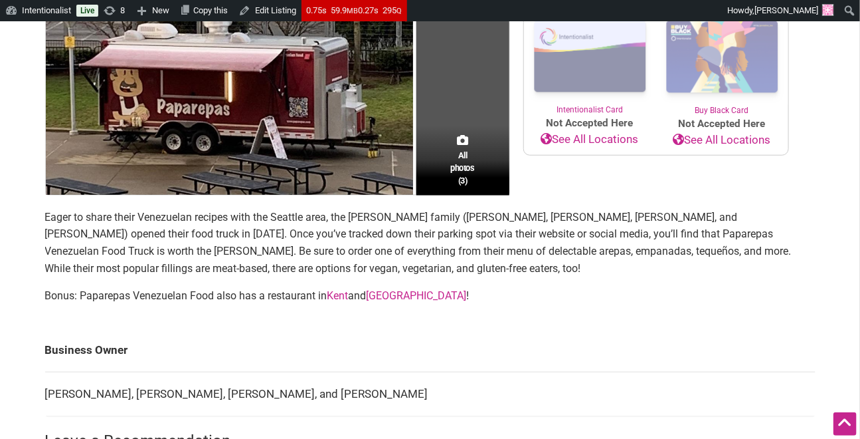
scroll to position [490, 0]
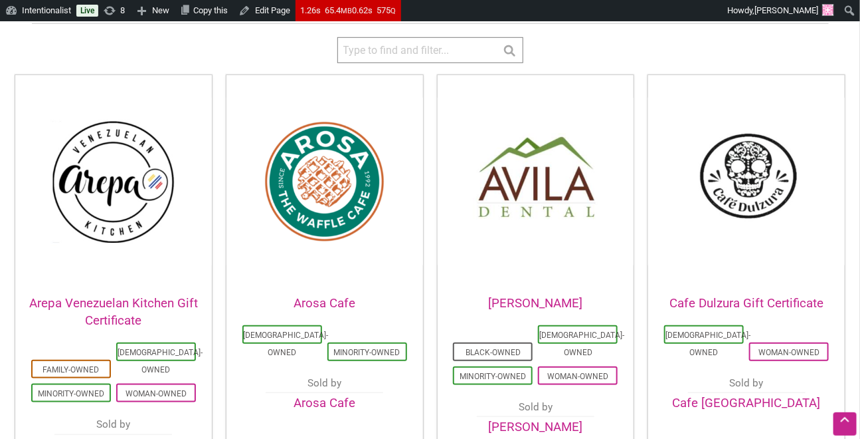
scroll to position [339, 0]
click at [437, 58] on input "search" at bounding box center [431, 50] width 186 height 26
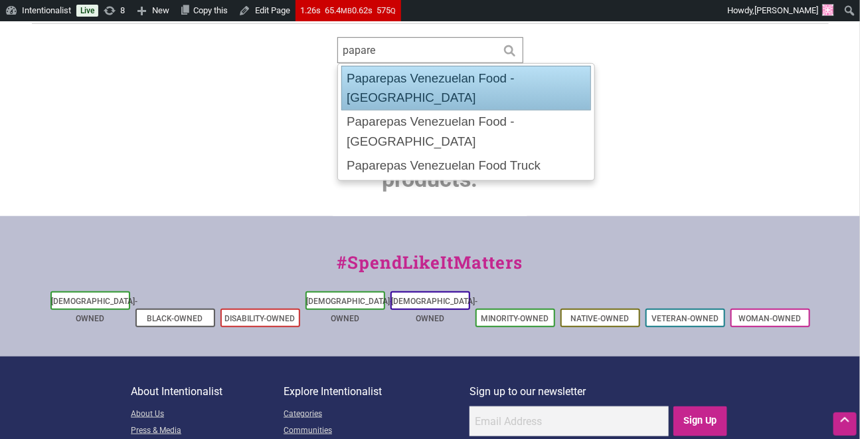
click at [435, 78] on div "Paparepas Venezuelan Food - Capitol Hill" at bounding box center [467, 88] width 250 height 45
type input "Paparepas Venezuelan Food - [GEOGRAPHIC_DATA]"
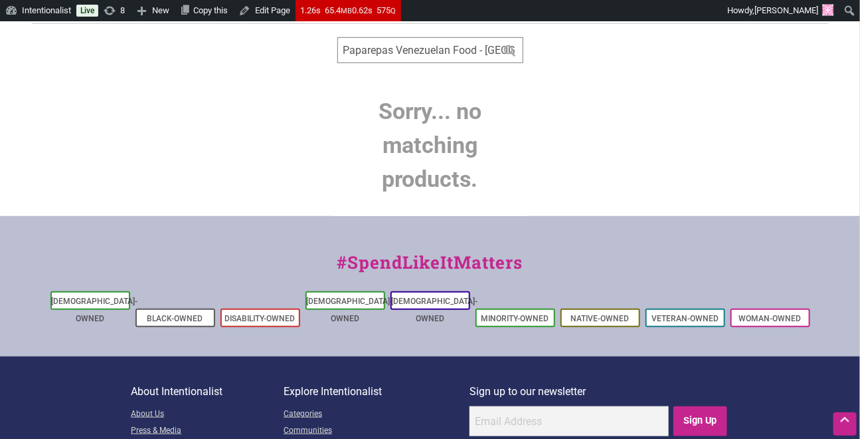
click at [444, 53] on input "Paparepas Venezuelan Food - Capitol Hill" at bounding box center [431, 50] width 186 height 26
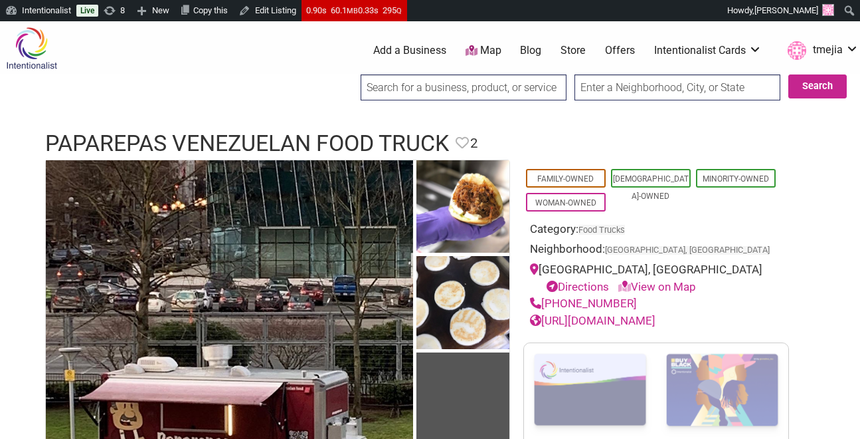
scroll to position [490, 0]
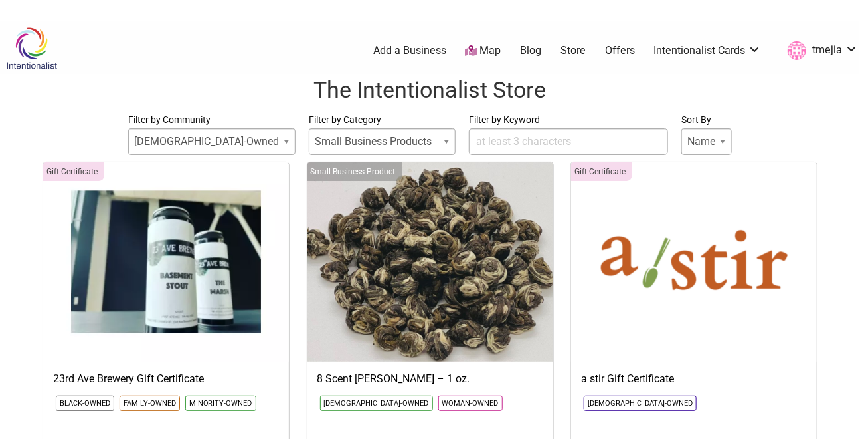
click at [474, 141] on input "Filter by Keyword" at bounding box center [568, 141] width 199 height 27
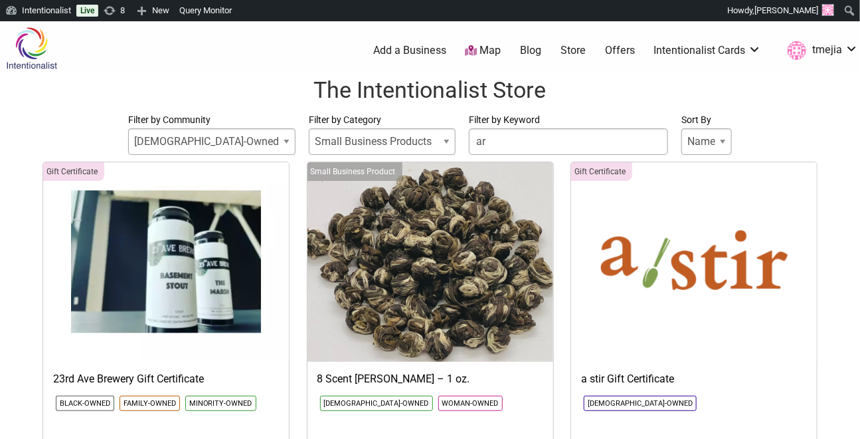
type input "are"
select select
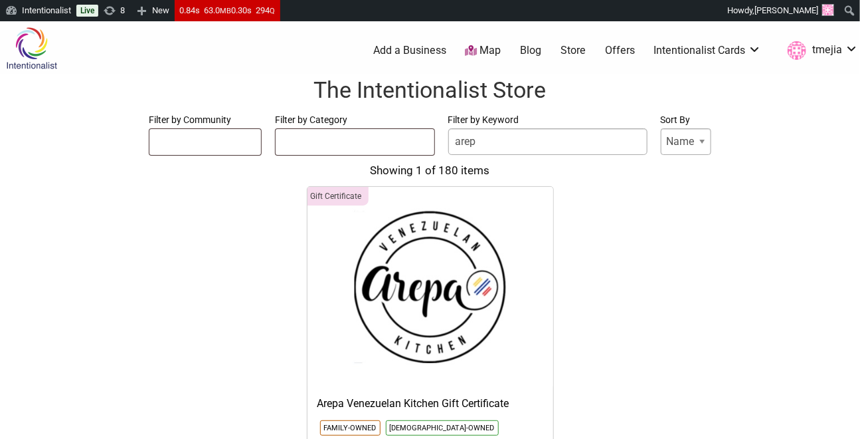
type input "arepa"
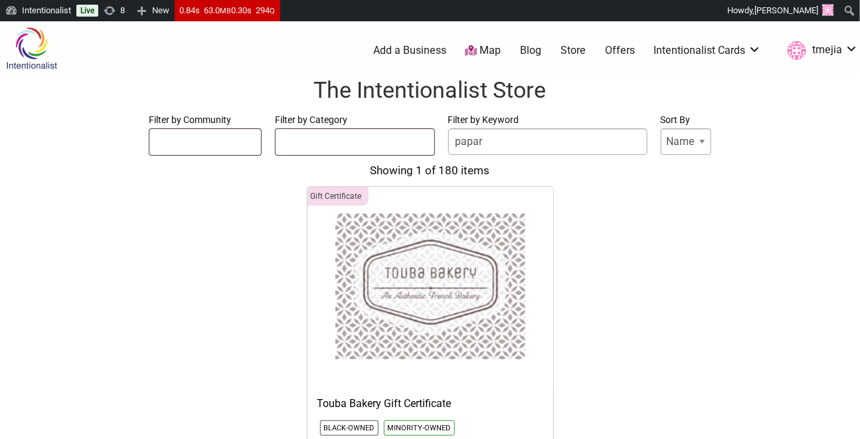
type input "papare"
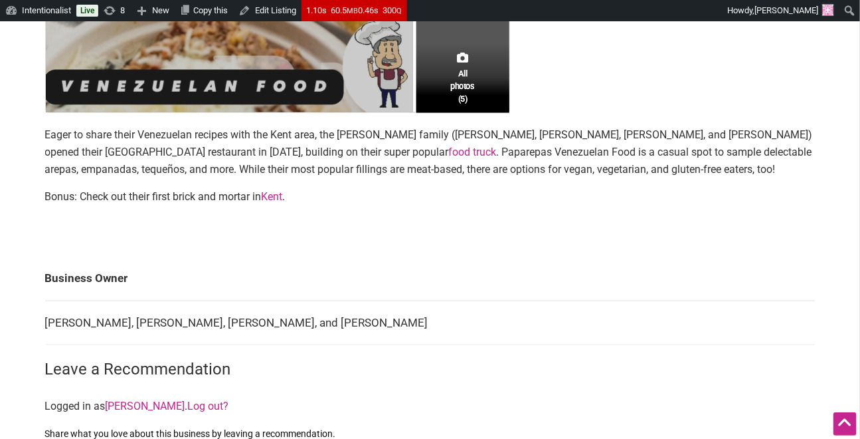
scroll to position [383, 0]
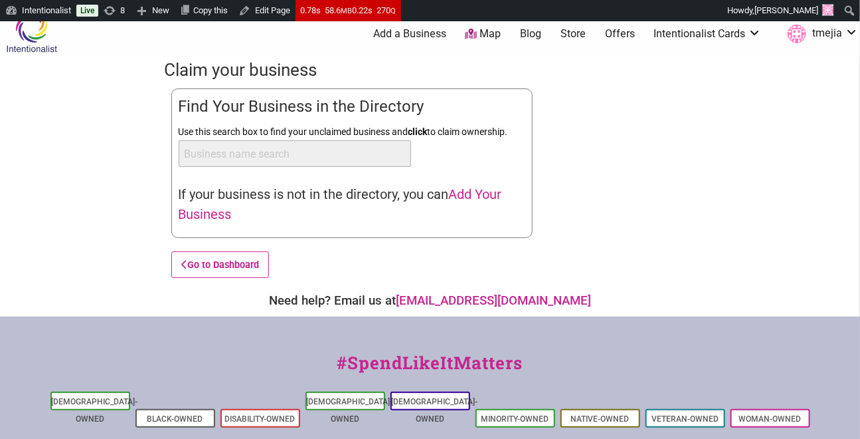
scroll to position [17, 0]
